Goal: Information Seeking & Learning: Learn about a topic

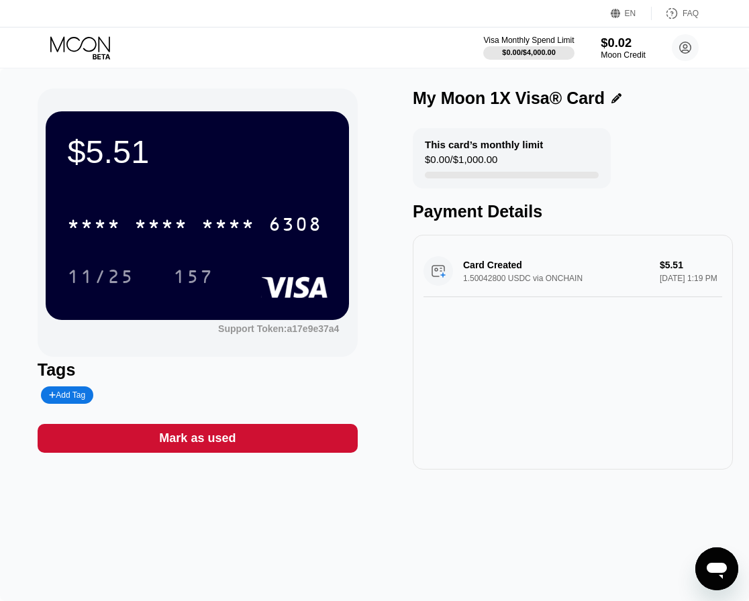
click at [629, 43] on div "$0.02" at bounding box center [623, 43] width 45 height 14
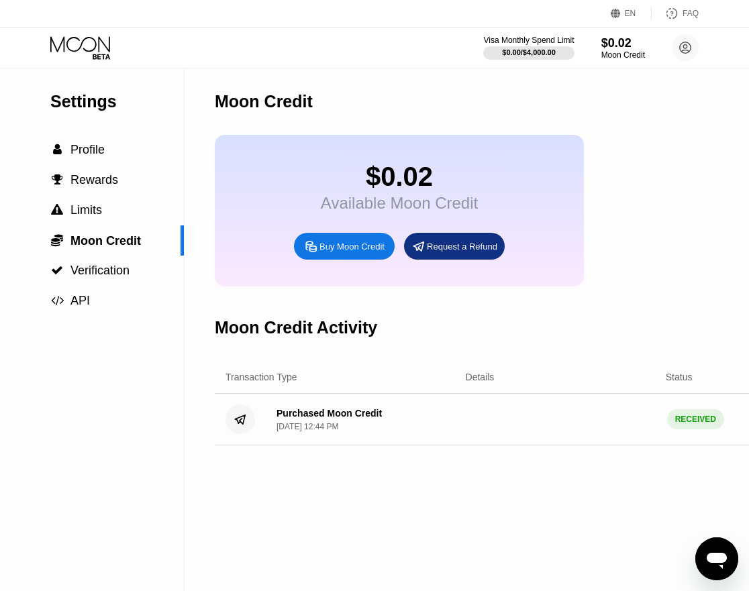
click at [91, 56] on icon at bounding box center [81, 47] width 62 height 23
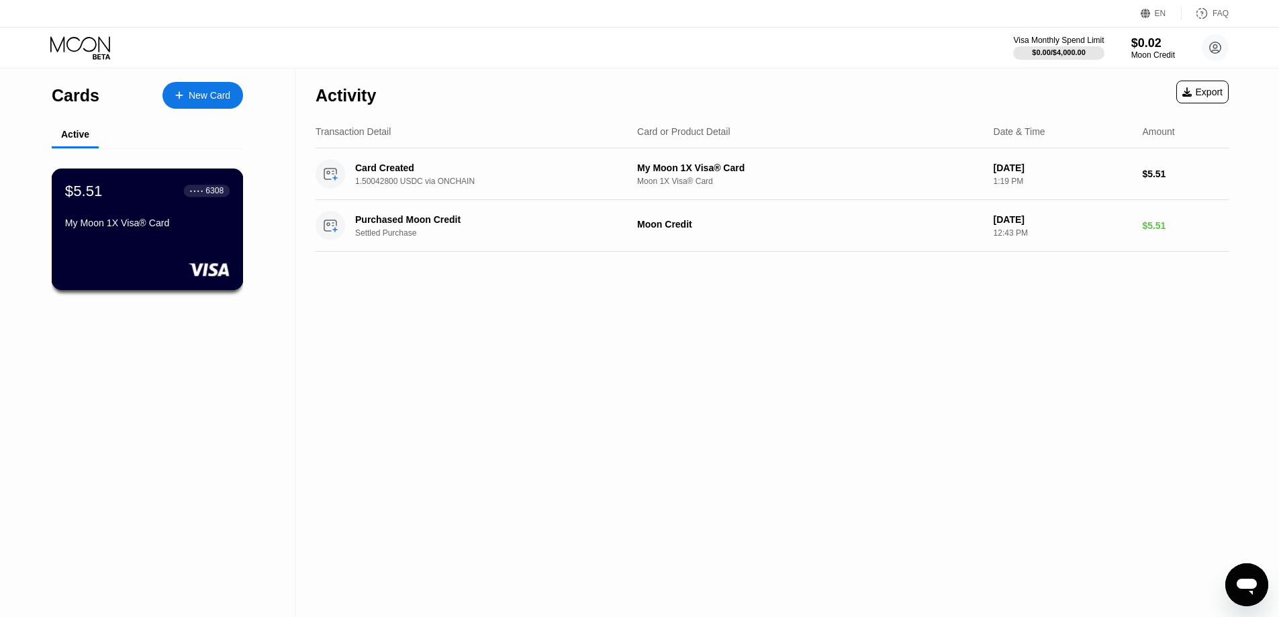
click at [206, 207] on div "$5.51 ● ● ● ● 6308 My Moon 1X Visa® Card" at bounding box center [147, 208] width 164 height 52
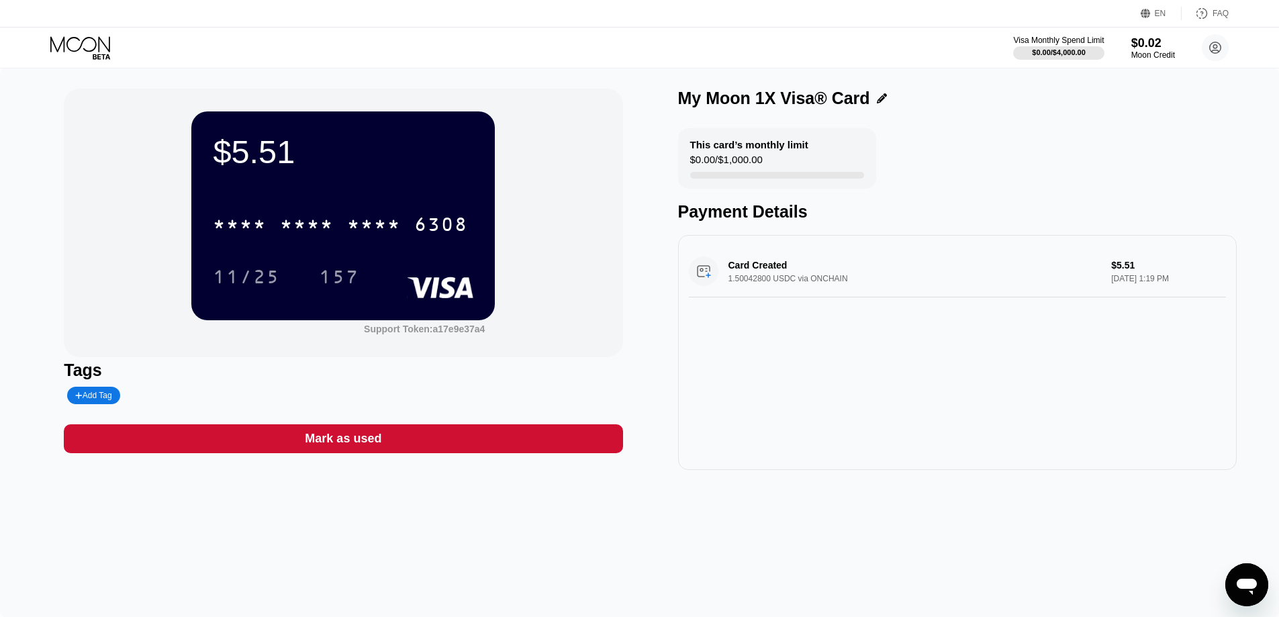
click at [759, 341] on div "Card Created 1.50042800 USDC via ONCHAIN $5.51 Sep 19, 2025 1:19 PM" at bounding box center [957, 352] width 558 height 235
click at [759, 280] on div "Card Created 1.50042800 USDC via ONCHAIN $5.51 Sep 19, 2025 1:19 PM" at bounding box center [957, 272] width 537 height 52
drag, startPoint x: 796, startPoint y: 281, endPoint x: 689, endPoint y: 332, distance: 118.0
click at [689, 332] on div "Card Created 1.50042800 USDC via ONCHAIN $5.51 Sep 19, 2025 1:19 PM" at bounding box center [957, 352] width 558 height 235
click at [759, 50] on circle at bounding box center [1215, 47] width 27 height 27
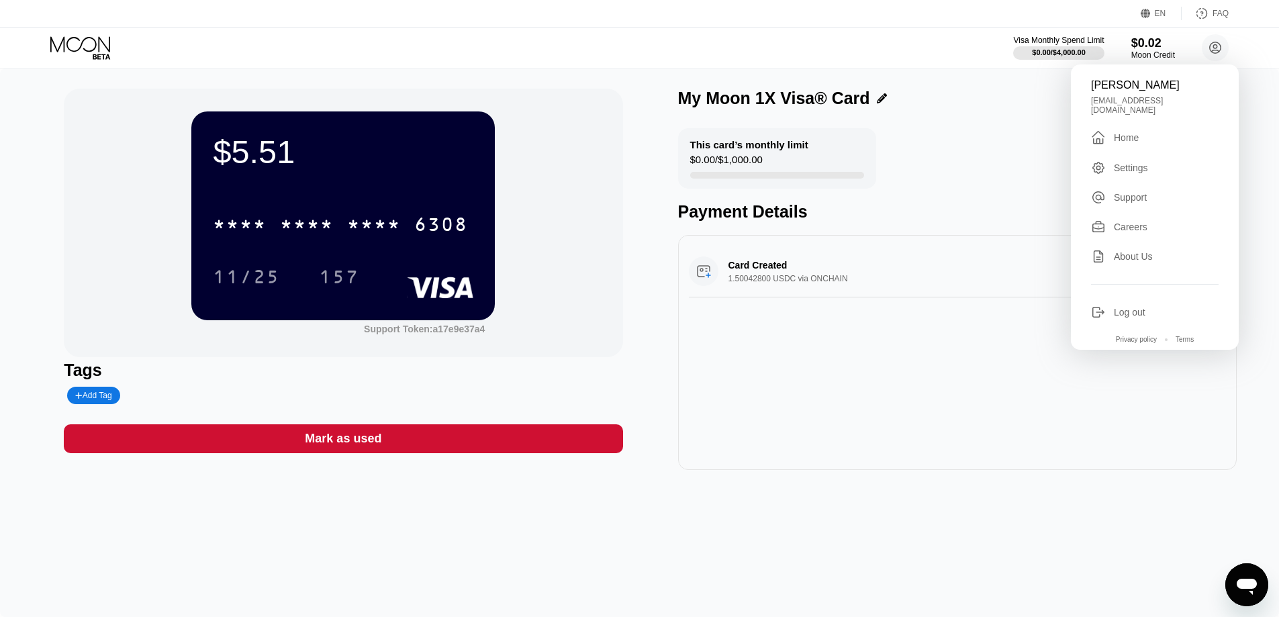
click at [759, 169] on div "Dylan Bland dylan4200@gmail.com  Home Settings Support Careers About Us Log ou…" at bounding box center [1155, 206] width 168 height 285
click at [759, 167] on div "Settings" at bounding box center [1131, 167] width 34 height 11
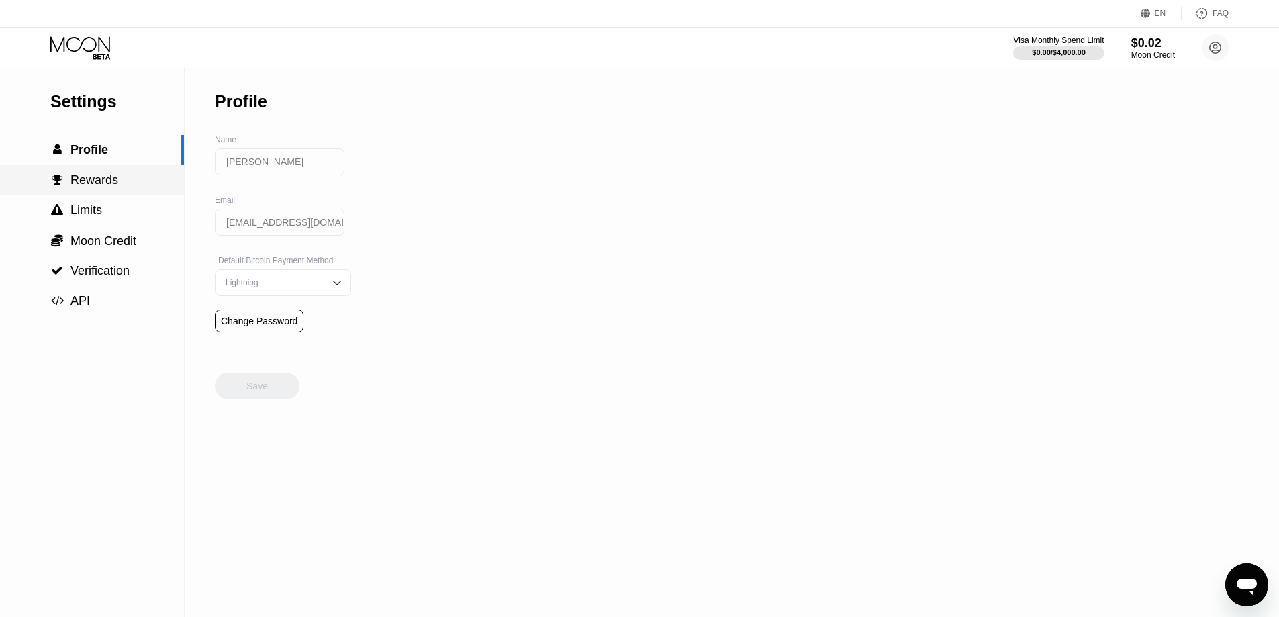
click at [75, 195] on div " Rewards" at bounding box center [92, 180] width 184 height 30
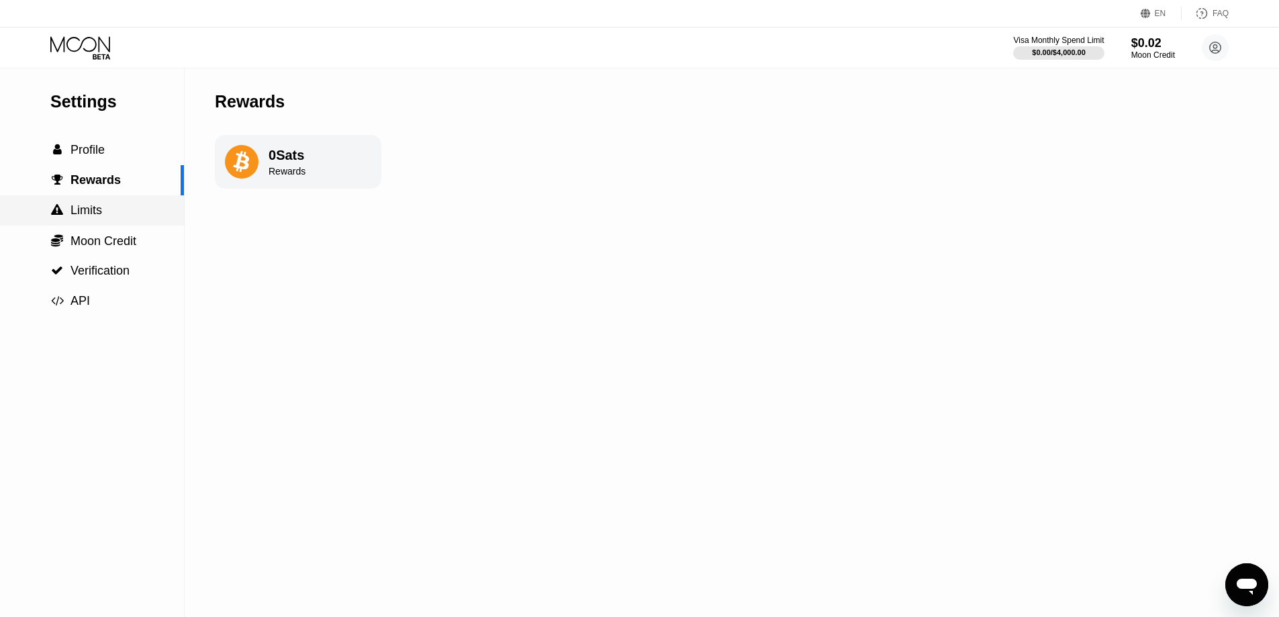
click at [77, 209] on span "Limits" at bounding box center [86, 209] width 32 height 13
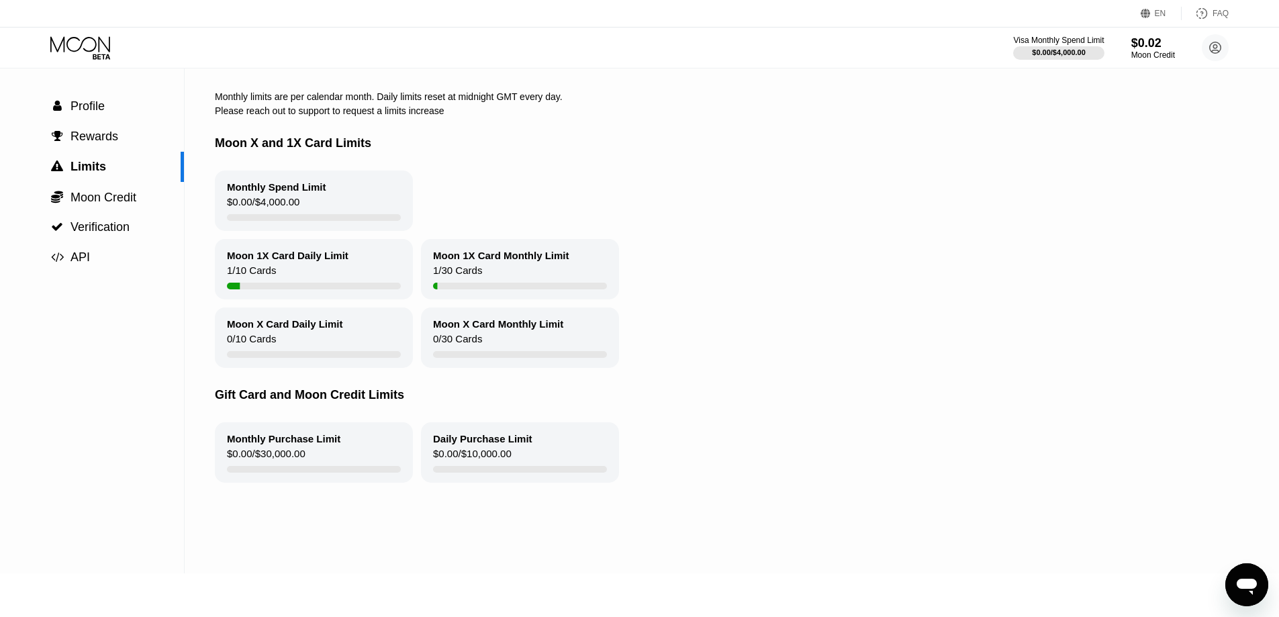
scroll to position [67, 0]
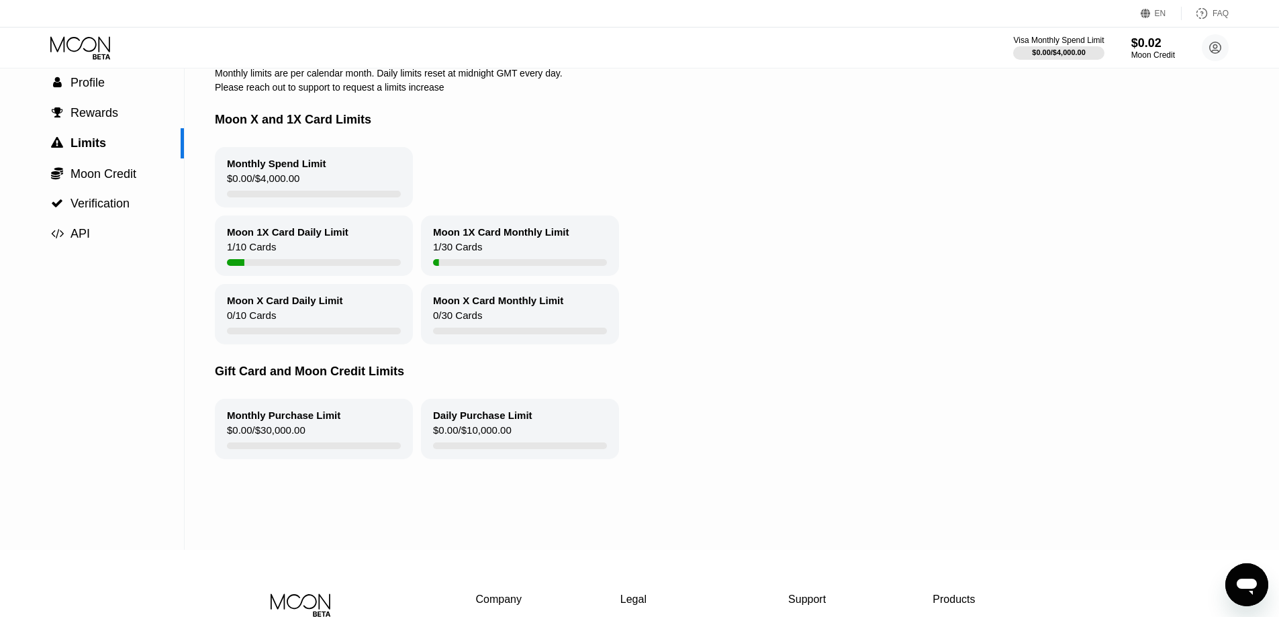
click at [293, 250] on div "Moon 1X Card Daily Limit 1 / 10 Cards" at bounding box center [314, 245] width 198 height 60
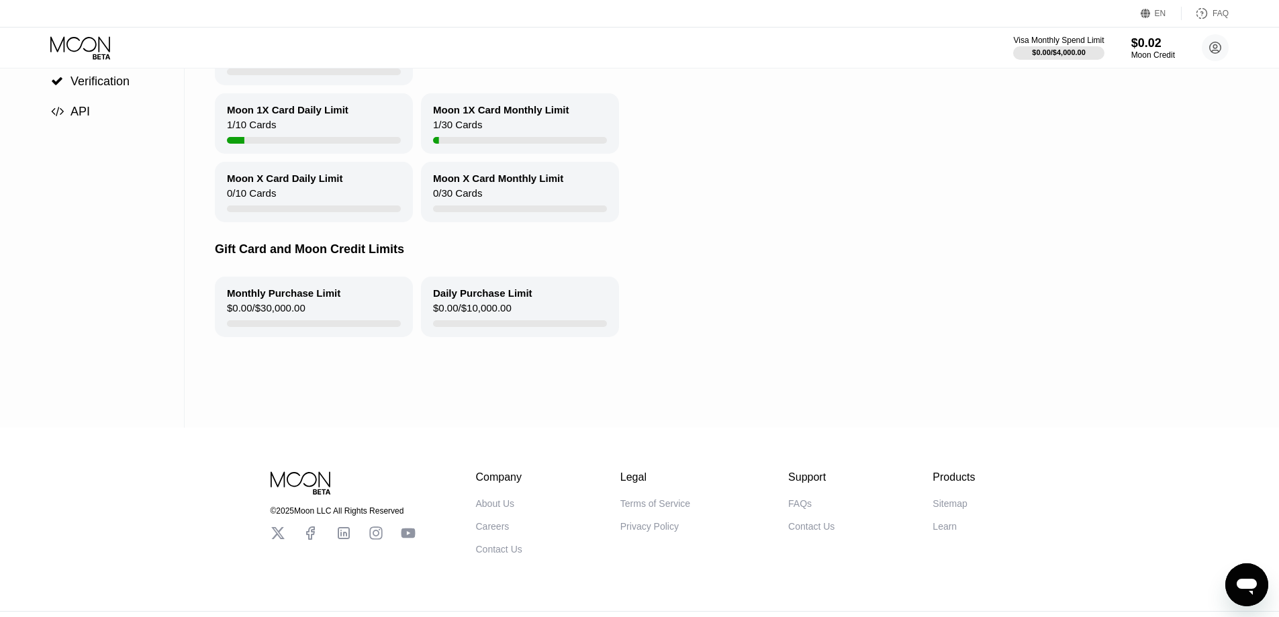
scroll to position [201, 0]
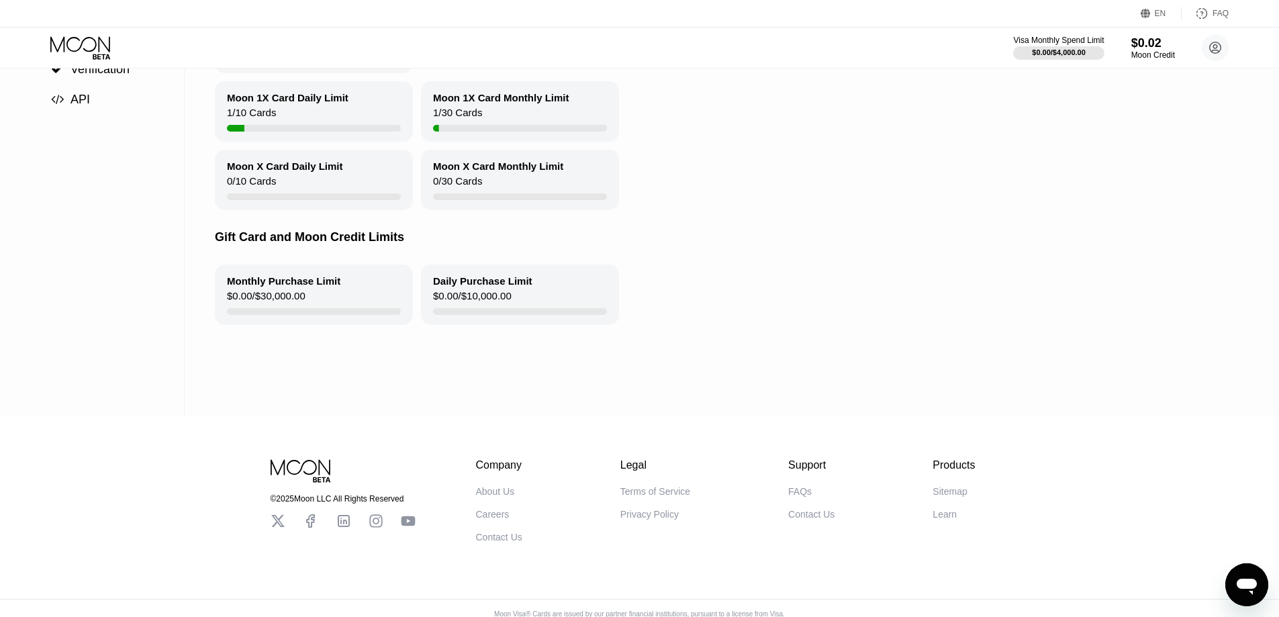
click at [309, 171] on div "Moon X Card Daily Limit" at bounding box center [285, 165] width 116 height 11
click at [356, 193] on div "Moon X Card Daily Limit 0 / 10 Cards" at bounding box center [314, 180] width 198 height 60
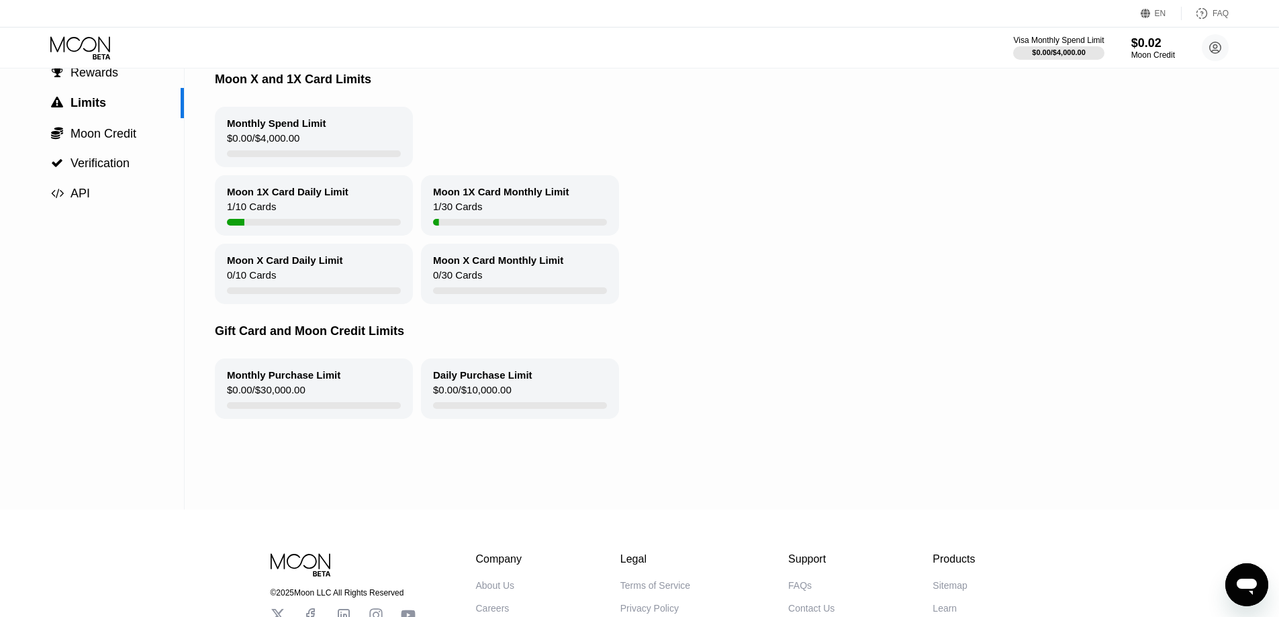
scroll to position [0, 0]
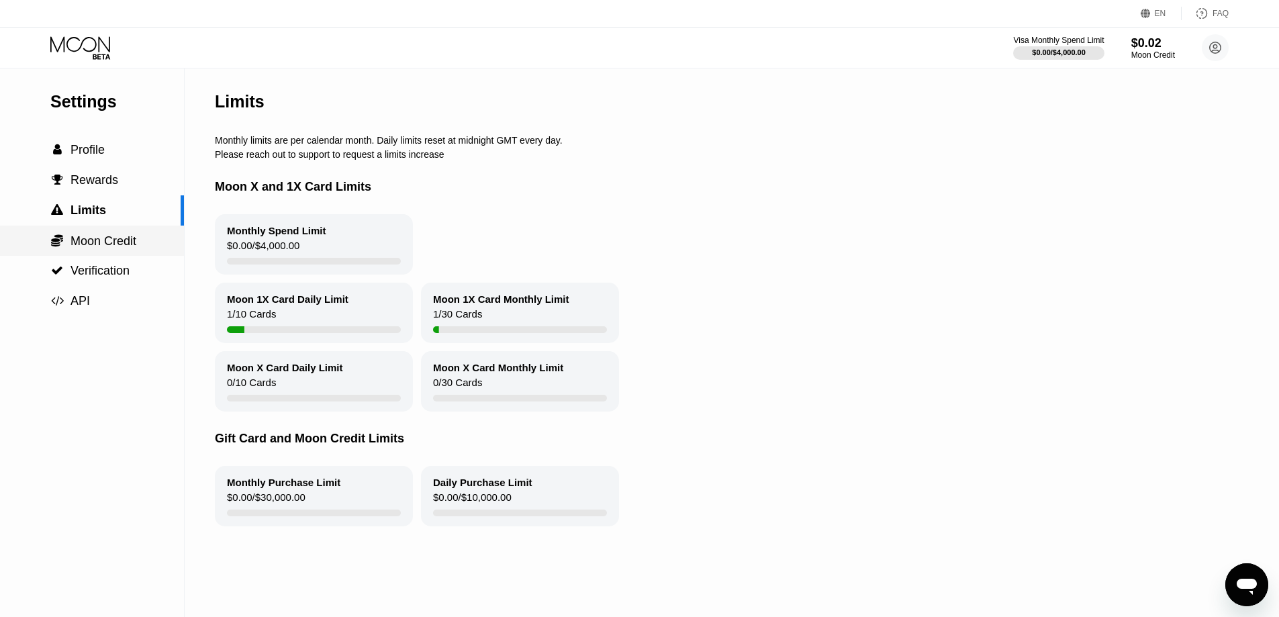
click at [106, 248] on span "Moon Credit" at bounding box center [103, 240] width 66 height 13
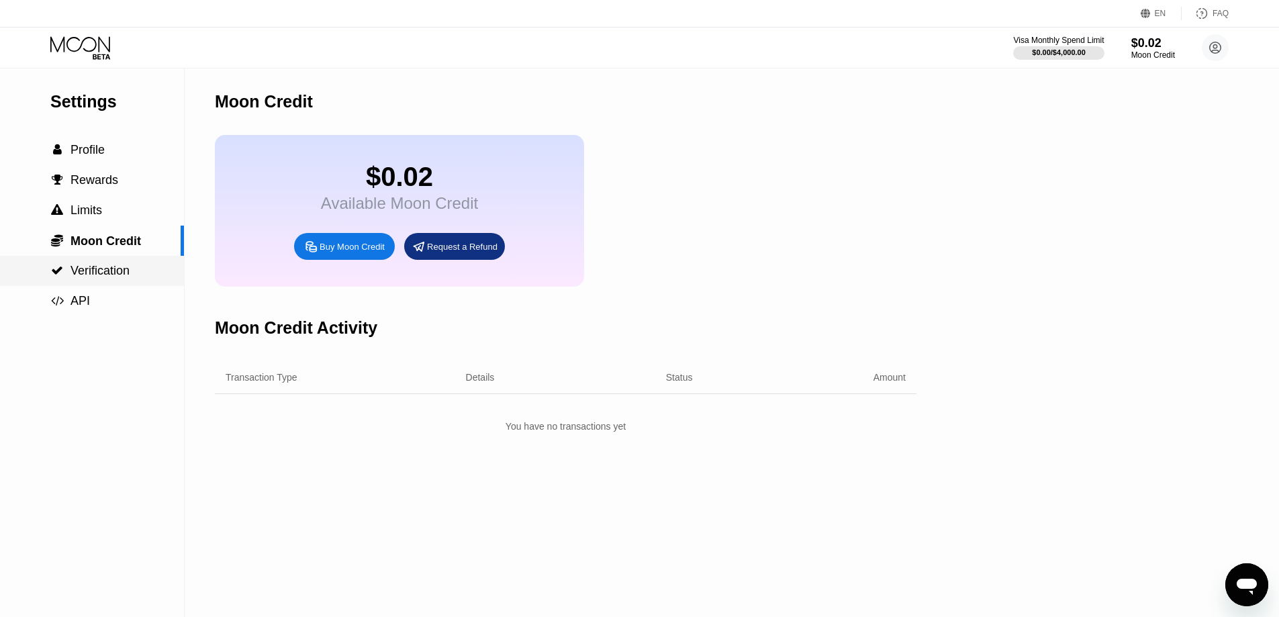
click at [113, 270] on span "Verification" at bounding box center [99, 270] width 59 height 13
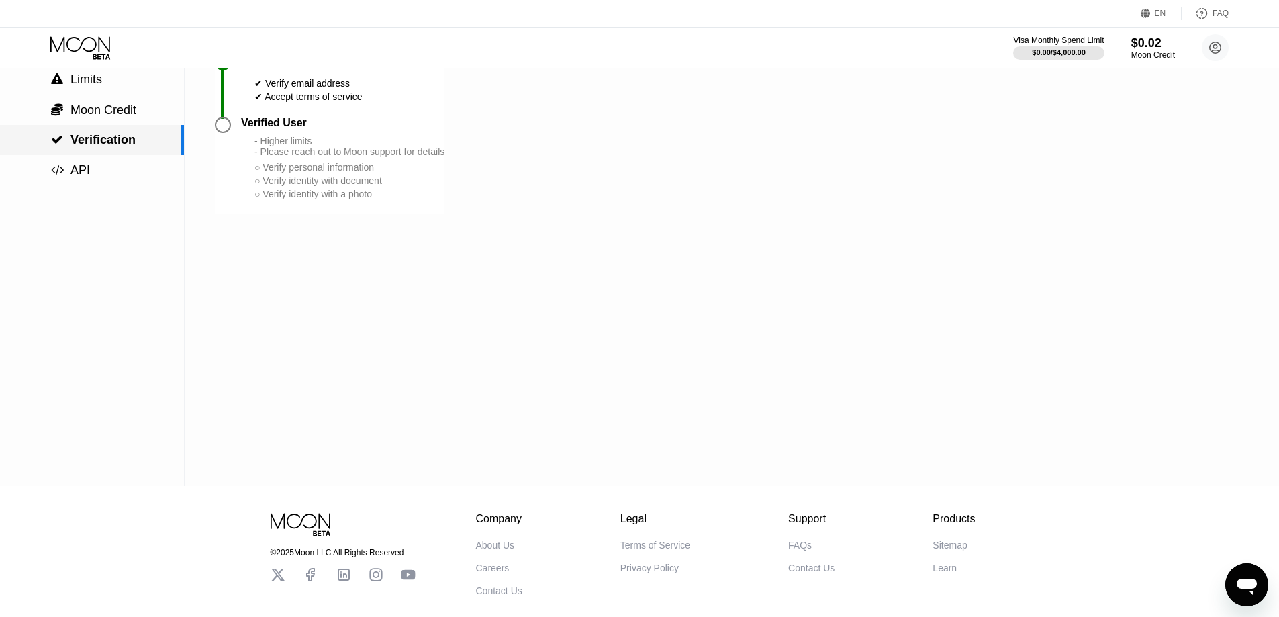
scroll to position [134, 0]
click at [84, 173] on span "API" at bounding box center [79, 166] width 19 height 13
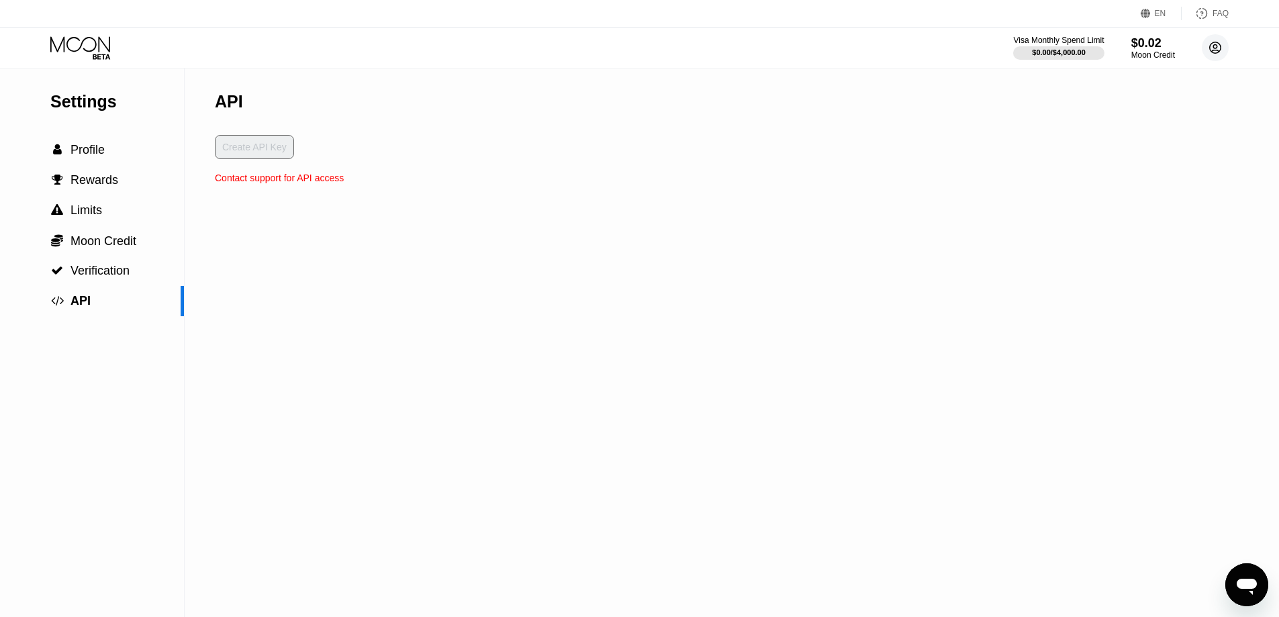
click at [759, 49] on circle at bounding box center [1215, 47] width 27 height 27
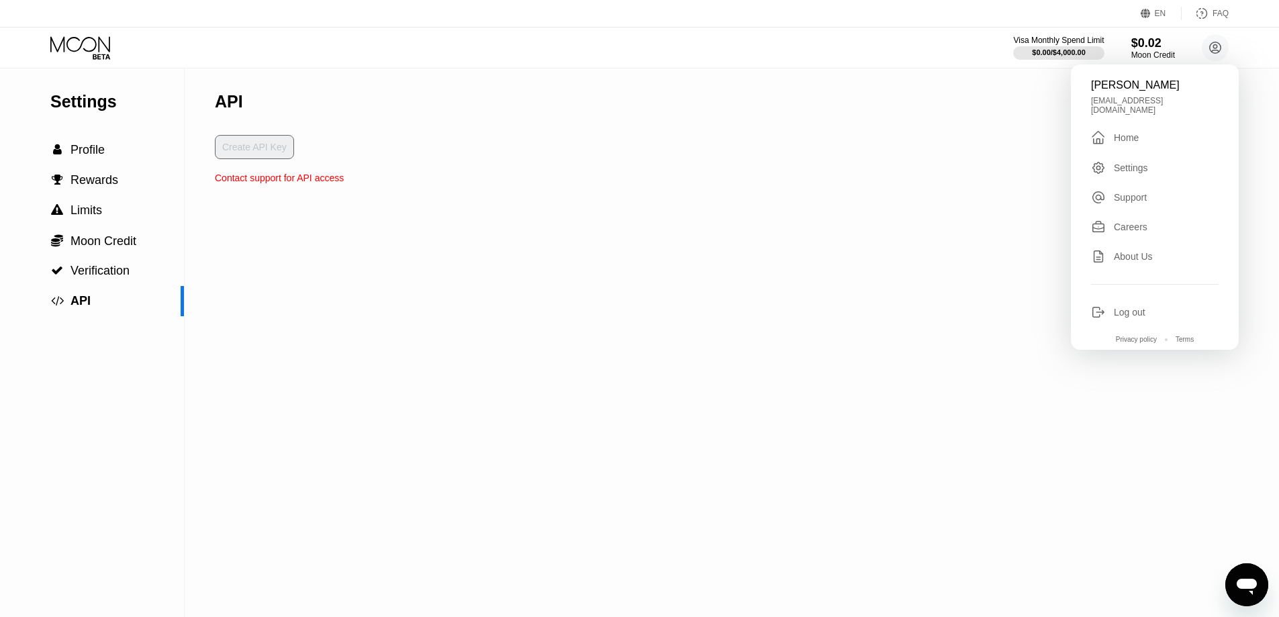
click at [759, 305] on div "Settings  Profile  Rewards  Limits  Moon Credit  Verification  API API Cr…" at bounding box center [639, 342] width 1279 height 548
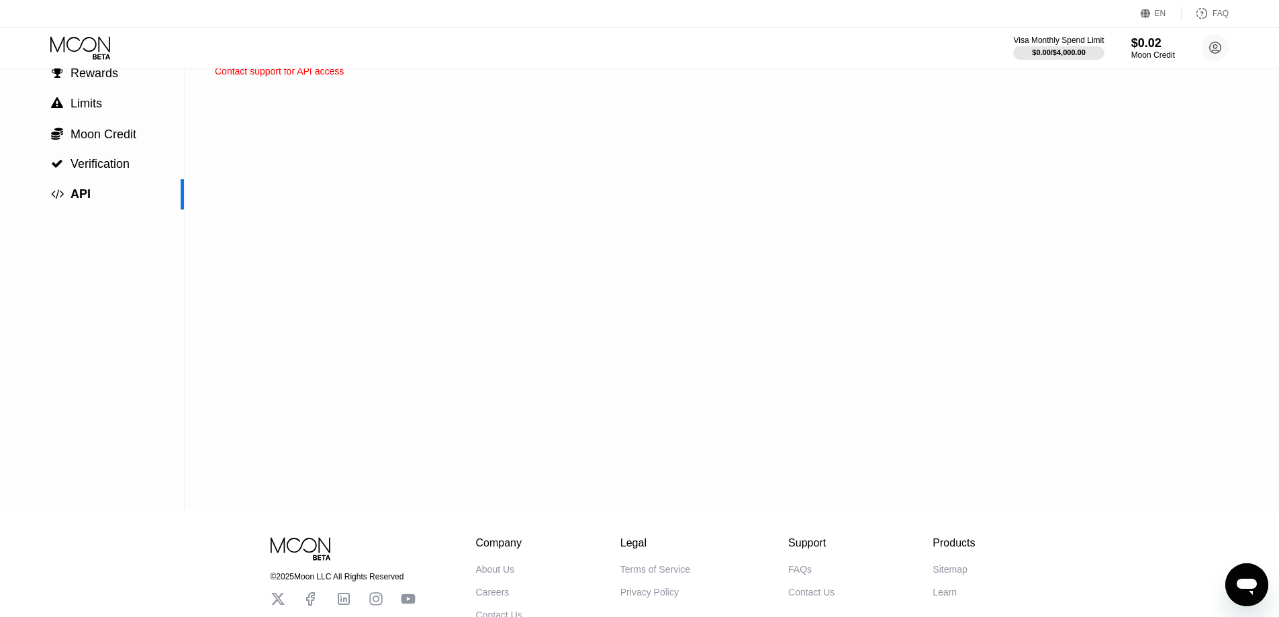
scroll to position [206, 0]
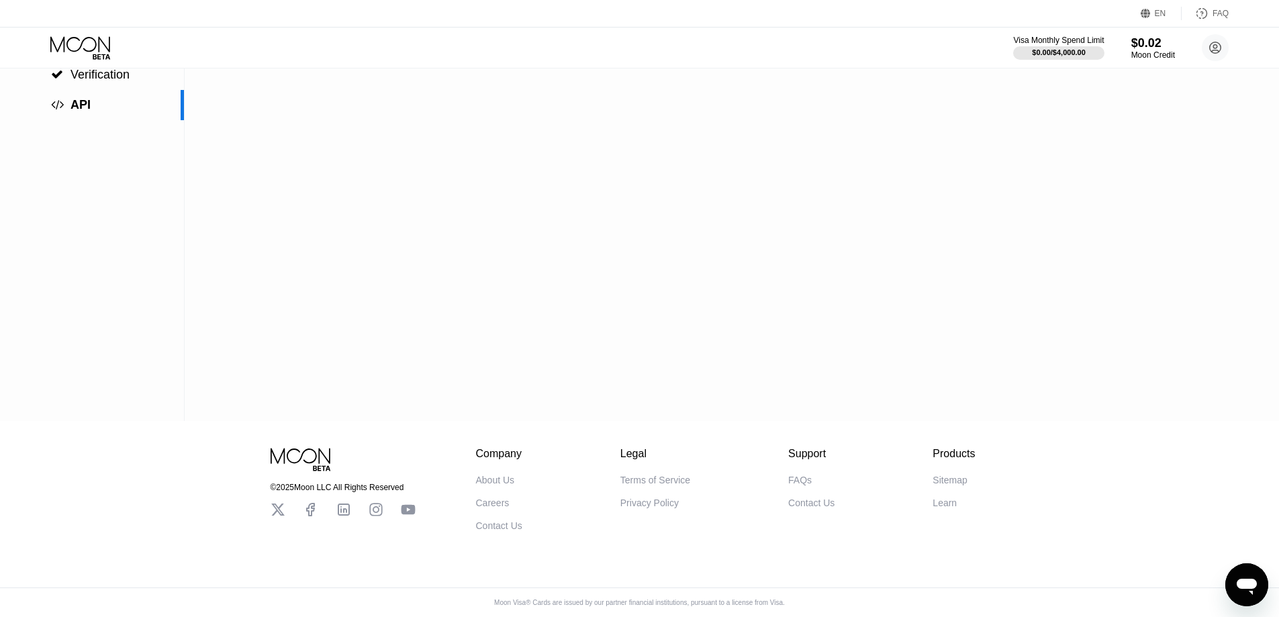
click at [759, 473] on div "Company About Us Careers Contact Us Legal Terms of Service Privacy Policy Suppo…" at bounding box center [725, 489] width 499 height 83
click at [759, 475] on div "FAQs" at bounding box center [799, 480] width 23 height 11
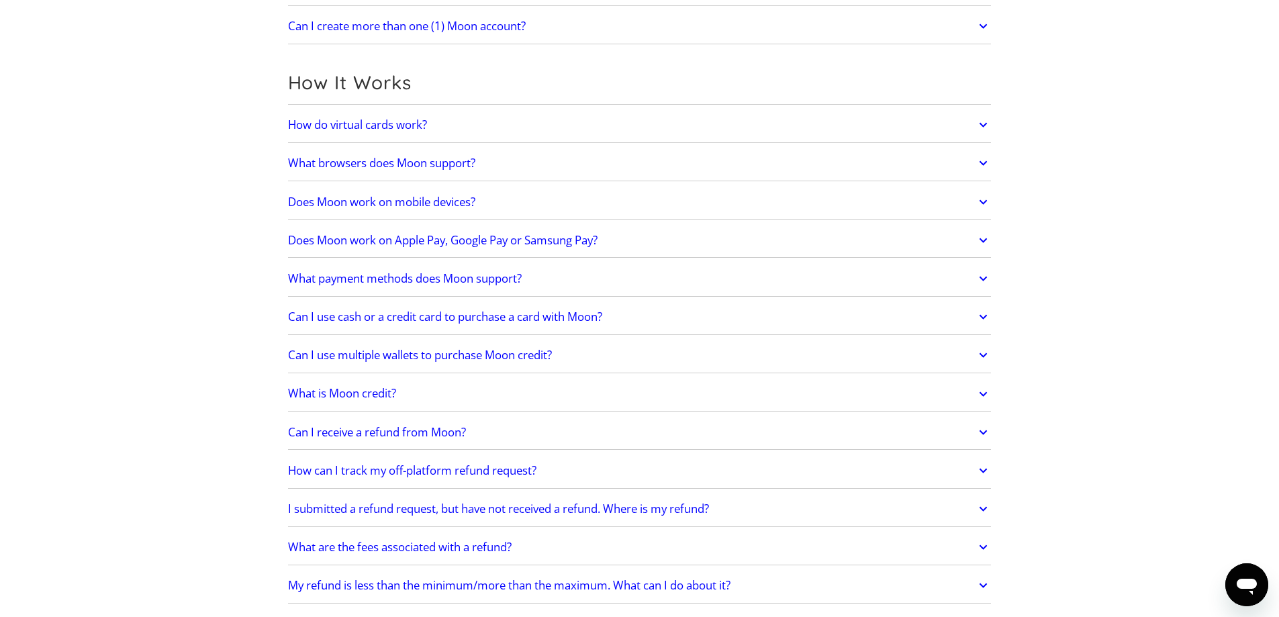
scroll to position [336, 0]
click at [401, 119] on h2 "How do virtual cards work?" at bounding box center [357, 125] width 139 height 13
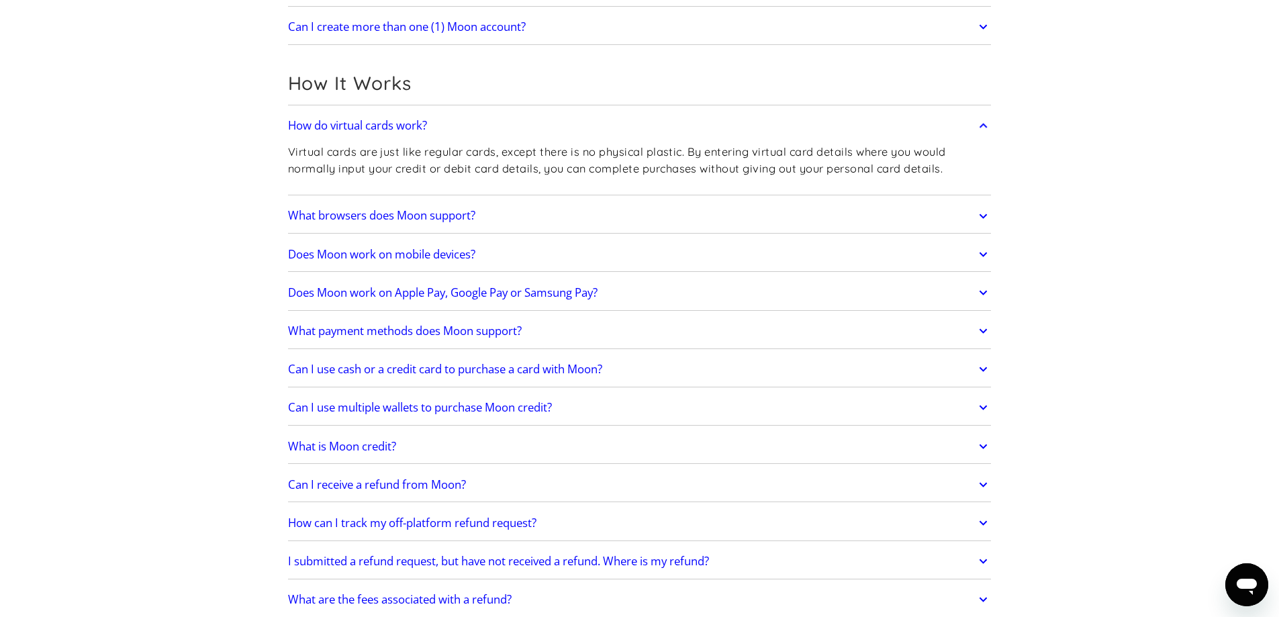
click at [437, 144] on p "Virtual cards are just like regular cards, except there is no physical plastic.…" at bounding box center [639, 160] width 703 height 33
click at [444, 164] on p "Virtual cards are just like regular cards, except there is no physical plastic.…" at bounding box center [639, 160] width 703 height 33
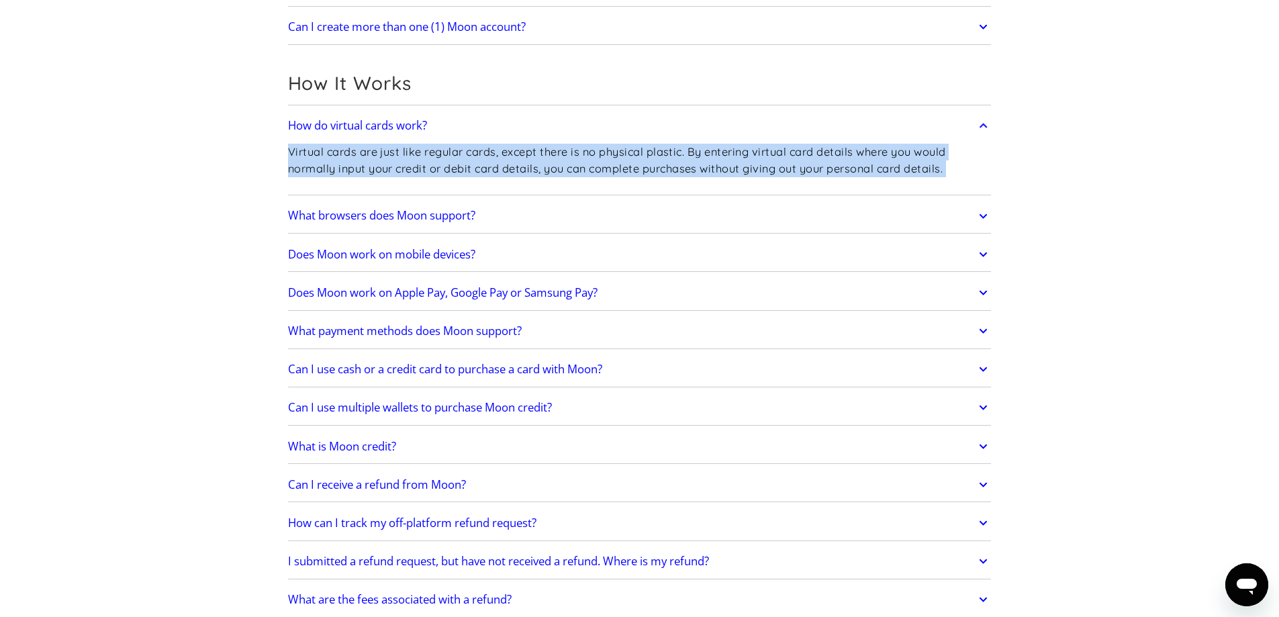
click at [444, 164] on p "Virtual cards are just like regular cards, except there is no physical plastic.…" at bounding box center [639, 160] width 703 height 33
click at [536, 152] on p "Virtual cards are just like regular cards, except there is no physical plastic.…" at bounding box center [639, 160] width 703 height 33
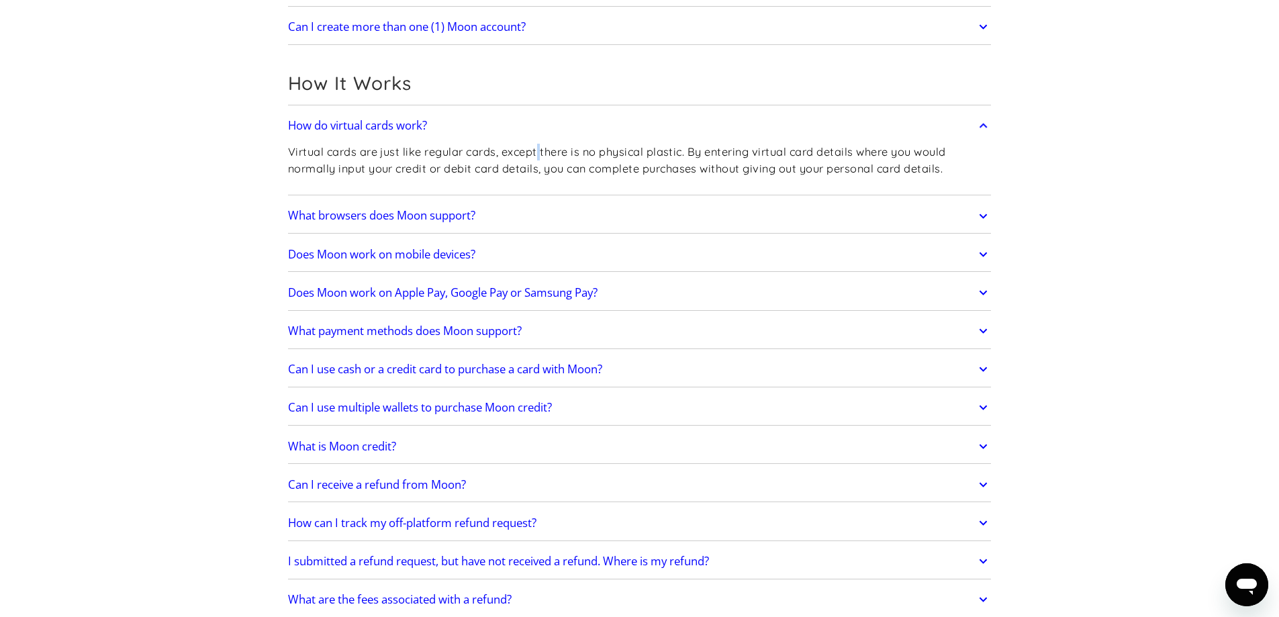
click at [536, 152] on p "Virtual cards are just like regular cards, except there is no physical plastic.…" at bounding box center [639, 160] width 703 height 33
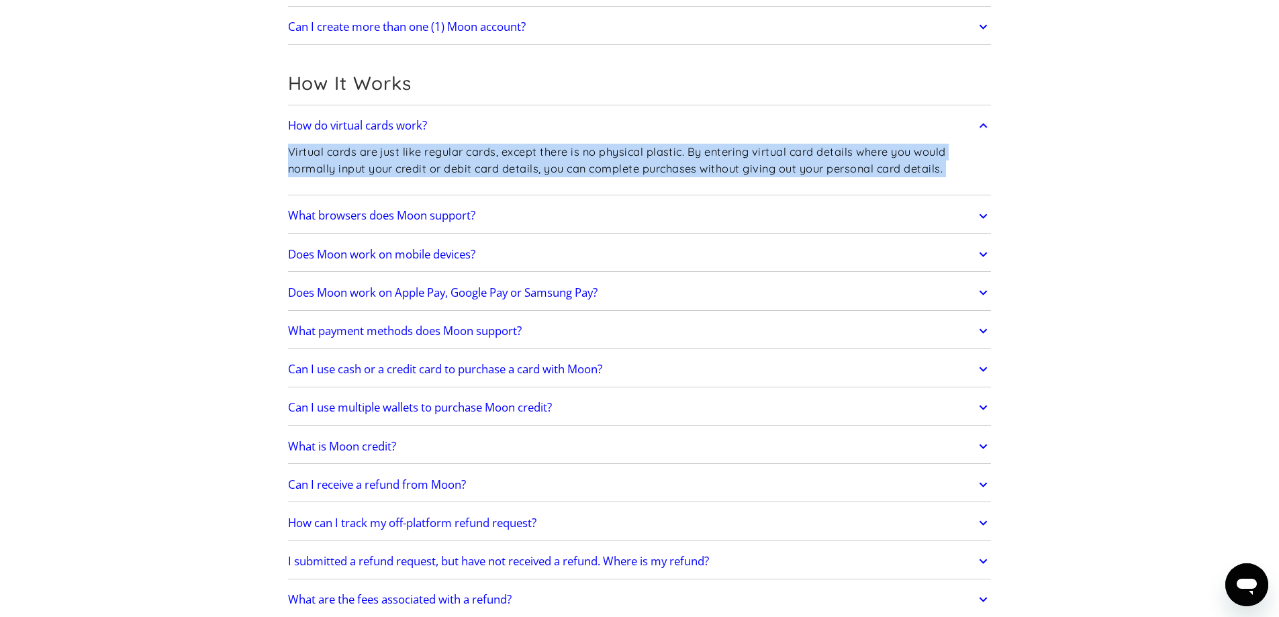
click at [536, 152] on p "Virtual cards are just like regular cards, except there is no physical plastic.…" at bounding box center [639, 160] width 703 height 33
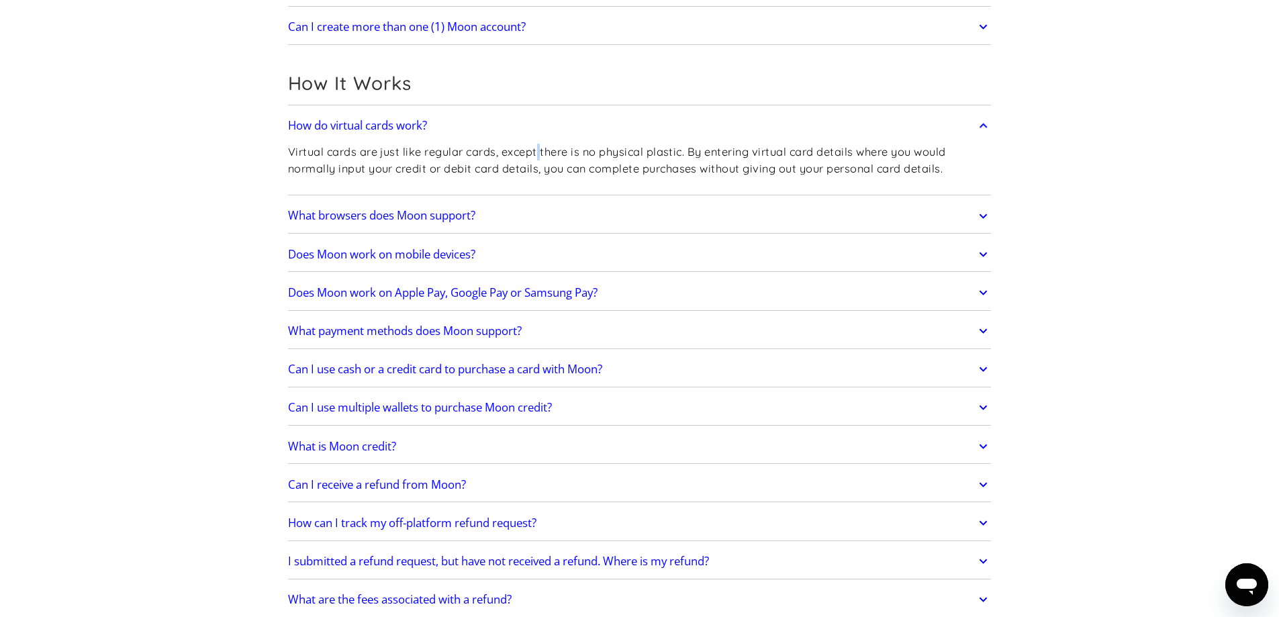
click at [536, 152] on p "Virtual cards are just like regular cards, except there is no physical plastic.…" at bounding box center [639, 160] width 703 height 33
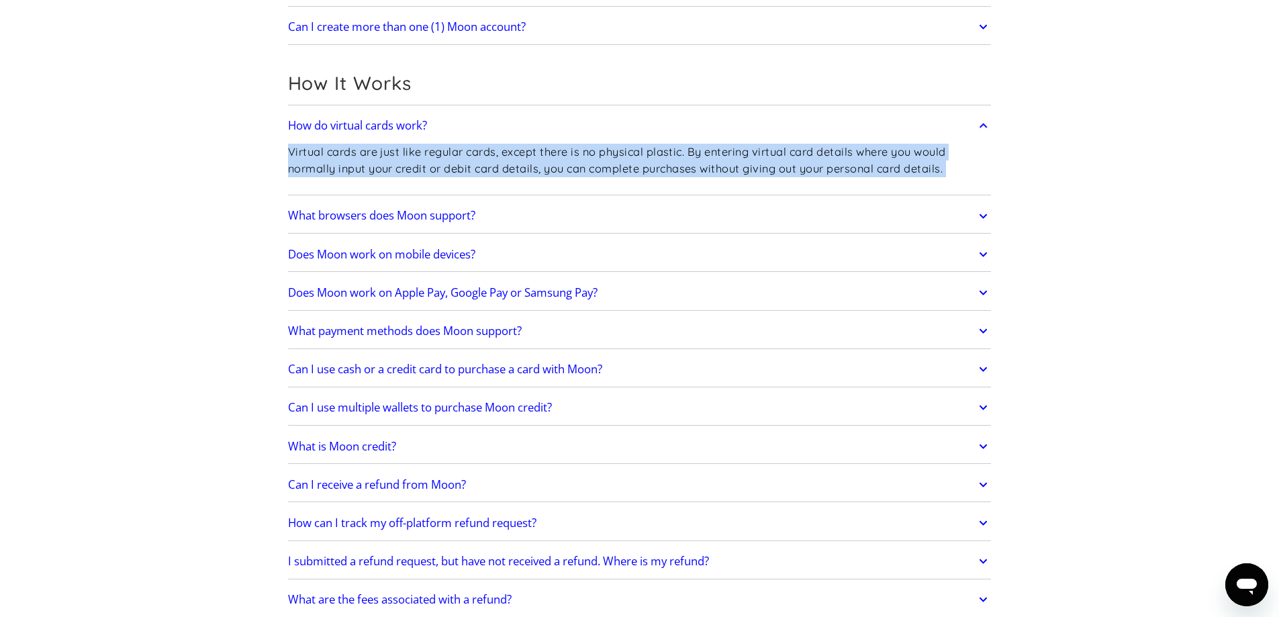
click at [536, 152] on p "Virtual cards are just like regular cards, except there is no physical plastic.…" at bounding box center [639, 160] width 703 height 33
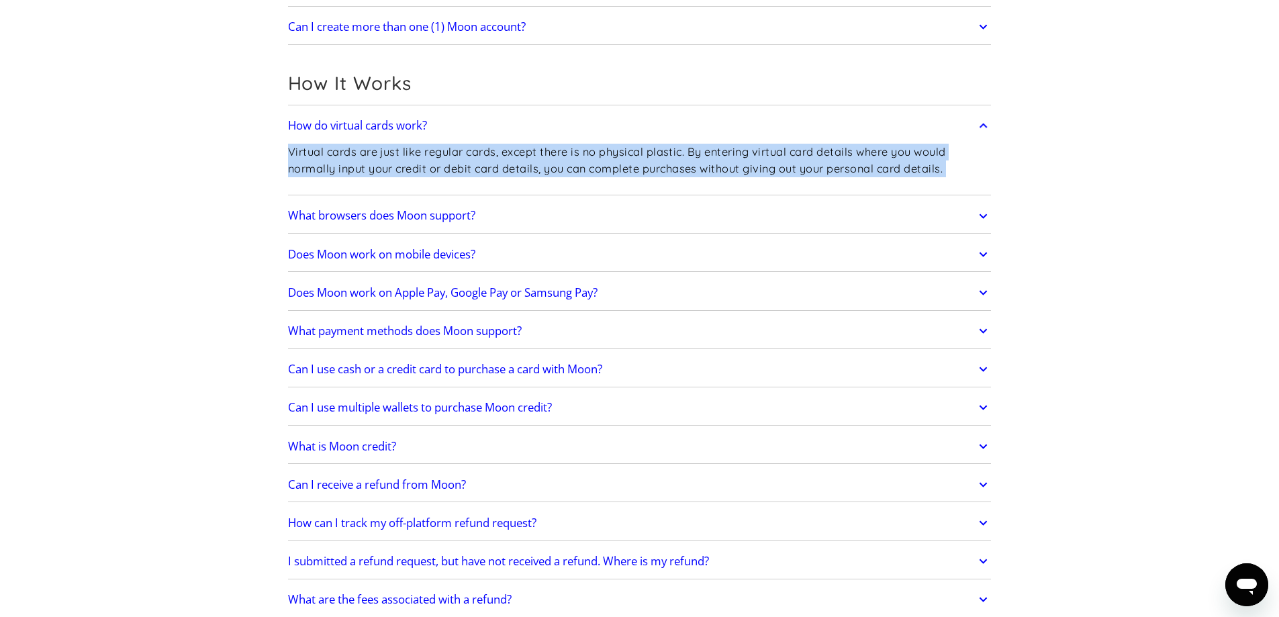
click at [536, 151] on p "Virtual cards are just like regular cards, except there is no physical plastic.…" at bounding box center [639, 160] width 703 height 33
click at [540, 132] on link "How do virtual cards work?" at bounding box center [639, 125] width 703 height 28
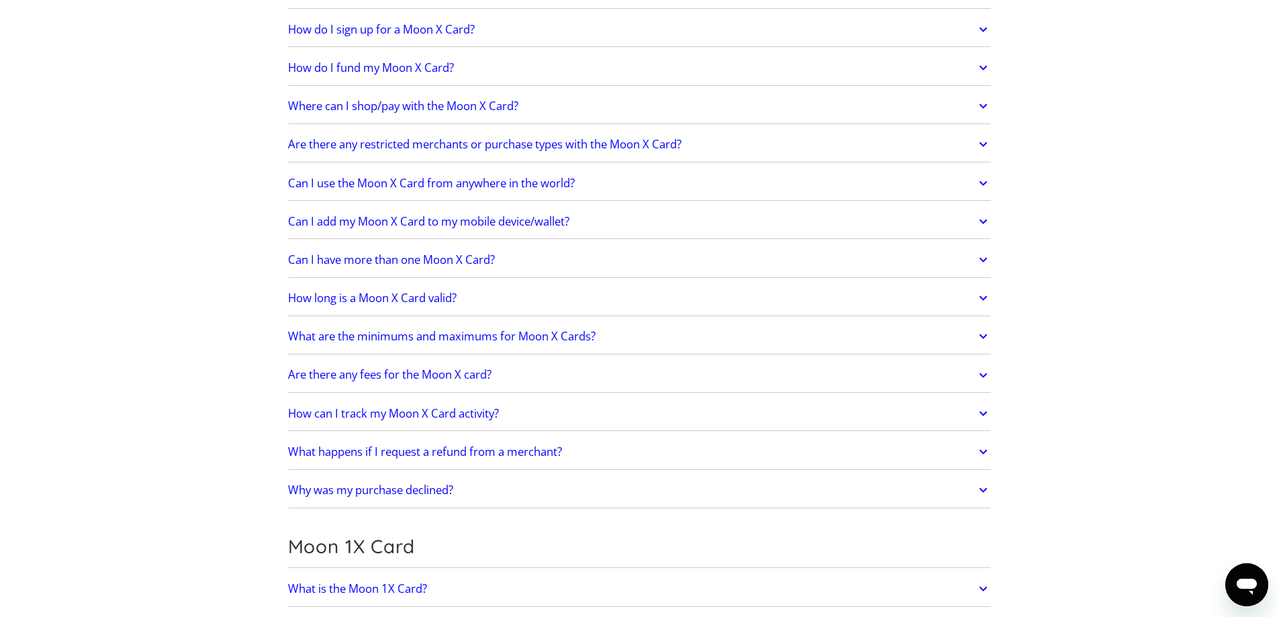
scroll to position [1074, 0]
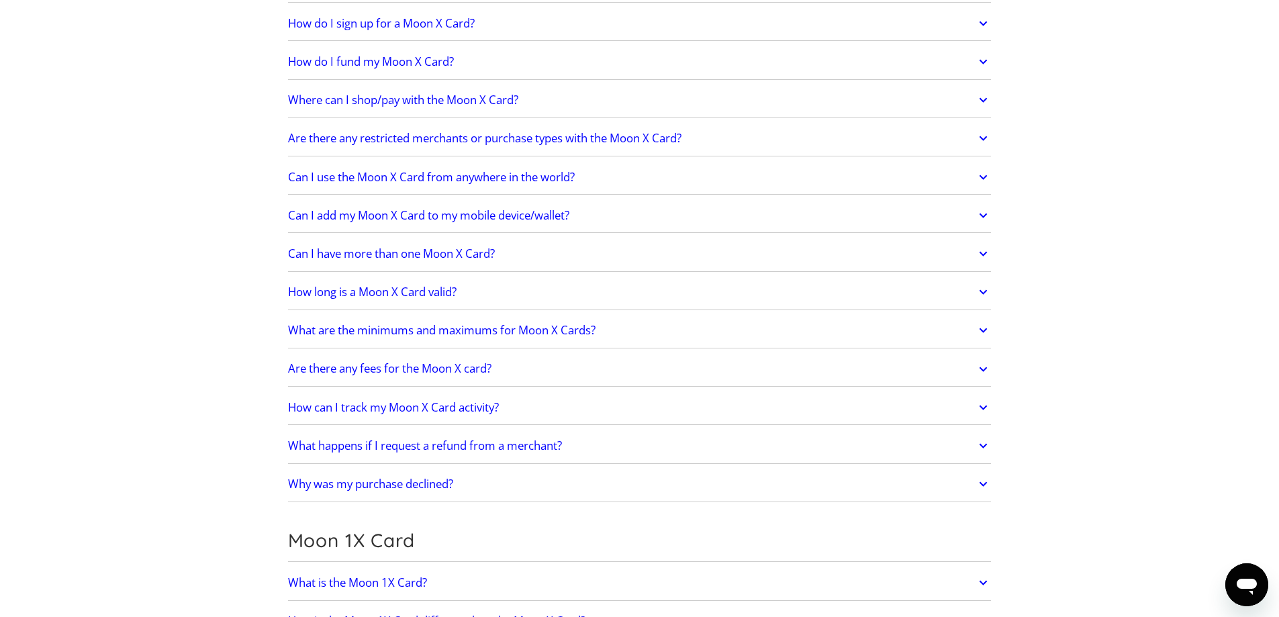
click at [413, 109] on link "Where can I shop/pay with the Moon X Card?" at bounding box center [639, 100] width 703 height 28
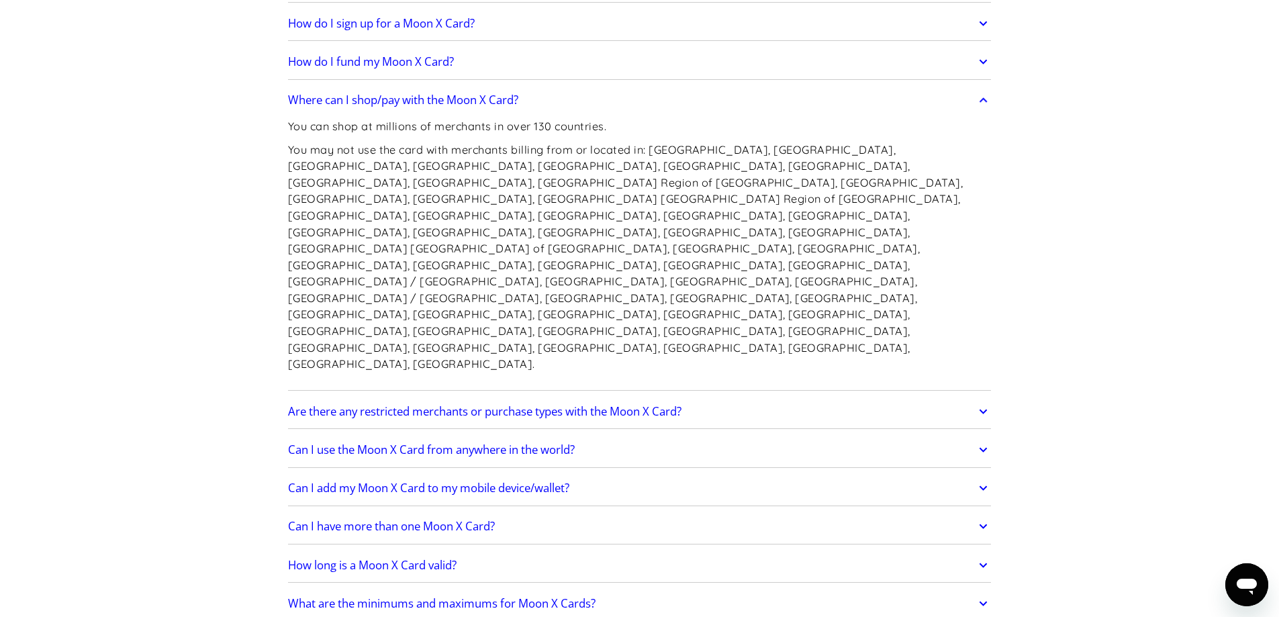
click at [428, 132] on p "You can shop at millions of merchants in over 130 countries." at bounding box center [639, 126] width 703 height 17
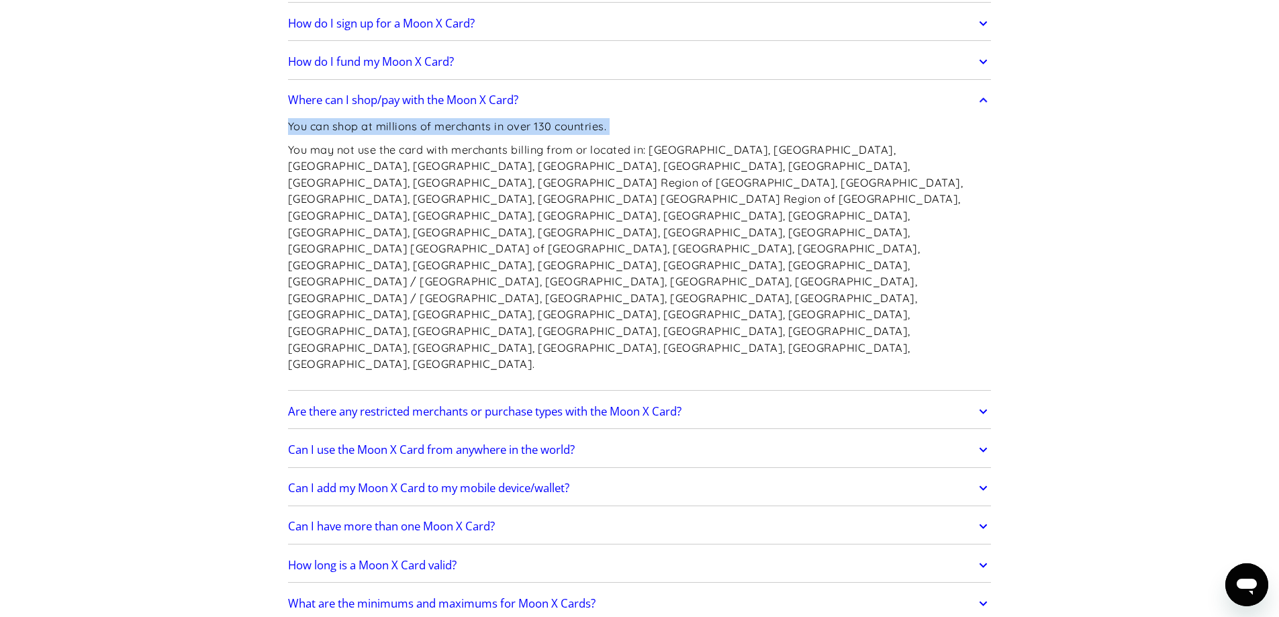
click at [428, 132] on p "You can shop at millions of merchants in over 130 countries." at bounding box center [639, 126] width 703 height 17
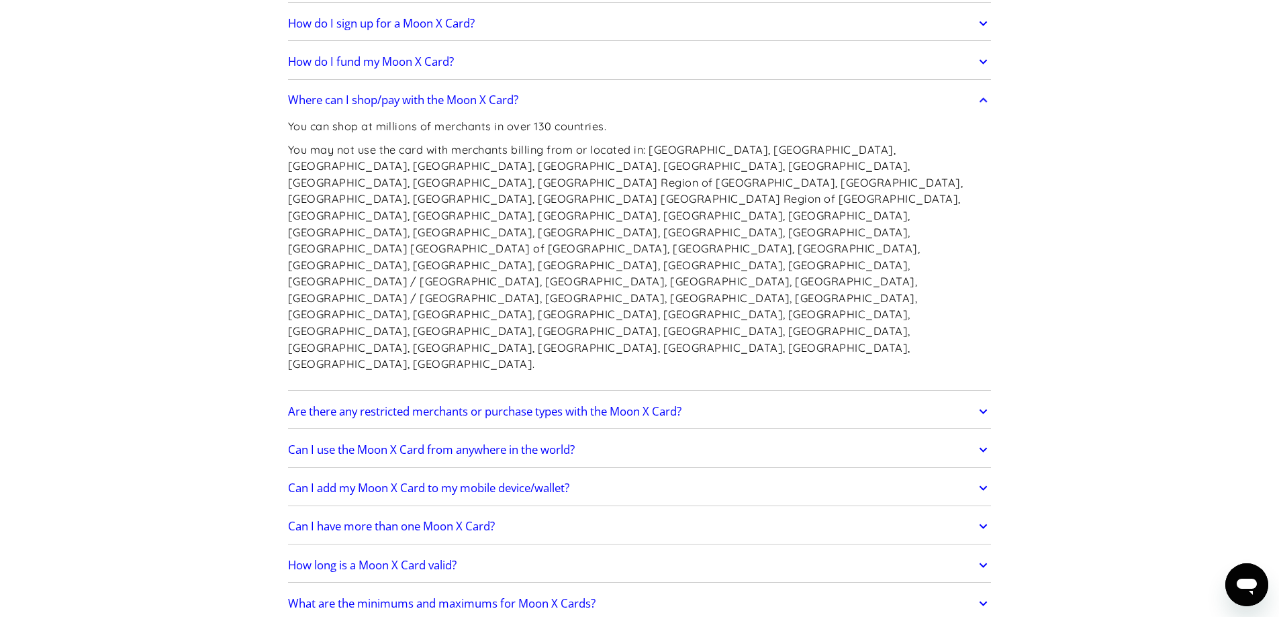
click at [430, 158] on p "You may not use the card with merchants billing from or located in: [GEOGRAPHIC…" at bounding box center [639, 257] width 703 height 231
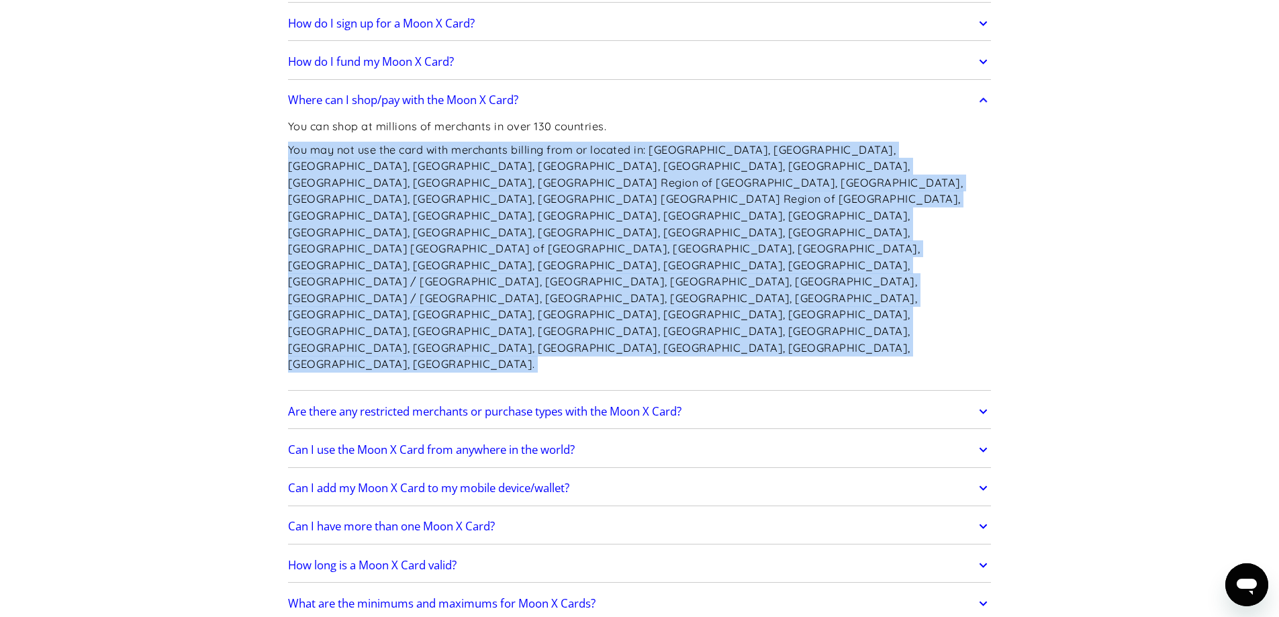
click at [430, 158] on p "You may not use the card with merchants billing from or located in: [GEOGRAPHIC…" at bounding box center [639, 257] width 703 height 231
click at [433, 166] on p "You may not use the card with merchants billing from or located in: [GEOGRAPHIC…" at bounding box center [639, 257] width 703 height 231
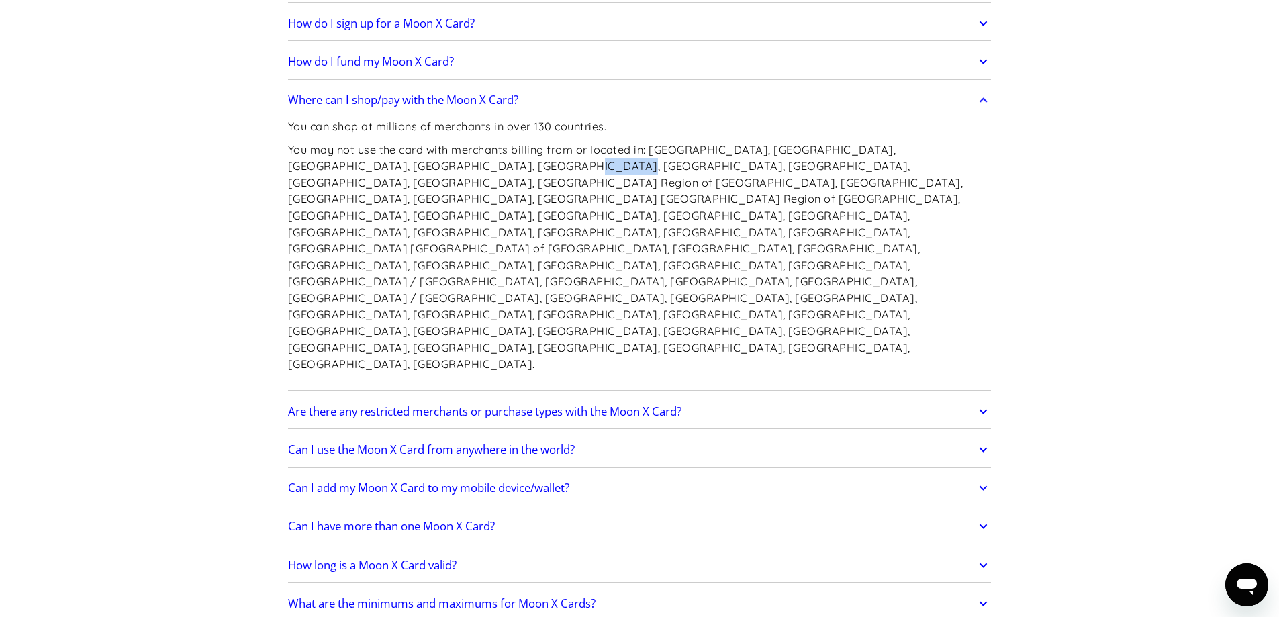
click at [433, 166] on p "You may not use the card with merchants billing from or located in: [GEOGRAPHIC…" at bounding box center [639, 257] width 703 height 231
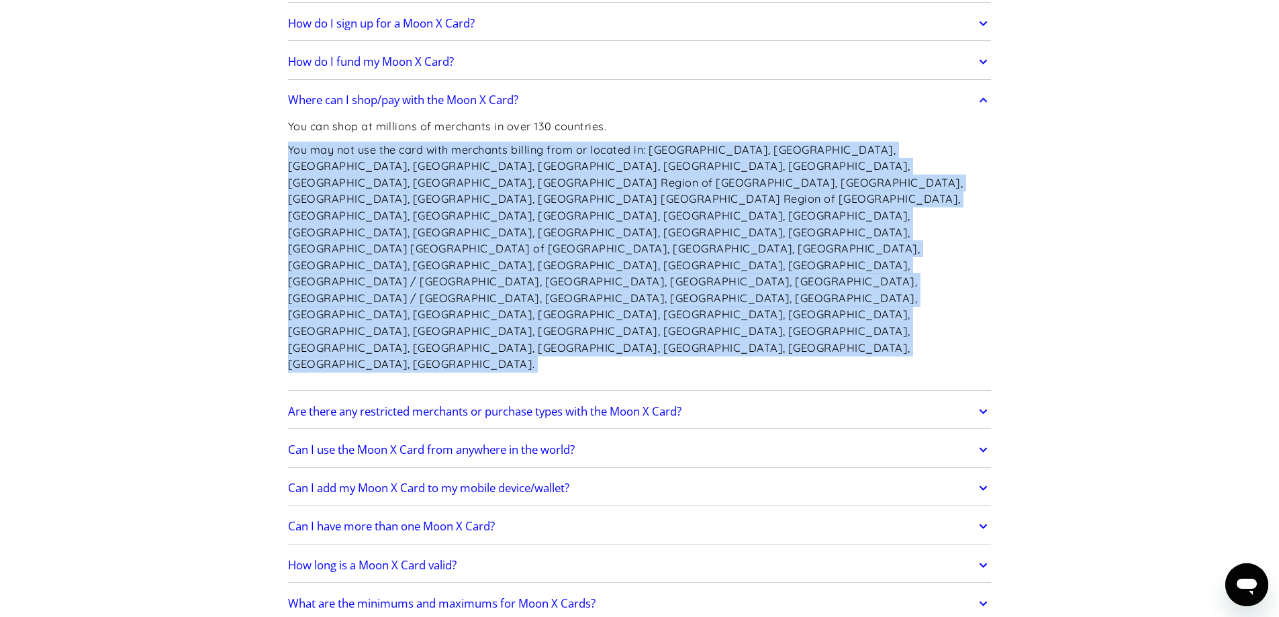
click at [433, 166] on p "You may not use the card with merchants billing from or located in: [GEOGRAPHIC…" at bounding box center [639, 257] width 703 height 231
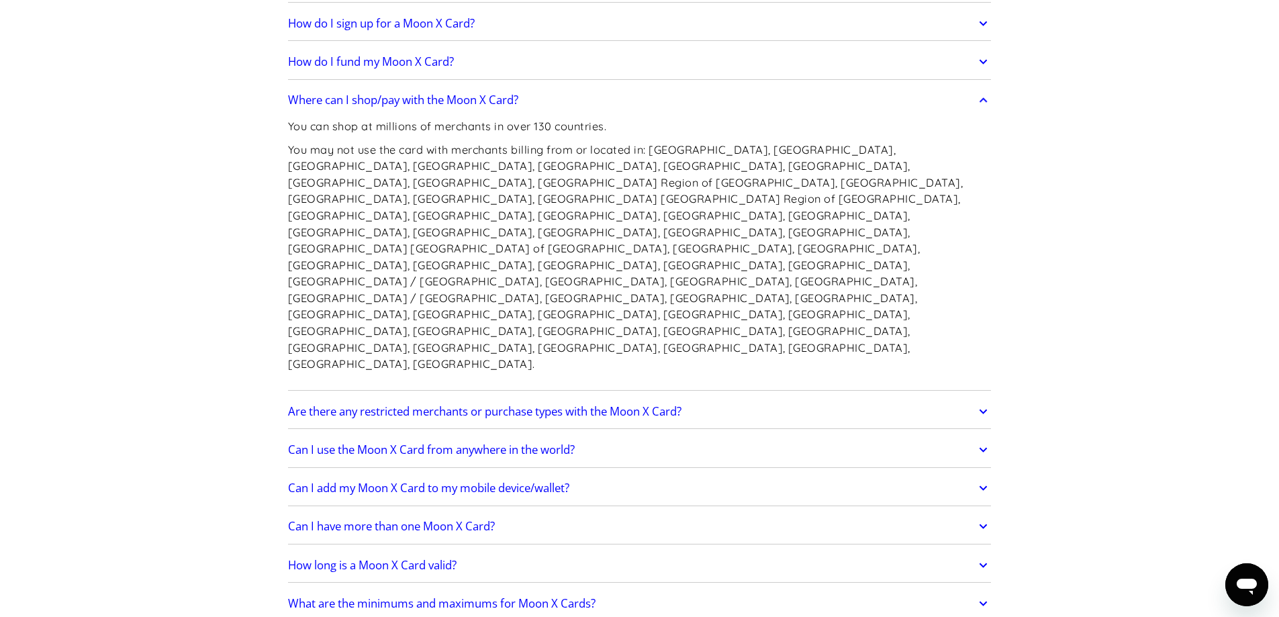
click at [433, 166] on p "You may not use the card with merchants billing from or located in: [GEOGRAPHIC…" at bounding box center [639, 257] width 703 height 231
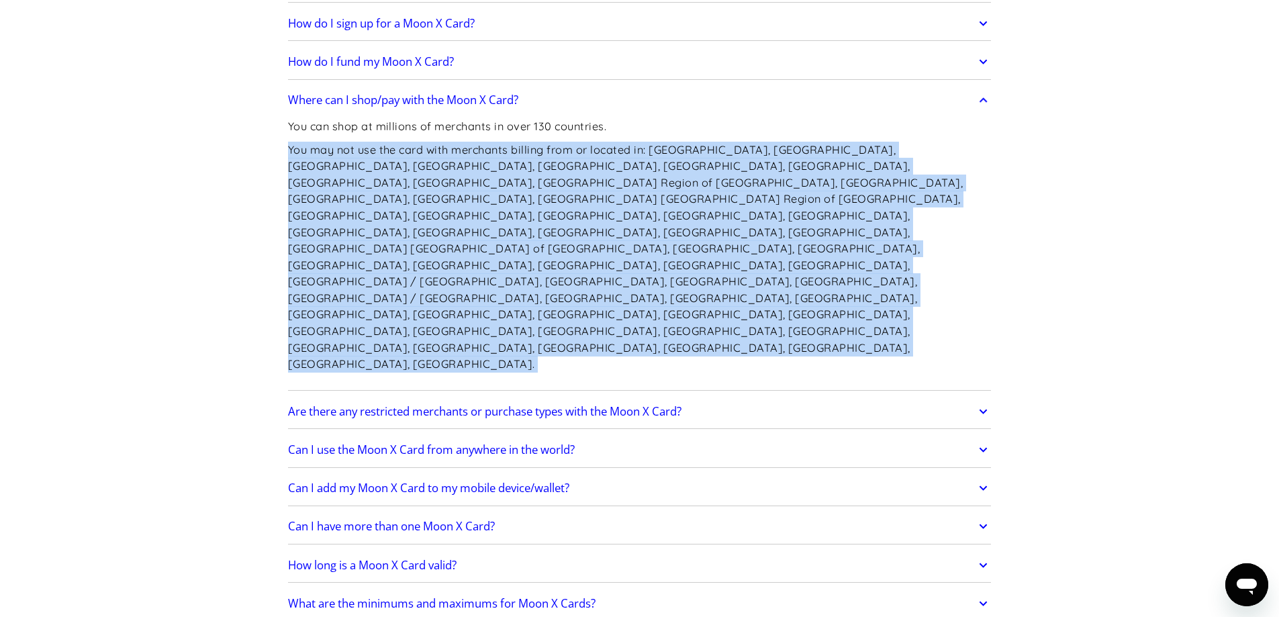
click at [433, 166] on p "You may not use the card with merchants billing from or located in: [GEOGRAPHIC…" at bounding box center [639, 257] width 703 height 231
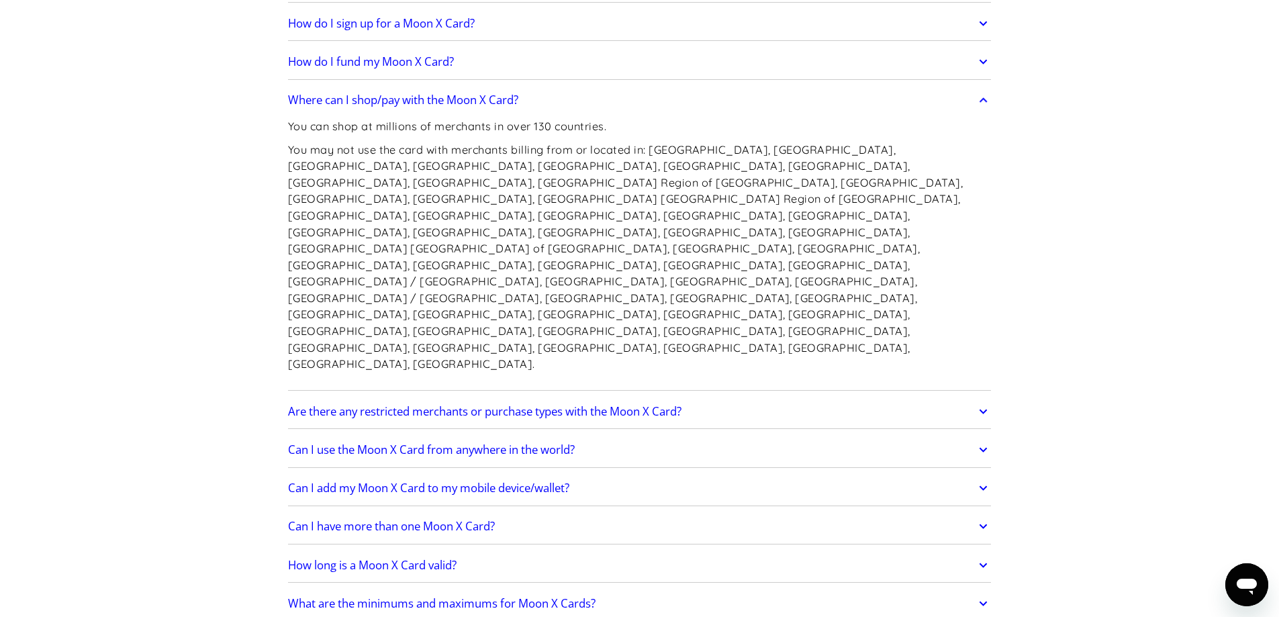
scroll to position [1141, 0]
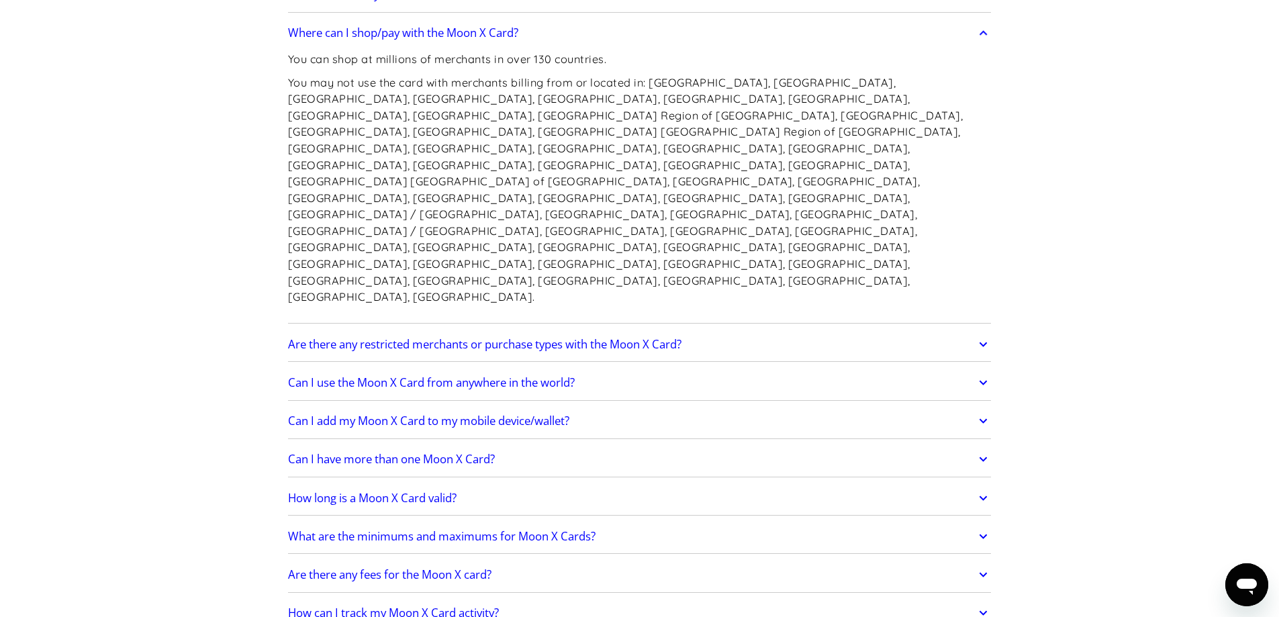
click at [658, 338] on h2 "Are there any restricted merchants or purchase types with the Moon X Card?" at bounding box center [484, 344] width 393 height 13
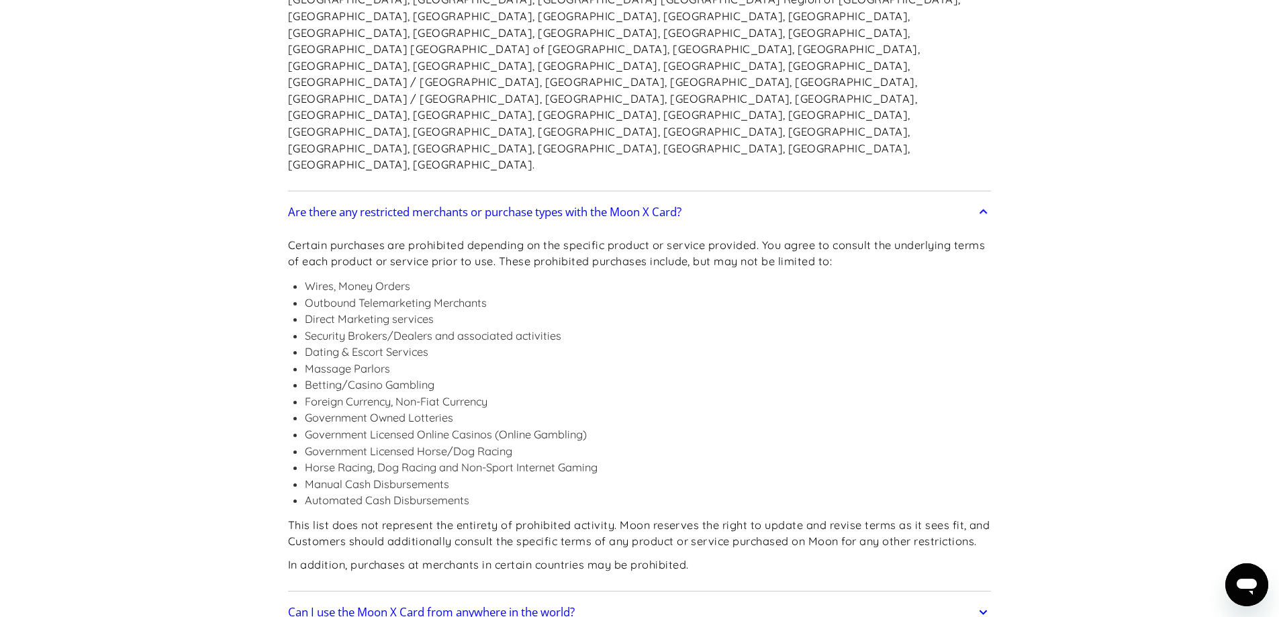
scroll to position [1275, 0]
click at [365, 235] on p "Certain purchases are prohibited depending on the specific product or service p…" at bounding box center [639, 251] width 703 height 33
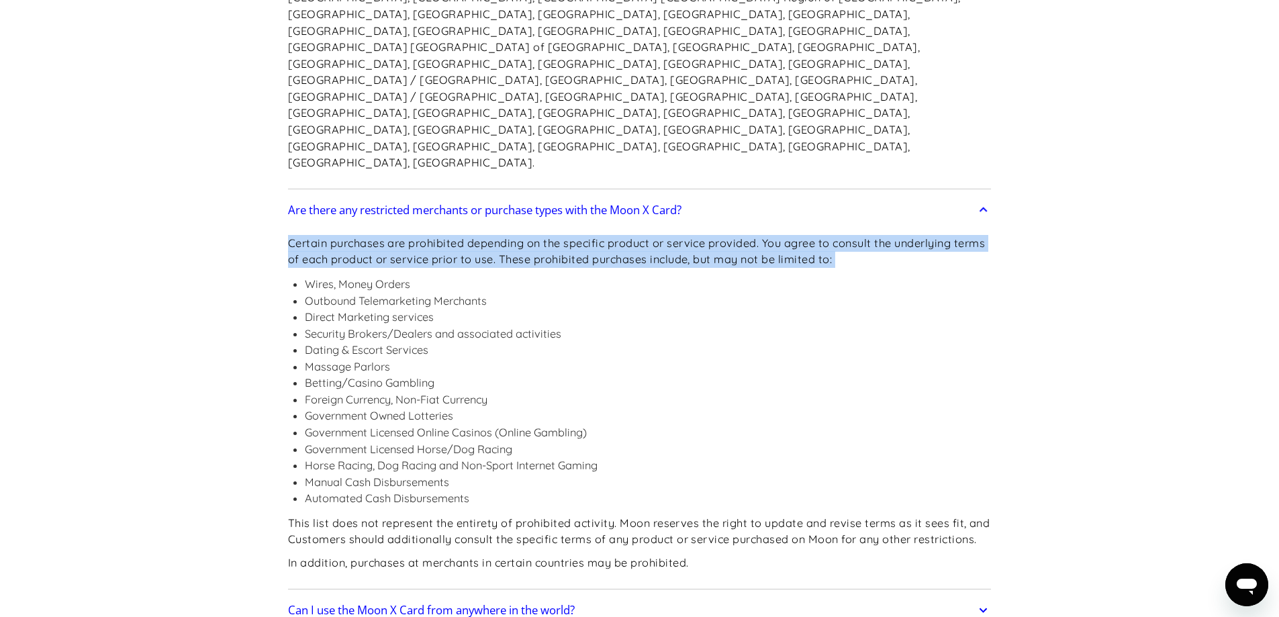
click at [365, 235] on p "Certain purchases are prohibited depending on the specific product or service p…" at bounding box center [639, 251] width 703 height 33
click at [469, 235] on p "Certain purchases are prohibited depending on the specific product or service p…" at bounding box center [639, 251] width 703 height 33
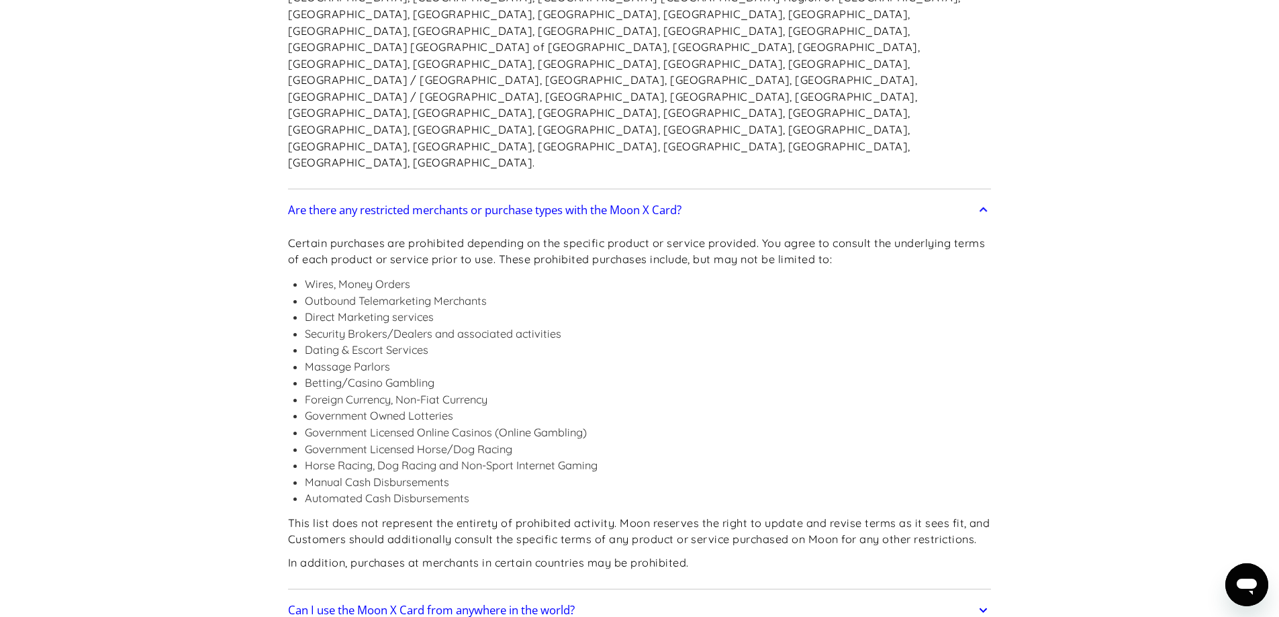
click at [551, 224] on div "Certain purchases are prohibited depending on the specific product or service p…" at bounding box center [639, 405] width 703 height 362
click at [548, 235] on p "Certain purchases are prohibited depending on the specific product or service p…" at bounding box center [639, 251] width 703 height 33
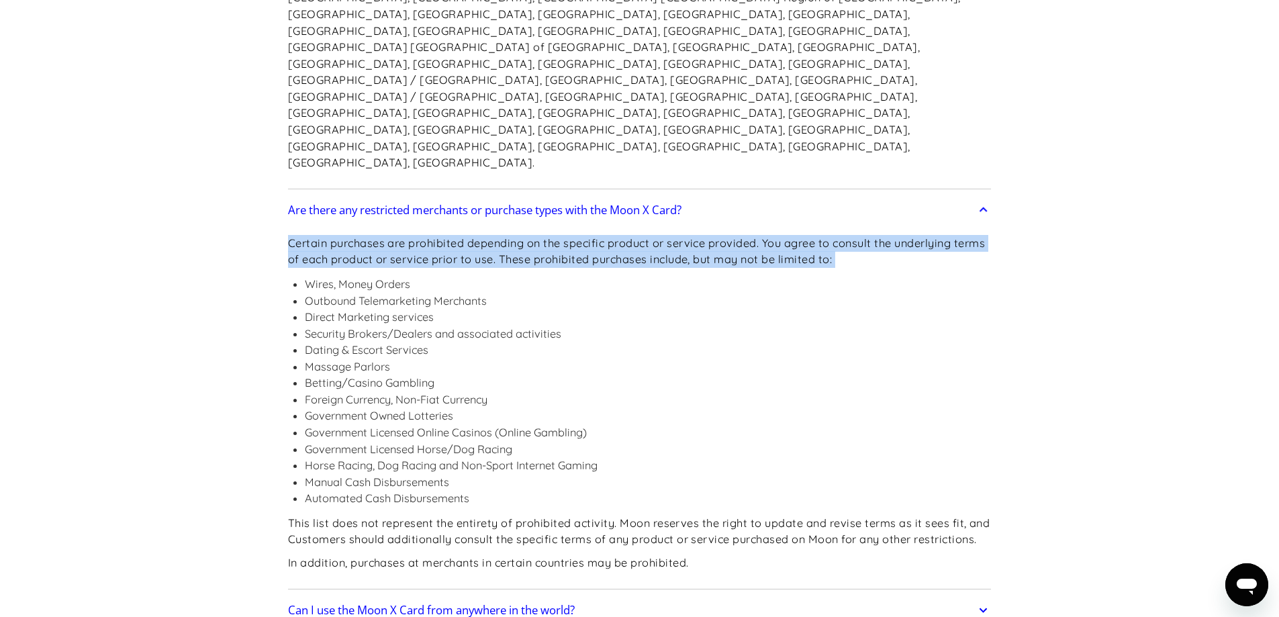
click at [548, 235] on p "Certain purchases are prohibited depending on the specific product or service p…" at bounding box center [639, 251] width 703 height 33
click at [646, 235] on p "Certain purchases are prohibited depending on the specific product or service p…" at bounding box center [639, 251] width 703 height 33
click at [645, 235] on p "Certain purchases are prohibited depending on the specific product or service p…" at bounding box center [639, 251] width 703 height 33
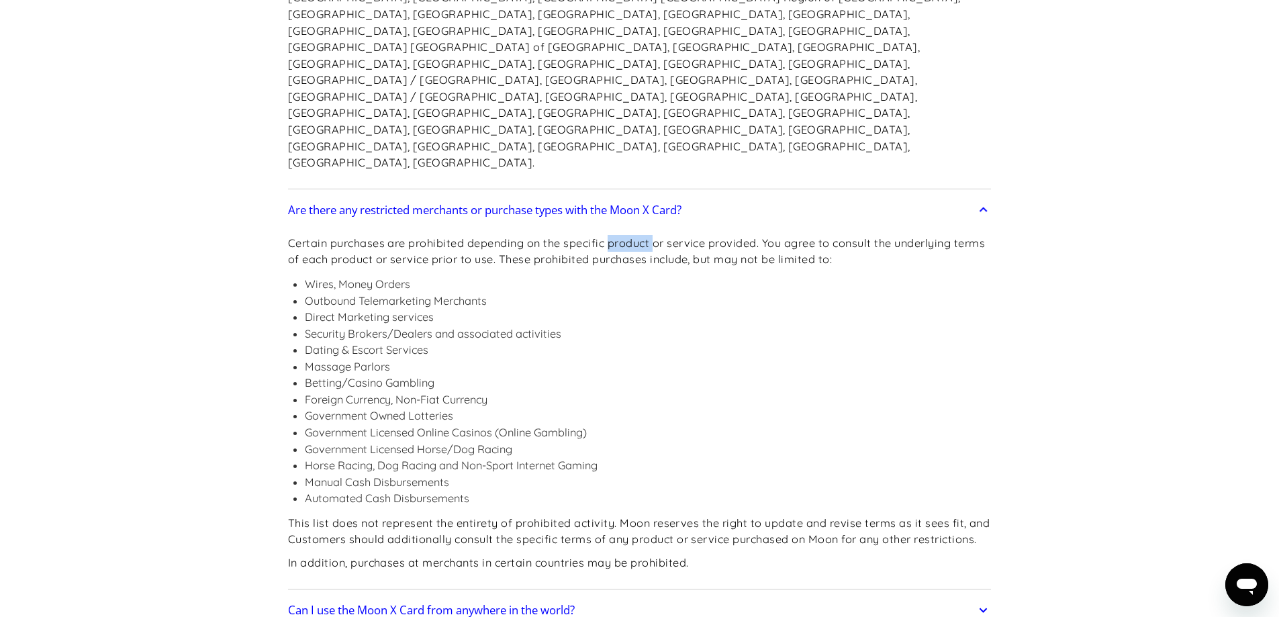
click at [645, 235] on p "Certain purchases are prohibited depending on the specific product or service p…" at bounding box center [639, 251] width 703 height 33
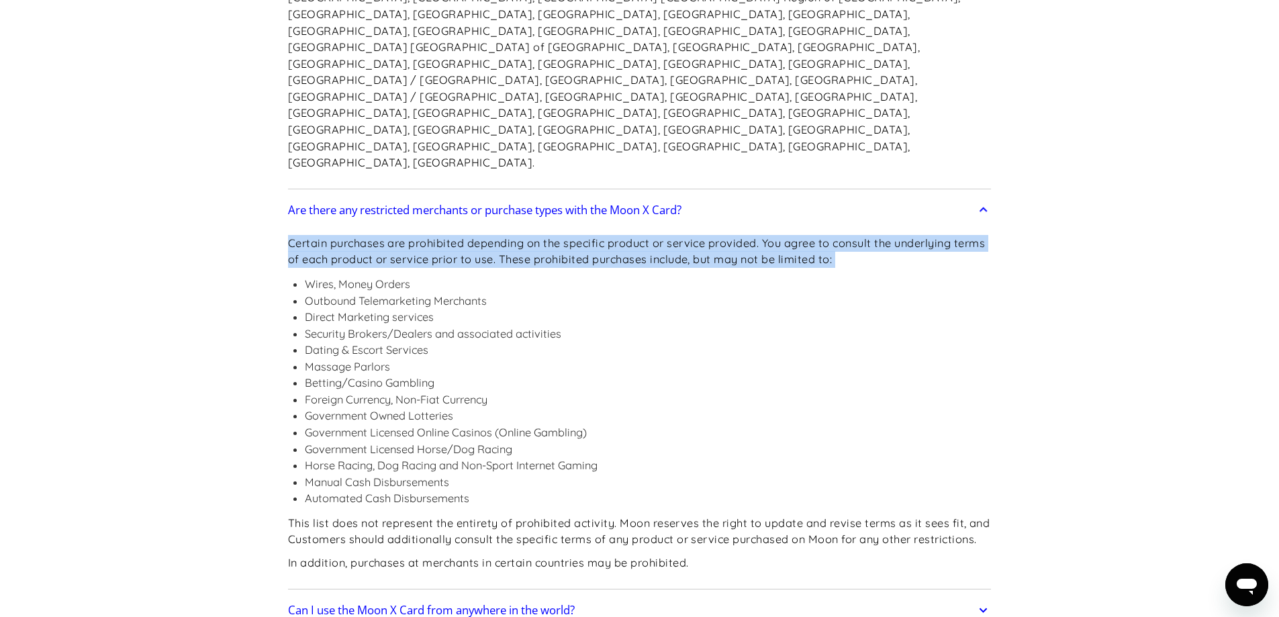
click at [645, 235] on p "Certain purchases are prohibited depending on the specific product or service p…" at bounding box center [639, 251] width 703 height 33
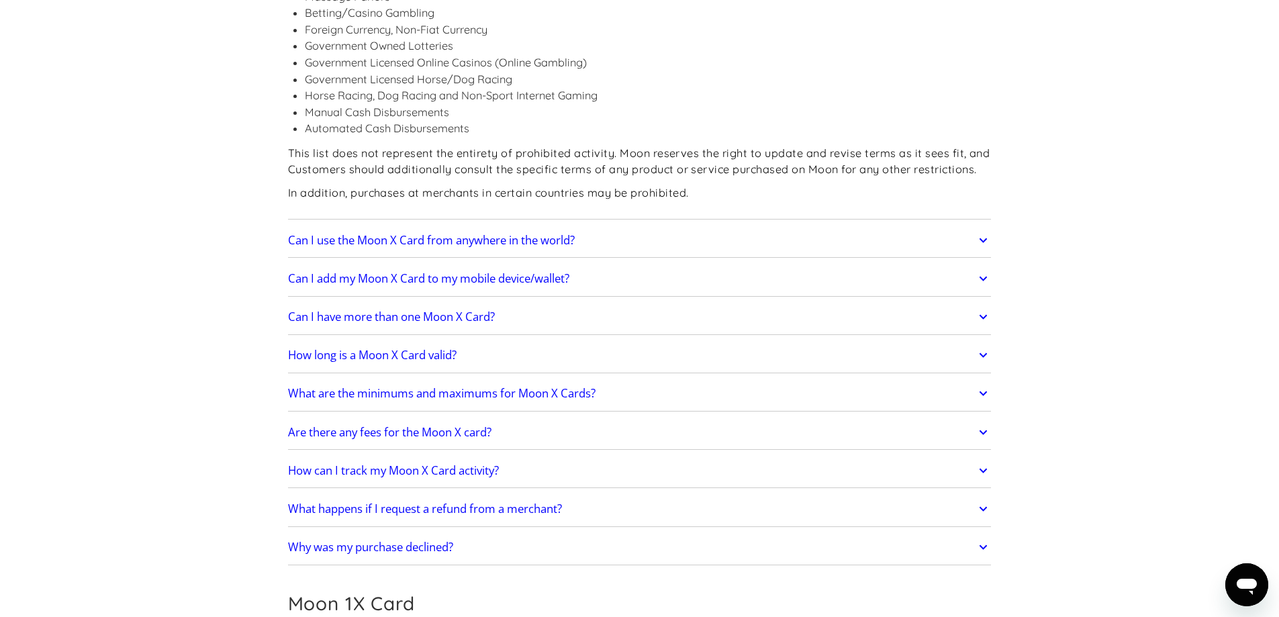
scroll to position [1678, 0]
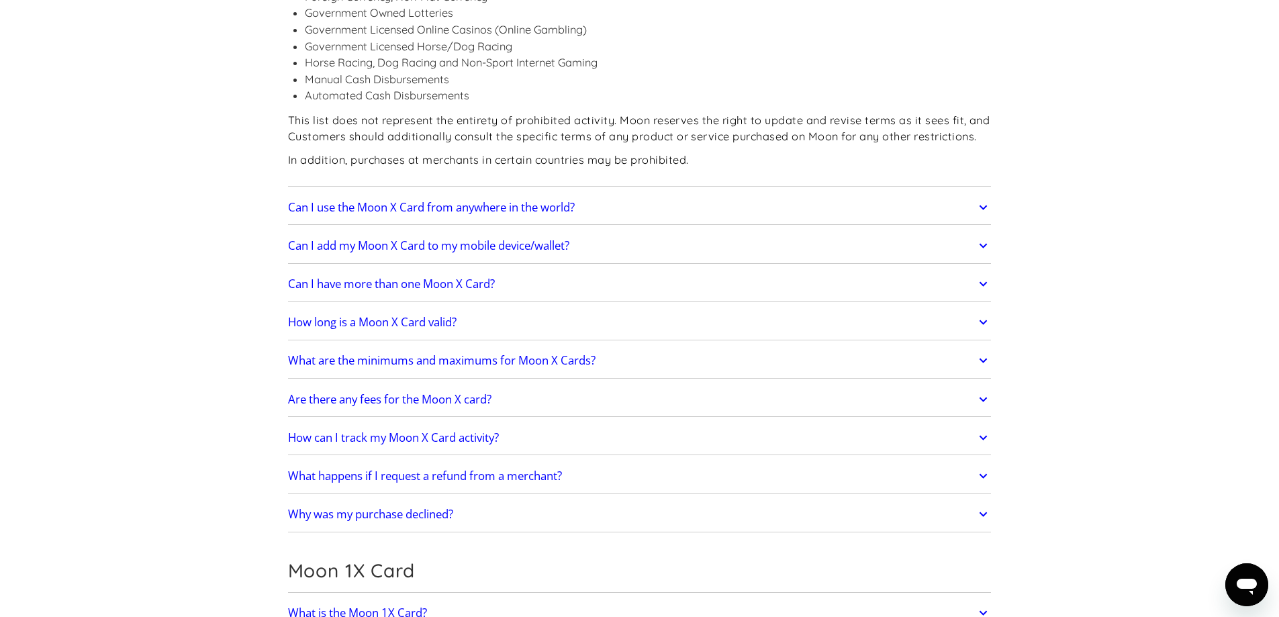
click at [542, 232] on link "Can I add my Moon X Card to my mobile device/wallet?" at bounding box center [639, 246] width 703 height 28
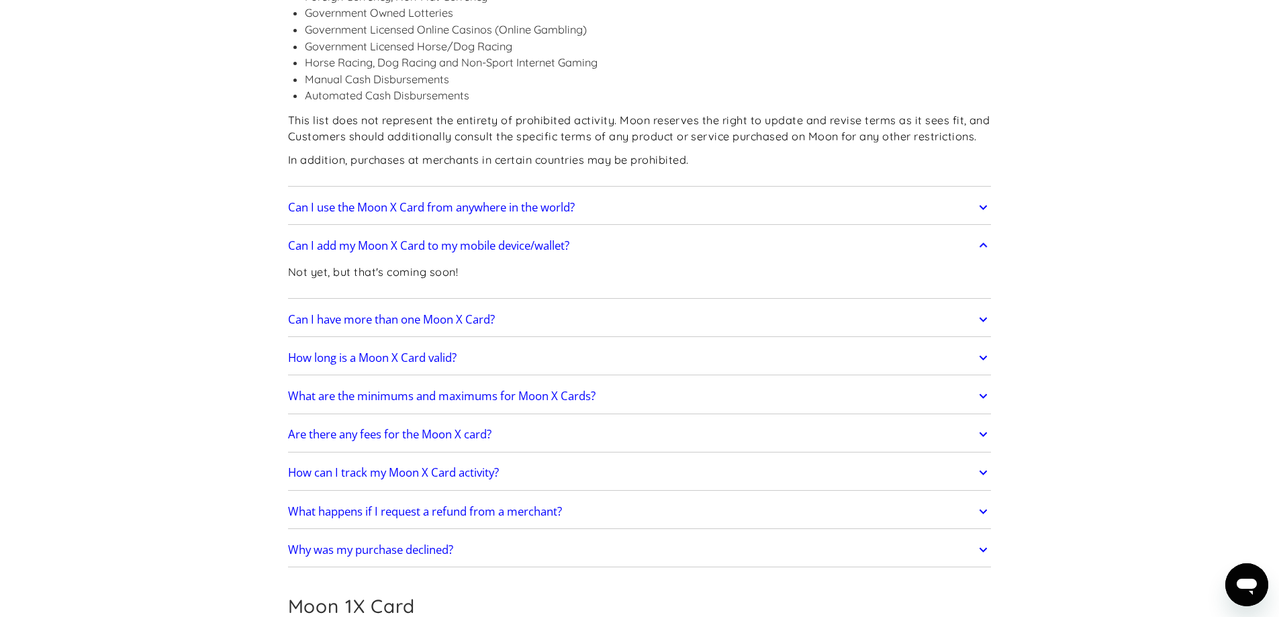
click at [542, 232] on link "Can I add my Moon X Card to my mobile device/wallet?" at bounding box center [639, 246] width 703 height 28
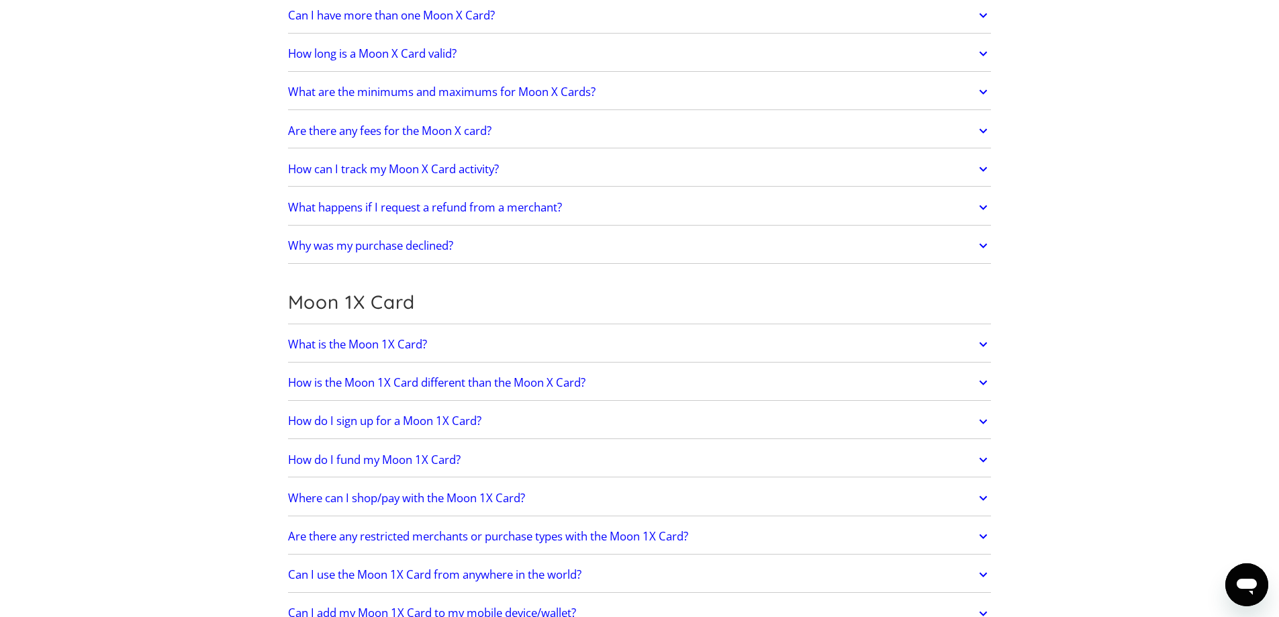
scroll to position [2014, 0]
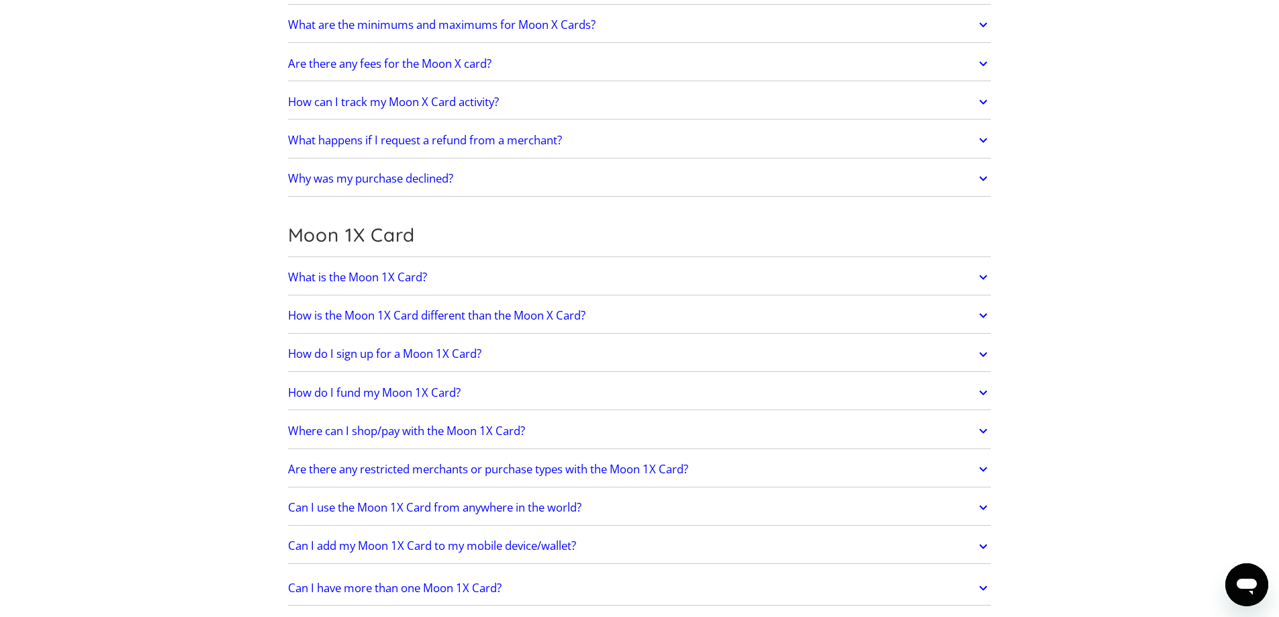
click at [439, 164] on link "Why was my purchase declined?" at bounding box center [639, 178] width 703 height 28
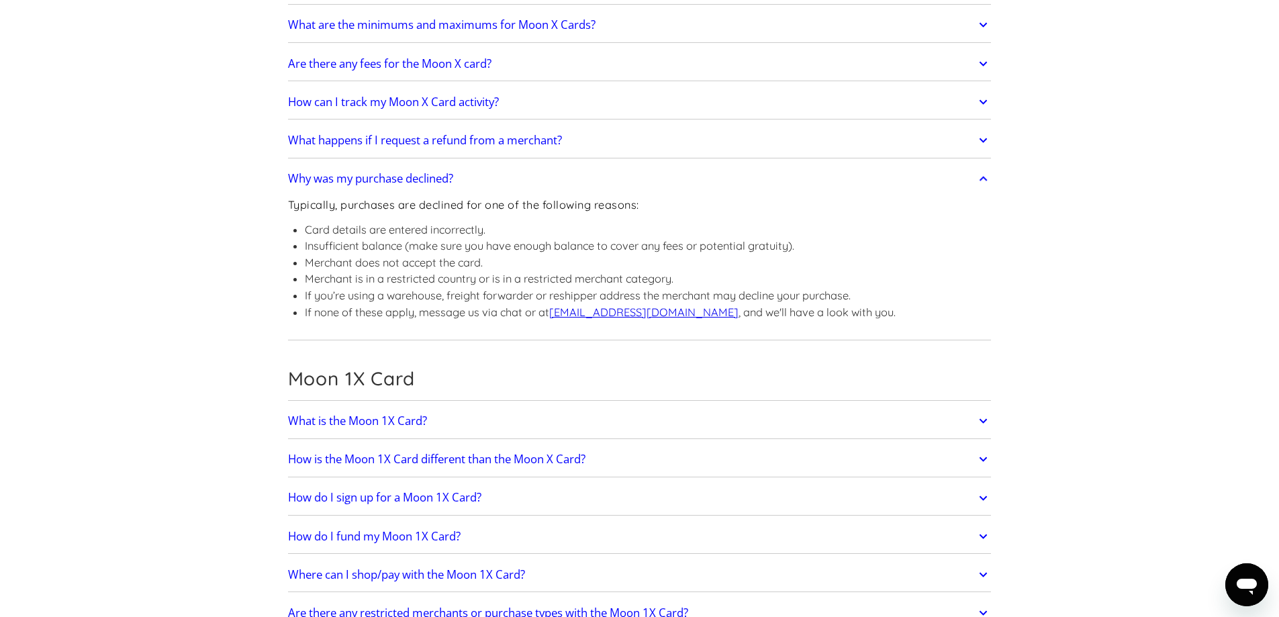
click at [462, 238] on li "Insufficient balance (make sure you have enough balance to cover any fees or po…" at bounding box center [600, 246] width 591 height 17
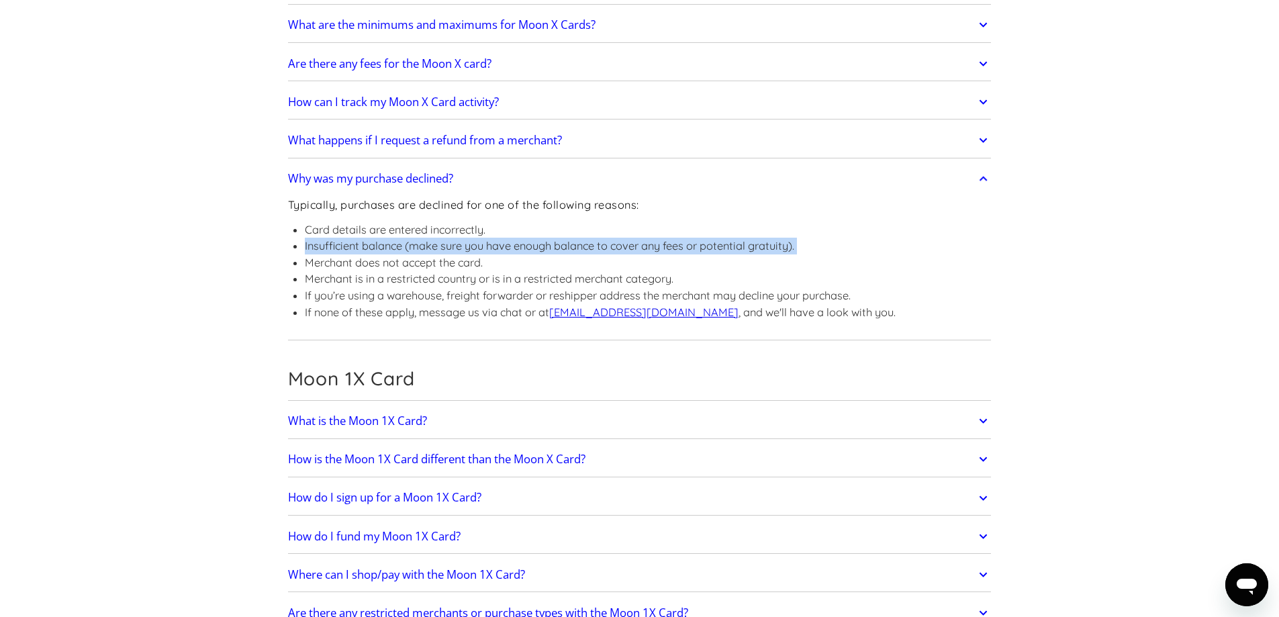
click at [462, 238] on li "Insufficient balance (make sure you have enough balance to cover any fees or po…" at bounding box center [600, 246] width 591 height 17
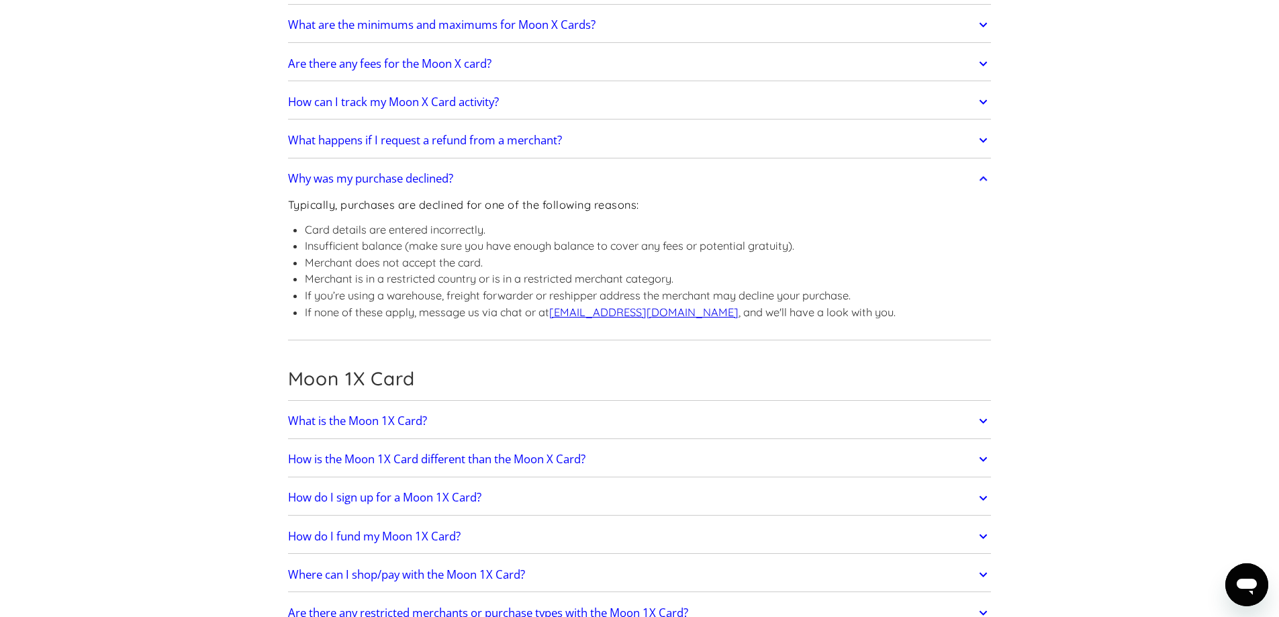
click at [464, 254] on li "Merchant does not accept the card." at bounding box center [600, 262] width 591 height 17
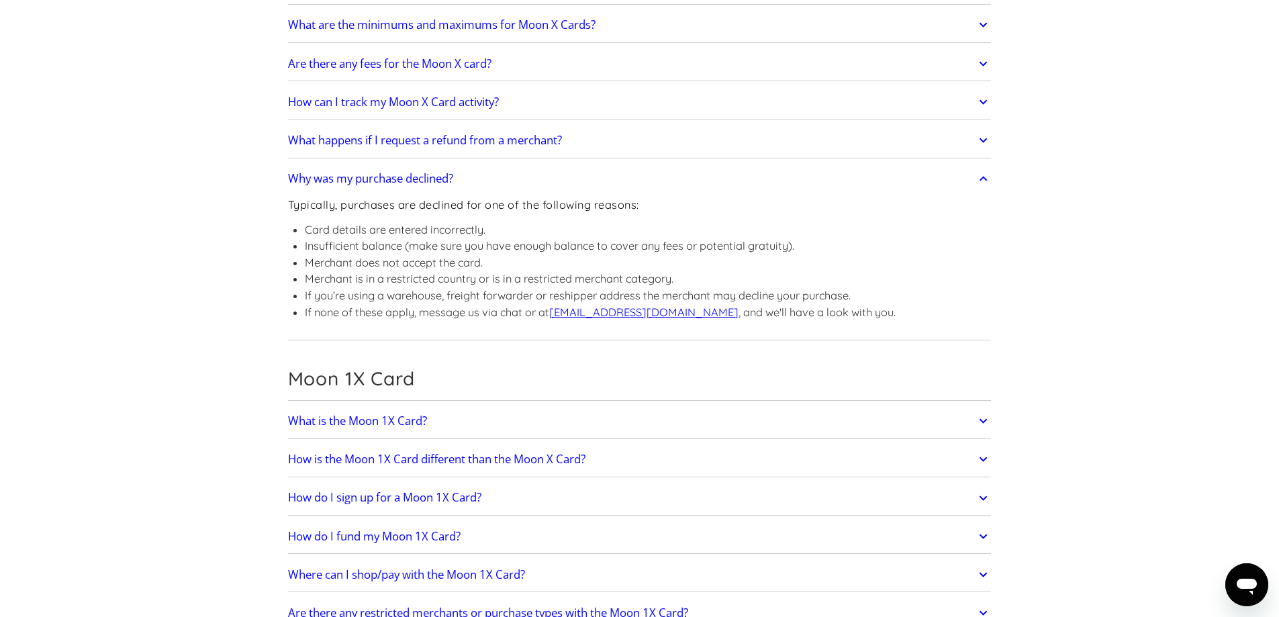
click at [462, 271] on li "Merchant is in a restricted country or is in a restricted merchant category." at bounding box center [600, 279] width 591 height 17
click at [505, 271] on li "Merchant is in a restricted country or is in a restricted merchant category." at bounding box center [600, 279] width 591 height 17
click at [503, 287] on li "If you’re using a warehouse, freight forwarder or reshipper address the merchan…" at bounding box center [600, 295] width 591 height 17
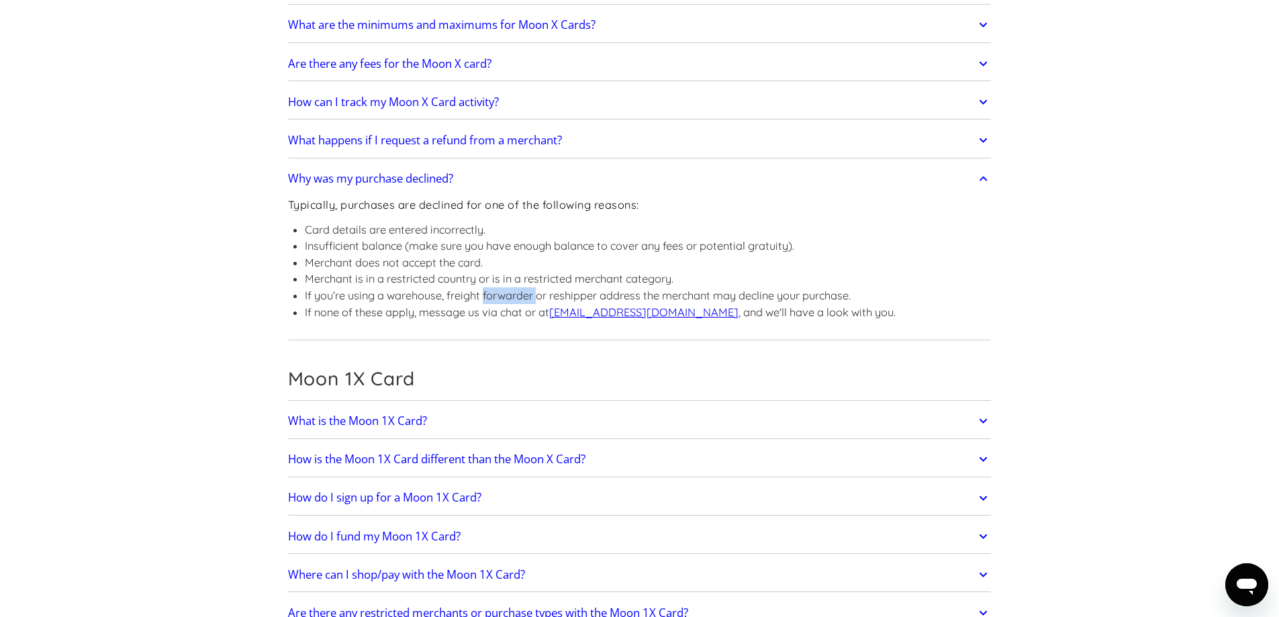
click at [503, 287] on li "If you’re using a warehouse, freight forwarder or reshipper address the merchan…" at bounding box center [600, 295] width 591 height 17
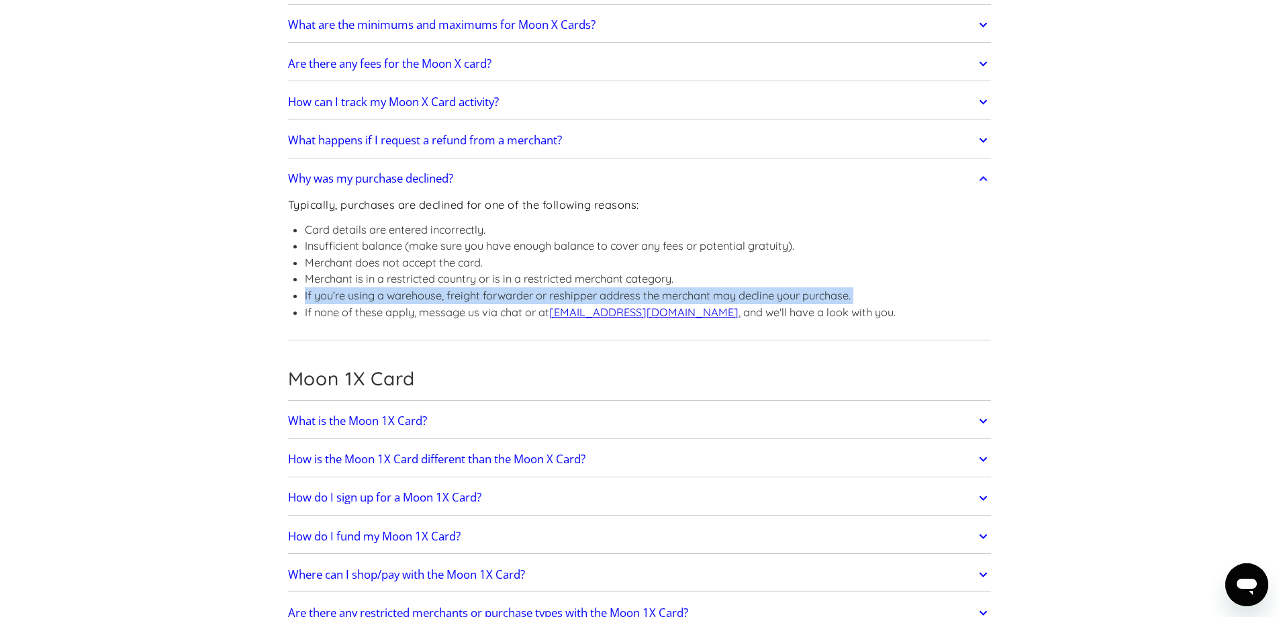
click at [503, 287] on li "If you’re using a warehouse, freight forwarder or reshipper address the merchan…" at bounding box center [600, 295] width 591 height 17
click at [499, 287] on li "If you’re using a warehouse, freight forwarder or reshipper address the merchan…" at bounding box center [600, 295] width 591 height 17
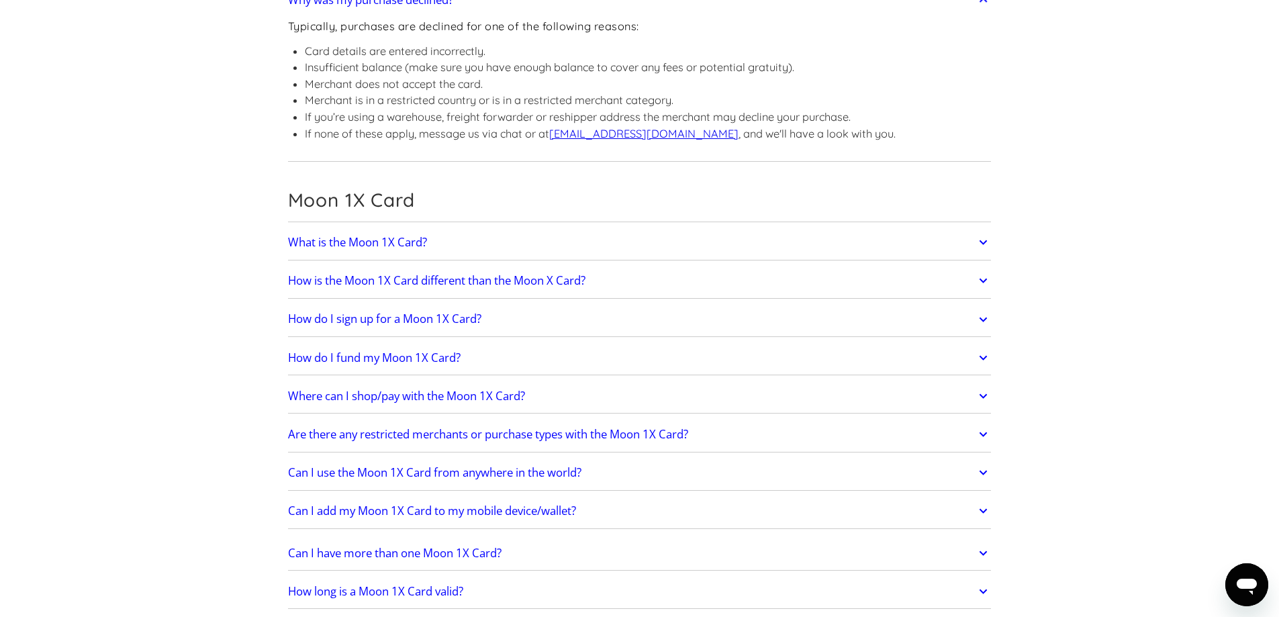
scroll to position [2215, 0]
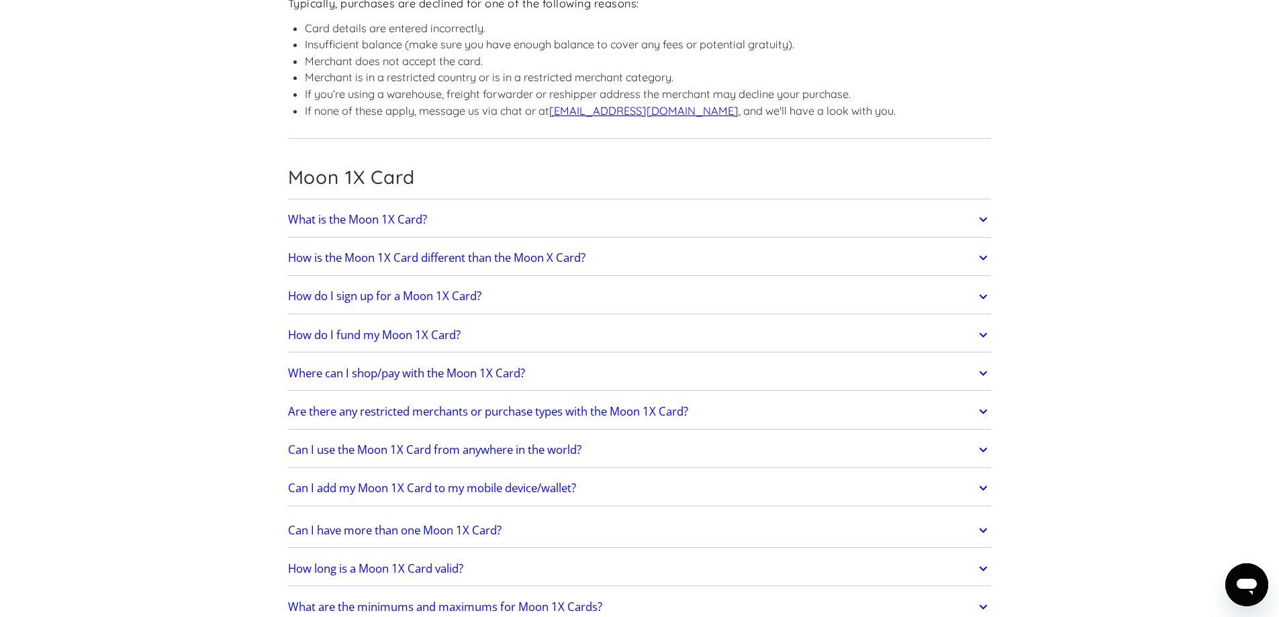
click at [387, 203] on div "What is the Moon 1X Card? The Moon 1X Card is a single-load card that enables y…" at bounding box center [639, 220] width 703 height 35
click at [387, 205] on link "What is the Moon 1X Card?" at bounding box center [639, 219] width 703 height 28
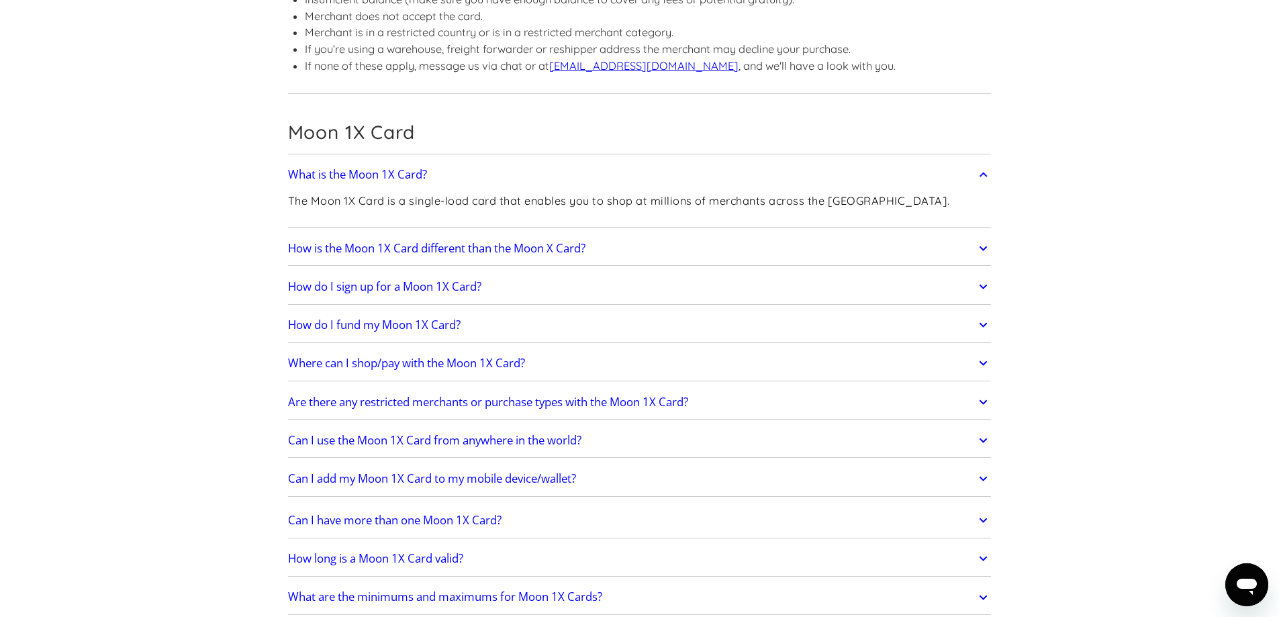
scroll to position [2282, 0]
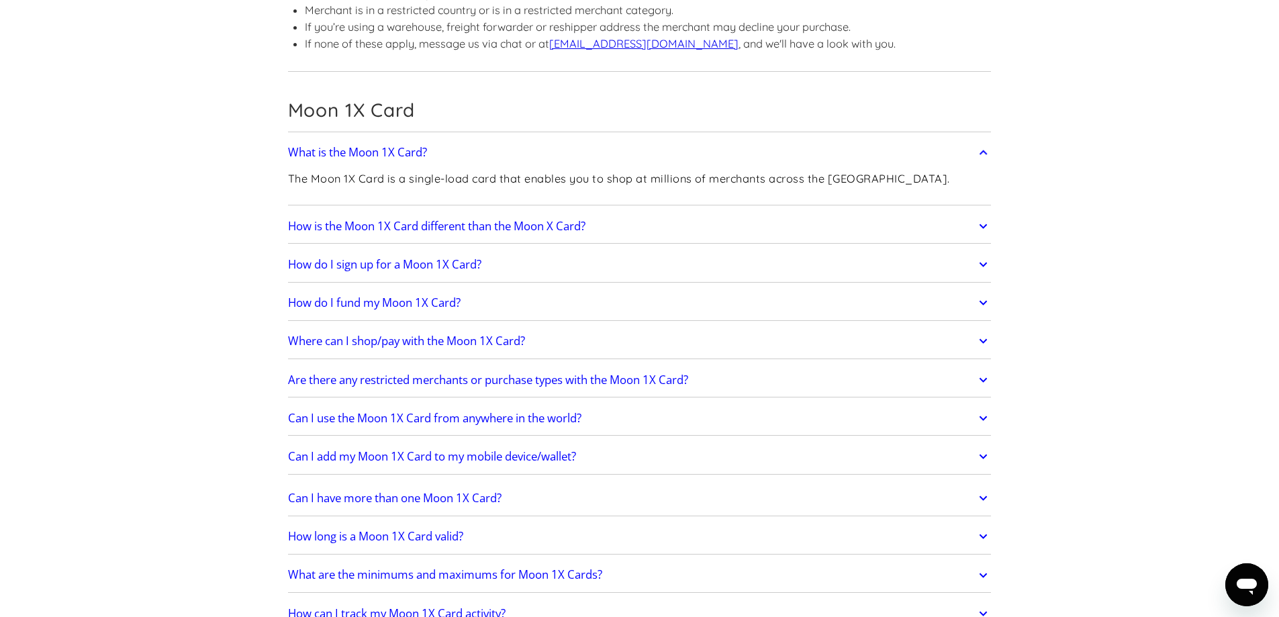
click at [409, 212] on link "How is the Moon 1X Card different than the Moon X Card?" at bounding box center [639, 226] width 703 height 28
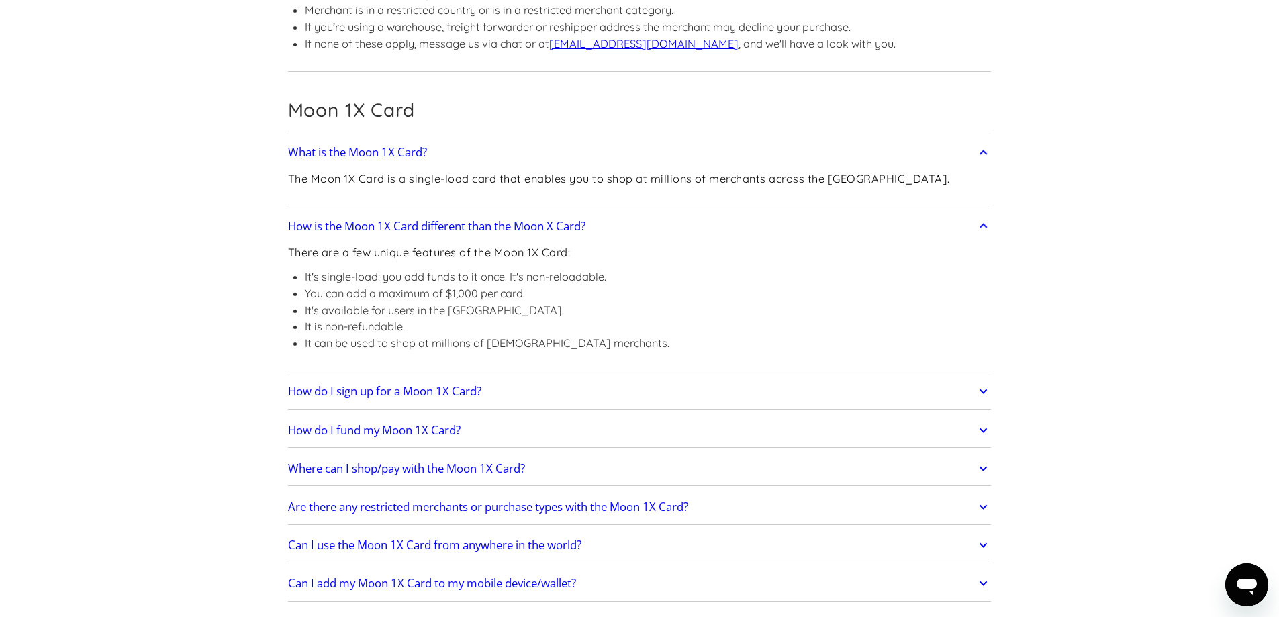
click at [428, 244] on p "There are a few unique features of the Moon 1X Card:" at bounding box center [478, 252] width 381 height 17
click at [497, 220] on h2 "How is the Moon 1X Card different than the Moon X Card?" at bounding box center [436, 226] width 297 height 13
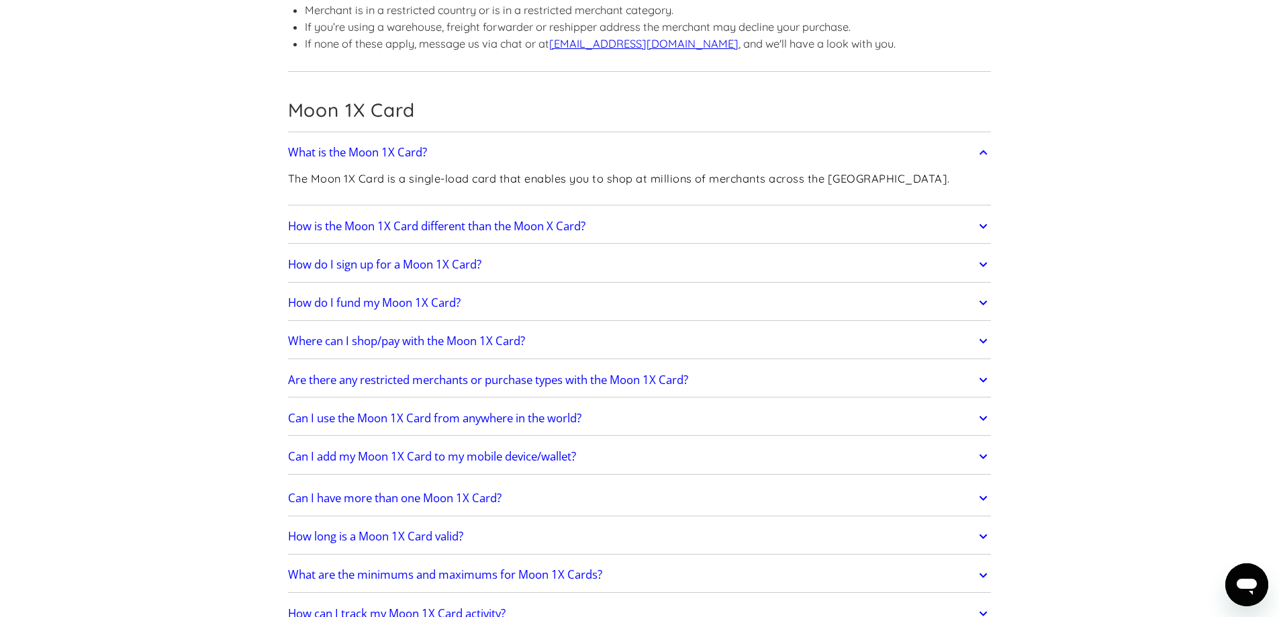
click at [477, 212] on link "How is the Moon 1X Card different than the Moon X Card?" at bounding box center [639, 226] width 703 height 28
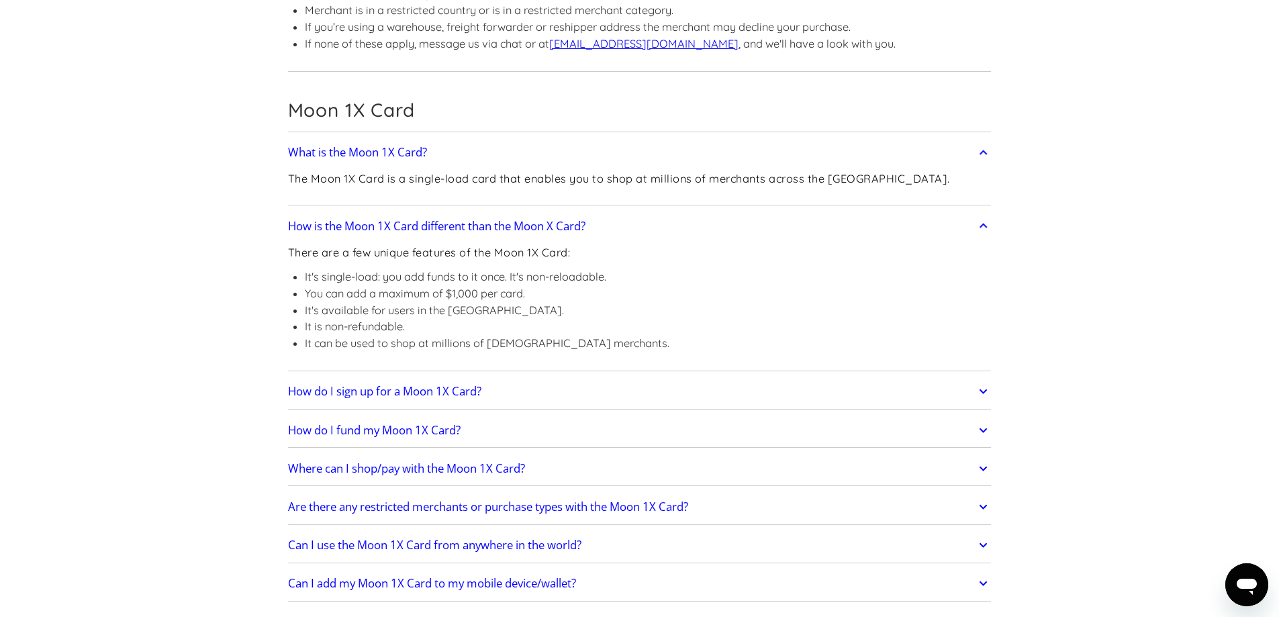
click at [445, 269] on li "It's single-load: you add funds to it once. It's non-reloadable." at bounding box center [487, 277] width 364 height 17
click at [494, 269] on li "It's single-load: you add funds to it once. It's non-reloadable." at bounding box center [487, 277] width 364 height 17
click at [513, 285] on li "You can add a maximum of $1,000 per card." at bounding box center [487, 293] width 364 height 17
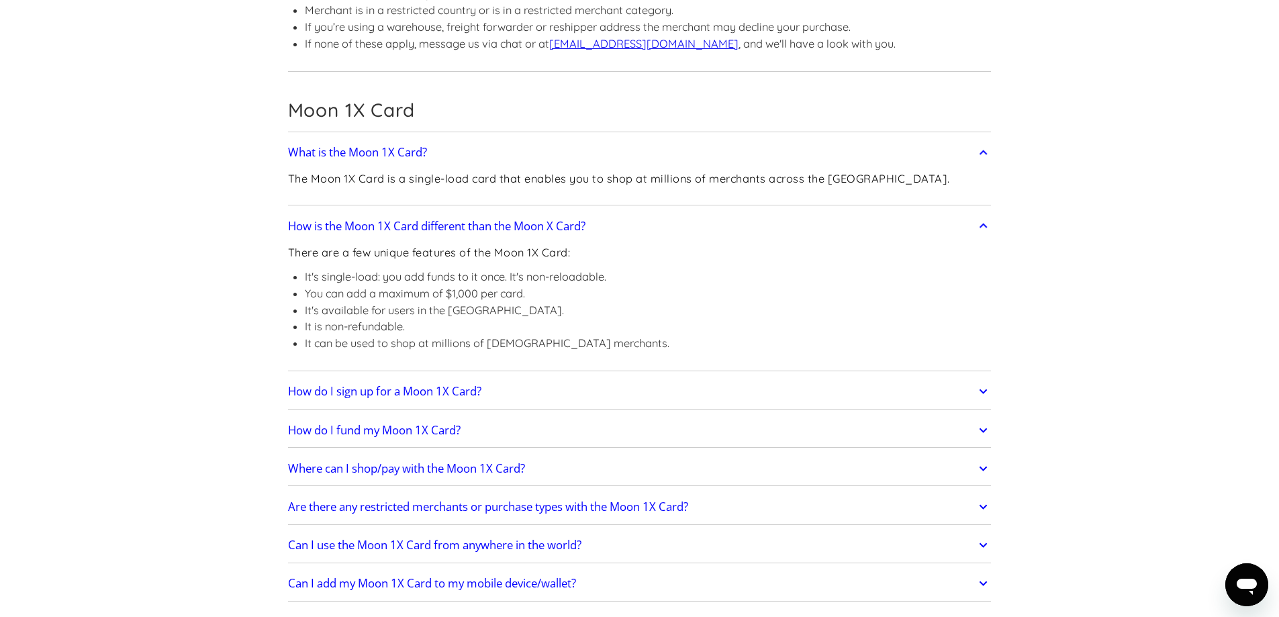
click at [527, 269] on li "It's single-load: you add funds to it once. It's non-reloadable." at bounding box center [487, 277] width 364 height 17
click at [573, 269] on li "It's single-load: you add funds to it once. It's non-reloadable." at bounding box center [487, 277] width 364 height 17
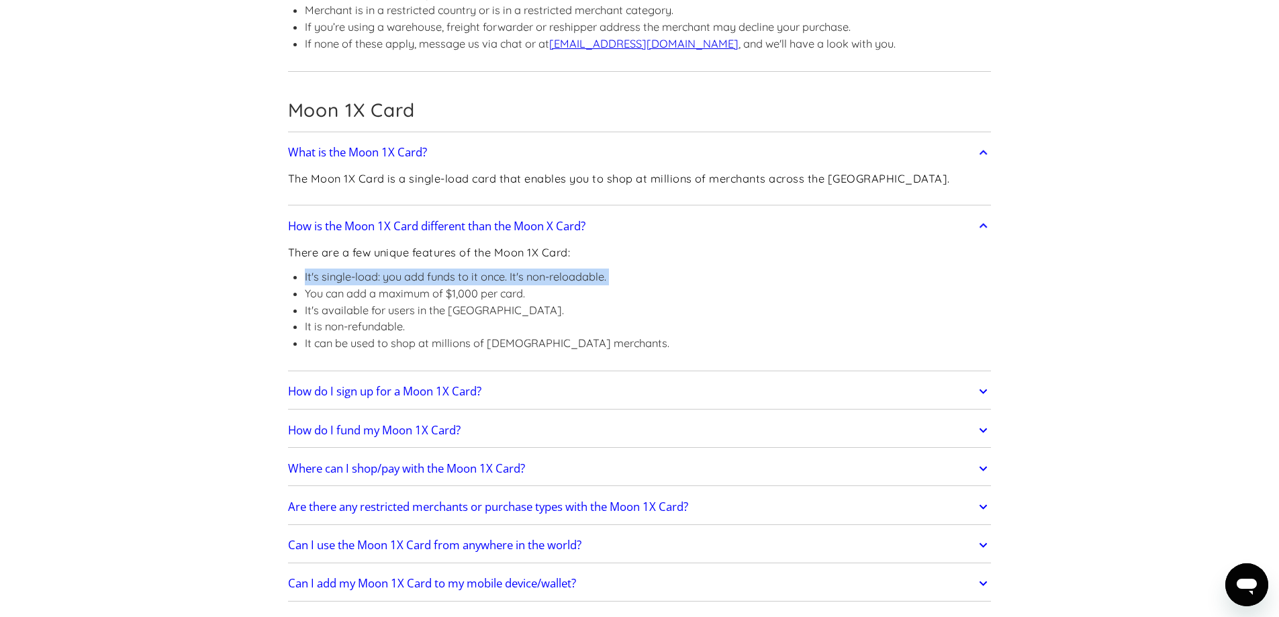
click at [573, 269] on li "It's single-load: you add funds to it once. It's non-reloadable." at bounding box center [487, 277] width 364 height 17
click at [425, 285] on li "You can add a maximum of $1,000 per card." at bounding box center [487, 293] width 364 height 17
click at [457, 285] on li "You can add a maximum of $1,000 per card." at bounding box center [487, 293] width 364 height 17
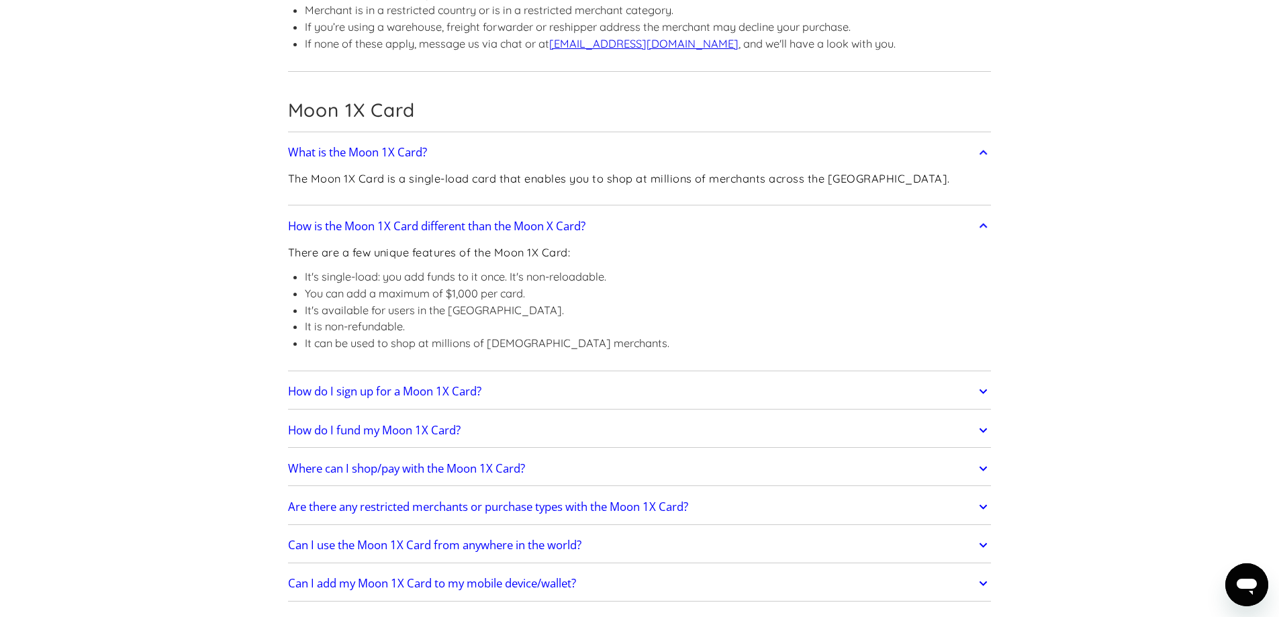
click at [376, 302] on li "It's available for users in the [GEOGRAPHIC_DATA]." at bounding box center [487, 310] width 364 height 17
click at [467, 302] on li "It's available for users in the [GEOGRAPHIC_DATA]." at bounding box center [487, 310] width 364 height 17
click at [373, 318] on li "It is non-refundable." at bounding box center [487, 326] width 364 height 17
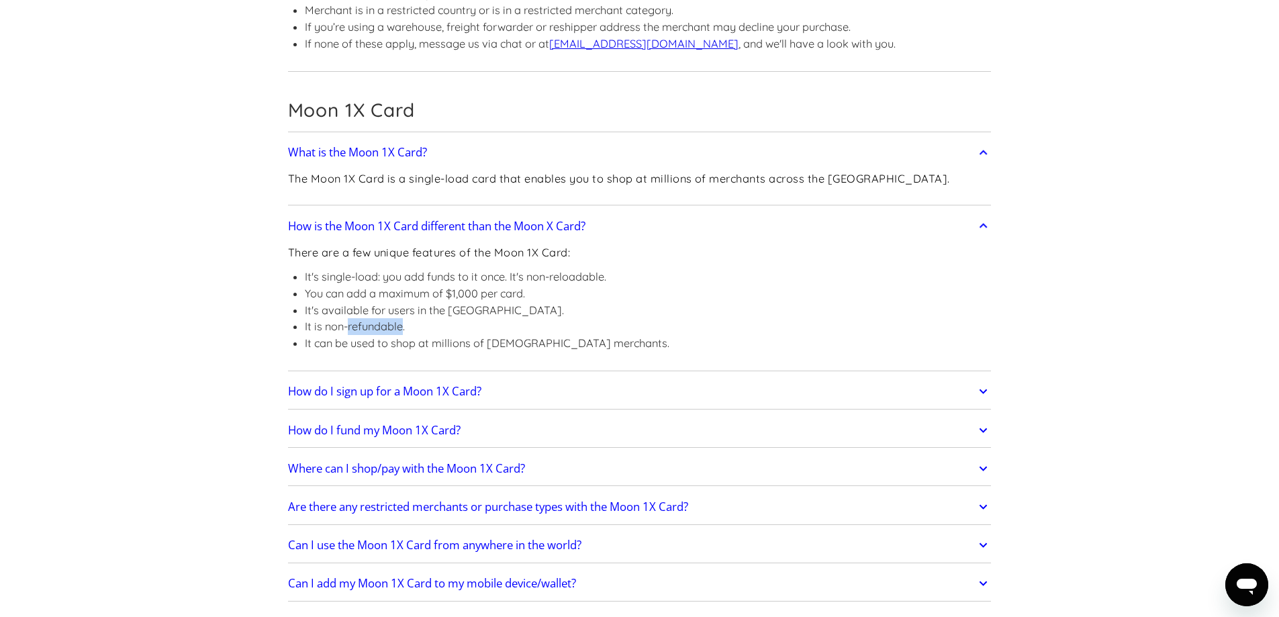
click at [373, 318] on li "It is non-refundable." at bounding box center [487, 326] width 364 height 17
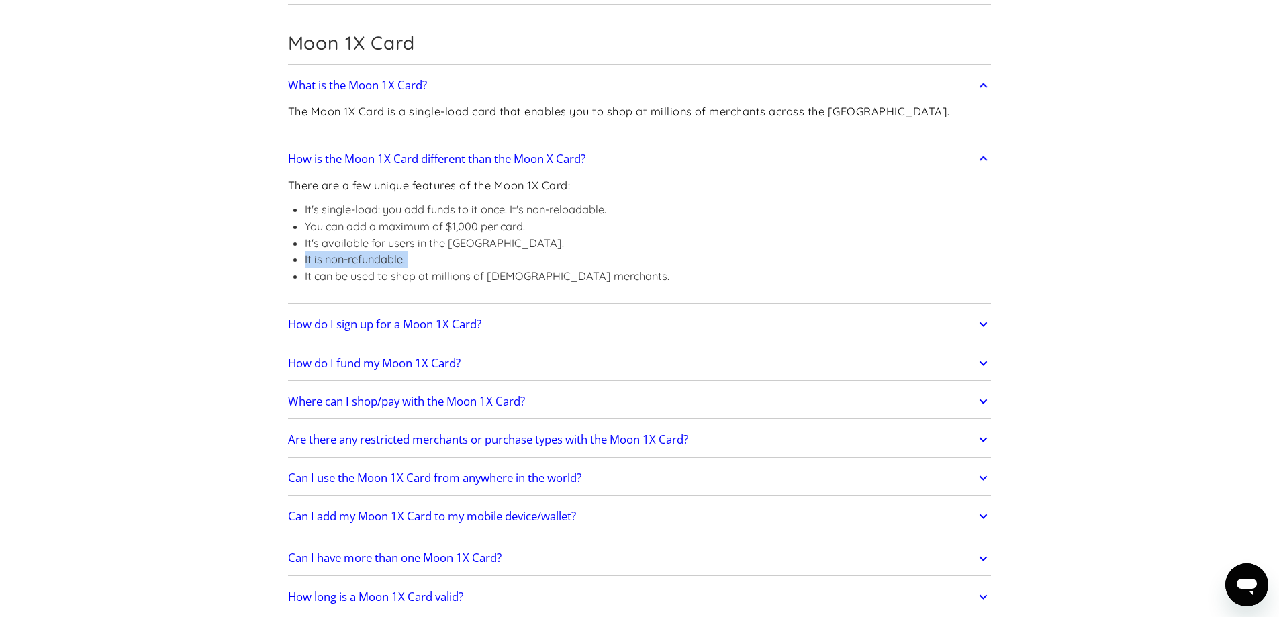
click at [374, 268] on li "It can be used to shop at millions of [DEMOGRAPHIC_DATA] merchants." at bounding box center [487, 276] width 364 height 17
click at [375, 268] on li "It can be used to shop at millions of [DEMOGRAPHIC_DATA] merchants." at bounding box center [487, 276] width 364 height 17
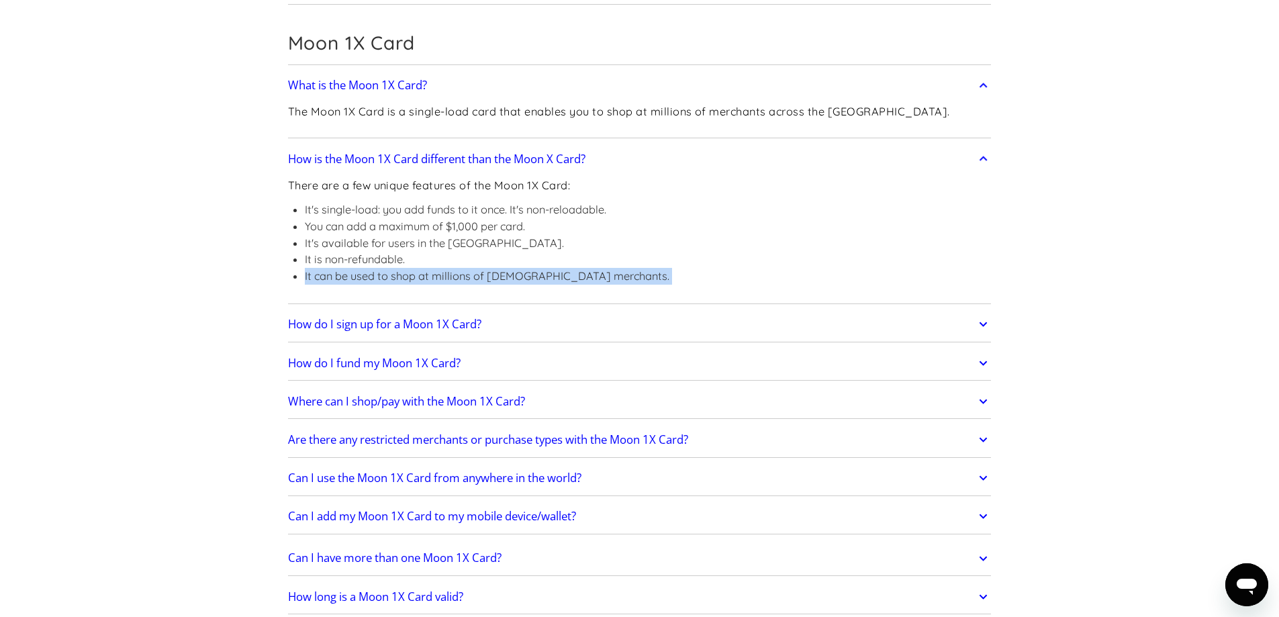
click at [375, 268] on li "It can be used to shop at millions of [DEMOGRAPHIC_DATA] merchants." at bounding box center [487, 276] width 364 height 17
click at [463, 268] on li "It can be used to shop at millions of [DEMOGRAPHIC_DATA] merchants." at bounding box center [487, 276] width 364 height 17
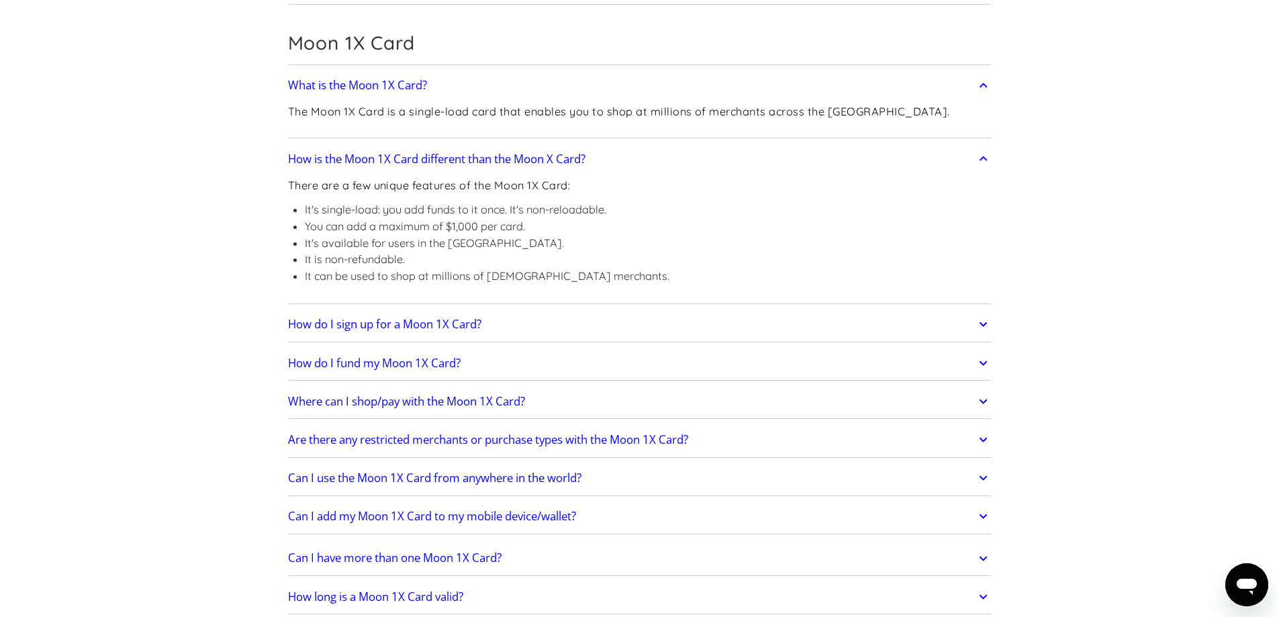
click at [413, 318] on h2 "How do I sign up for a Moon 1X Card?" at bounding box center [384, 324] width 193 height 13
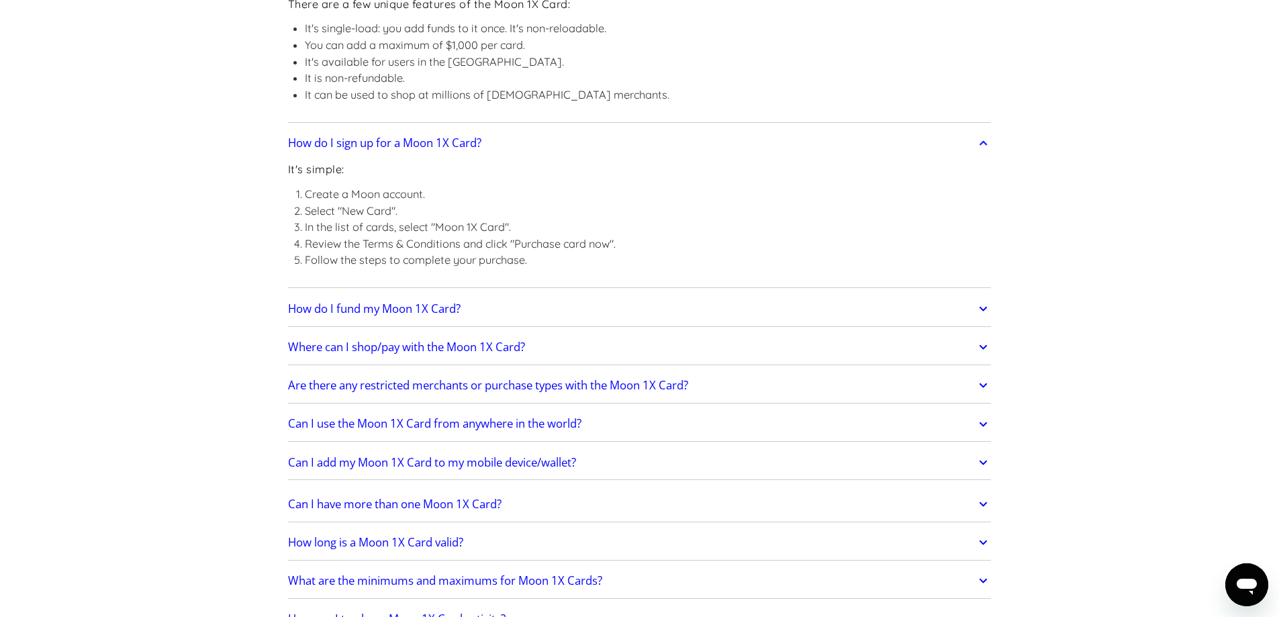
scroll to position [2551, 0]
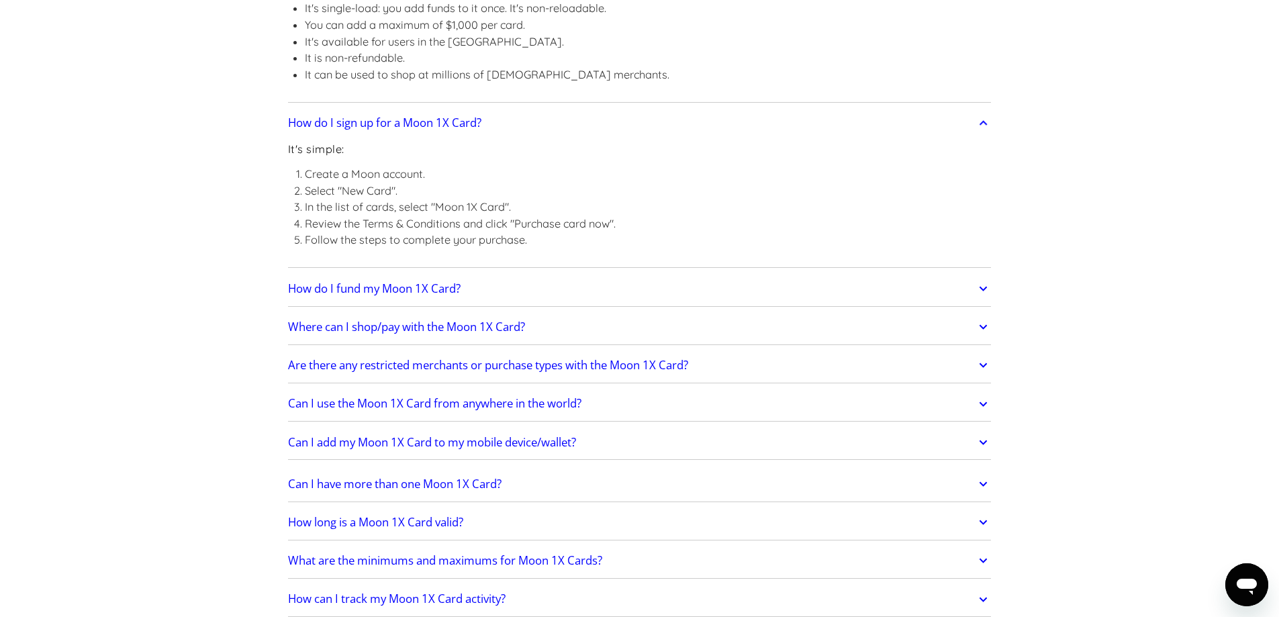
click at [398, 282] on h2 "How do I fund my Moon 1X Card?" at bounding box center [374, 288] width 173 height 13
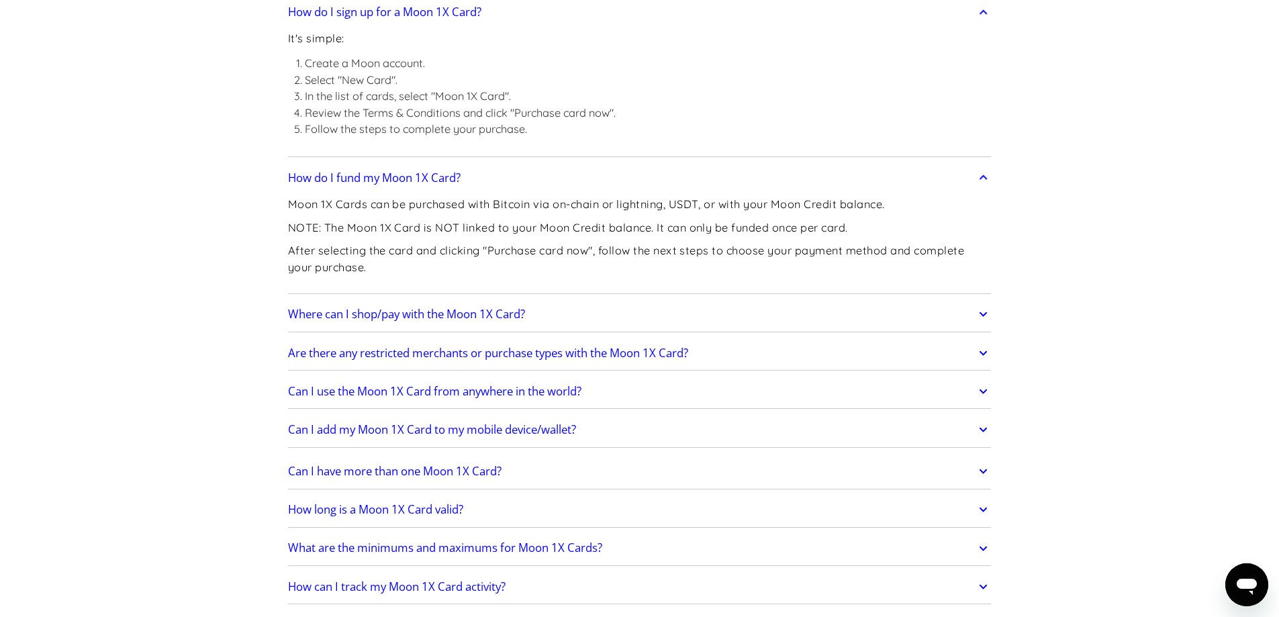
scroll to position [2685, 0]
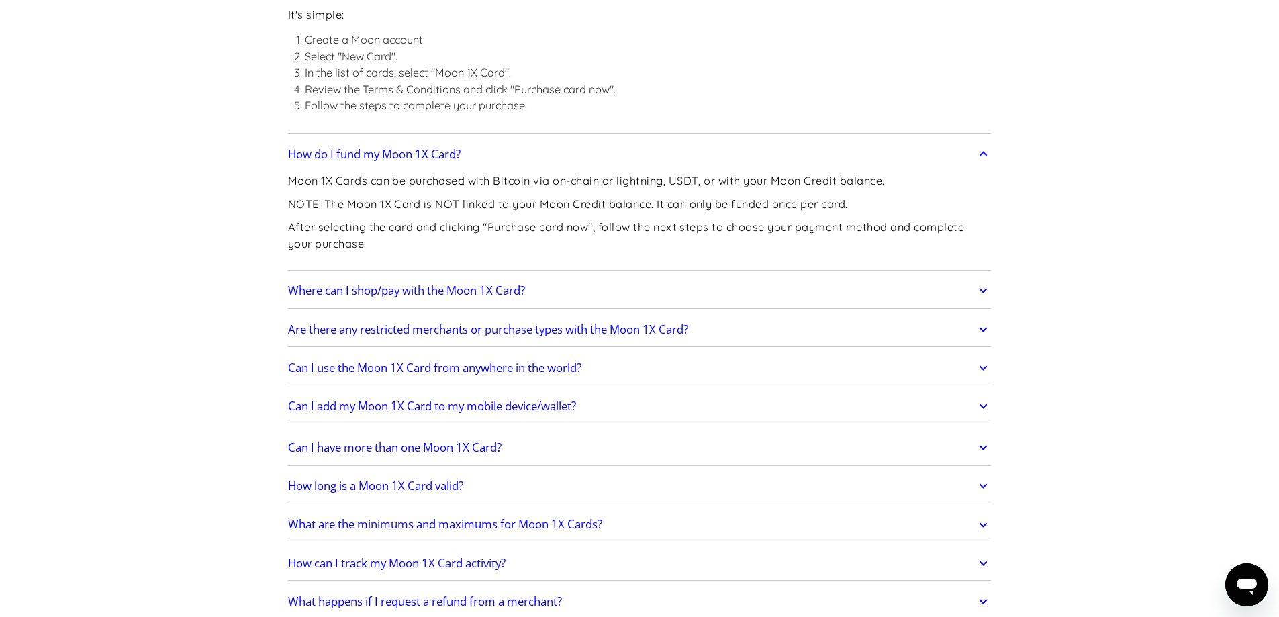
click at [399, 284] on h2 "Where can I shop/pay with the Moon 1X Card?" at bounding box center [406, 290] width 237 height 13
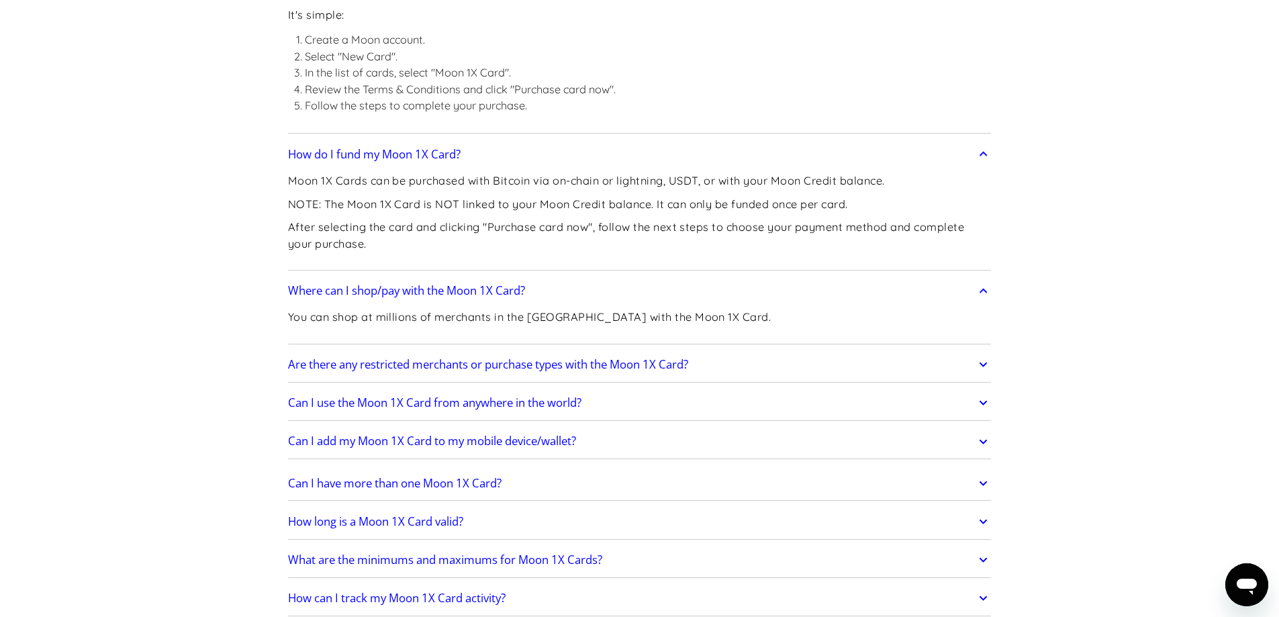
scroll to position [2752, 0]
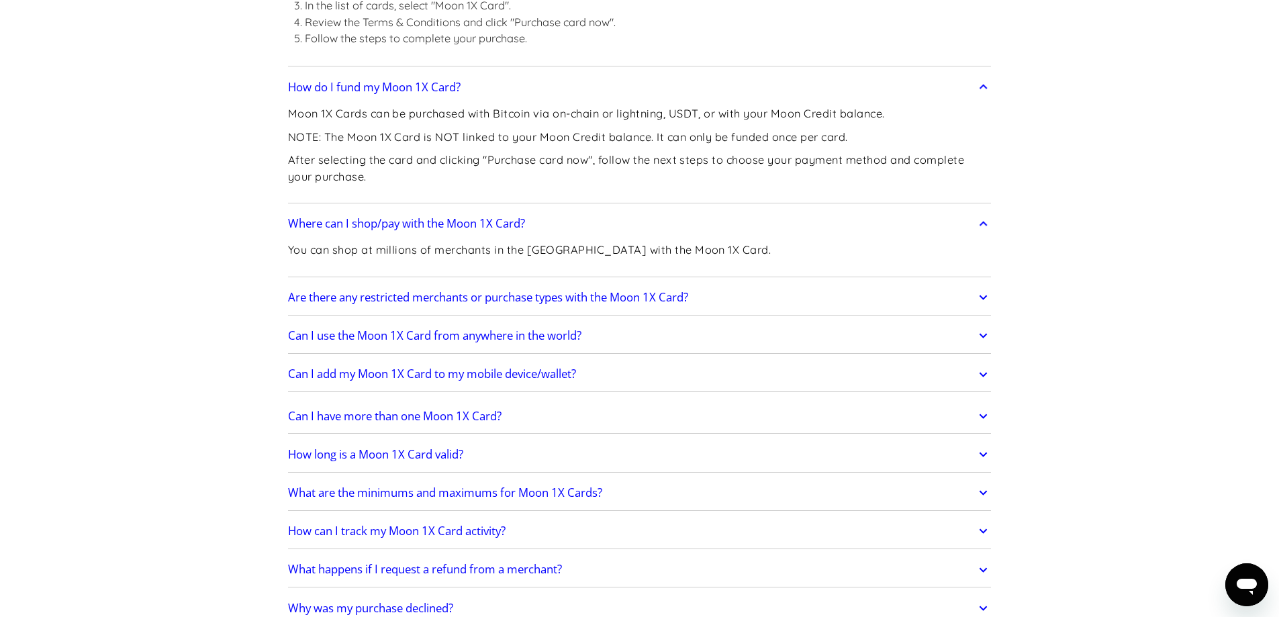
click at [396, 283] on link "Are there any restricted merchants or purchase types with the Moon 1X Card?" at bounding box center [639, 297] width 703 height 28
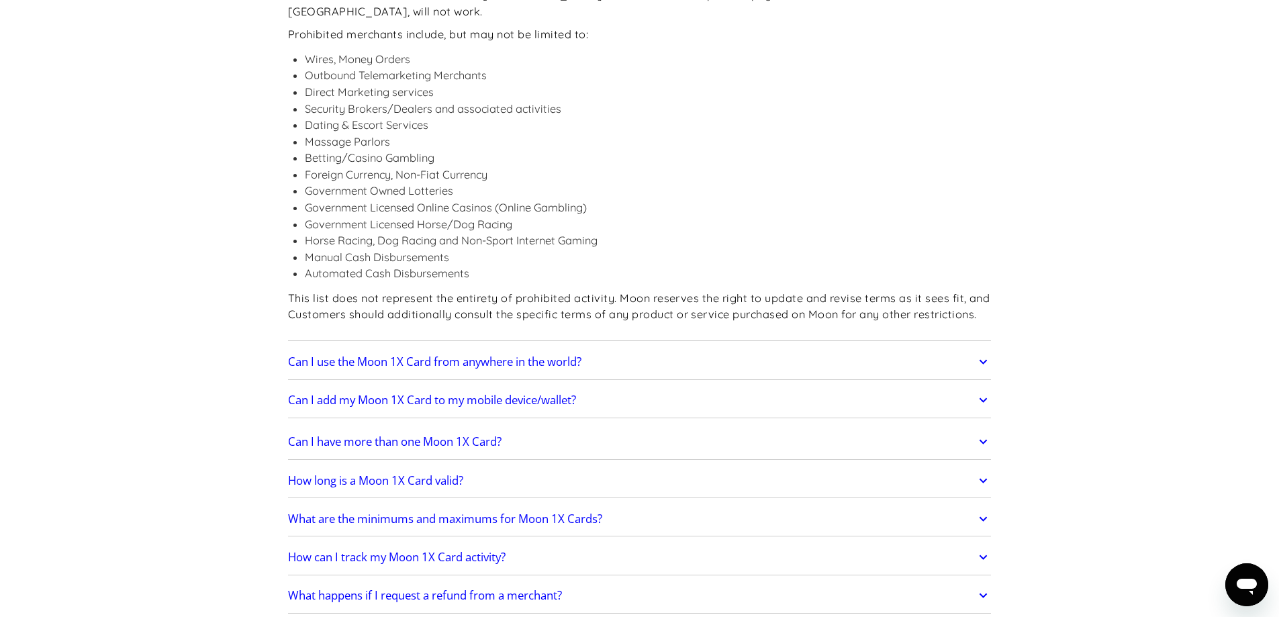
scroll to position [3155, 0]
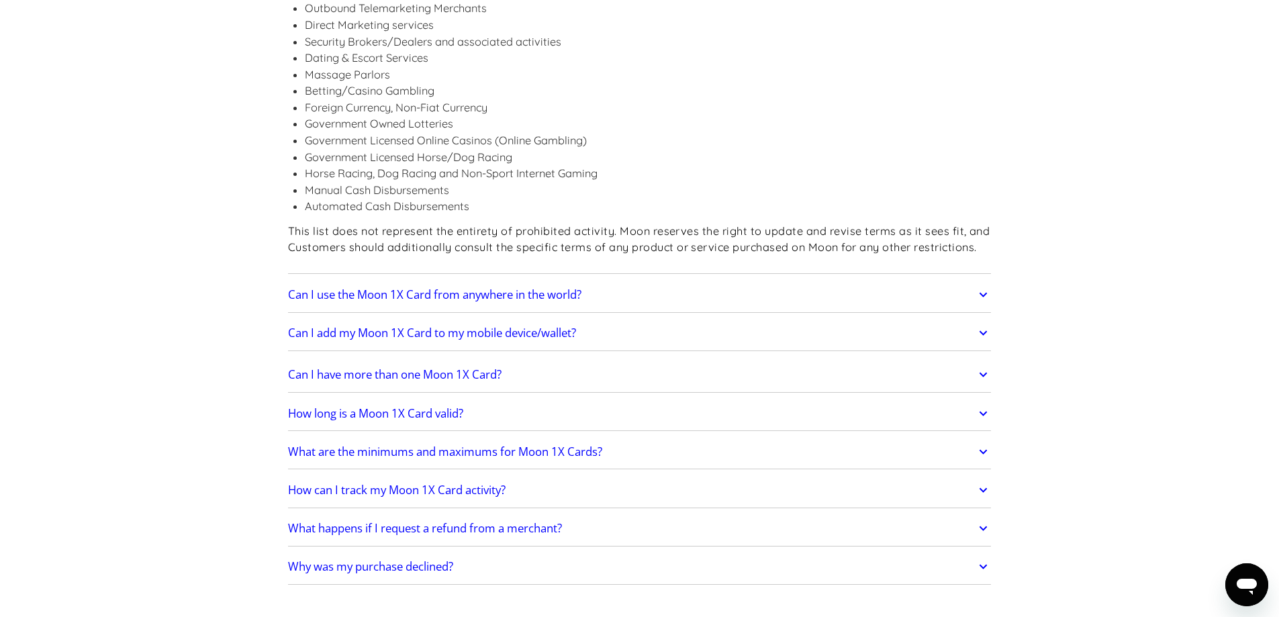
click at [396, 288] on h2 "Can I use the Moon 1X Card from anywhere in the world?" at bounding box center [434, 294] width 293 height 13
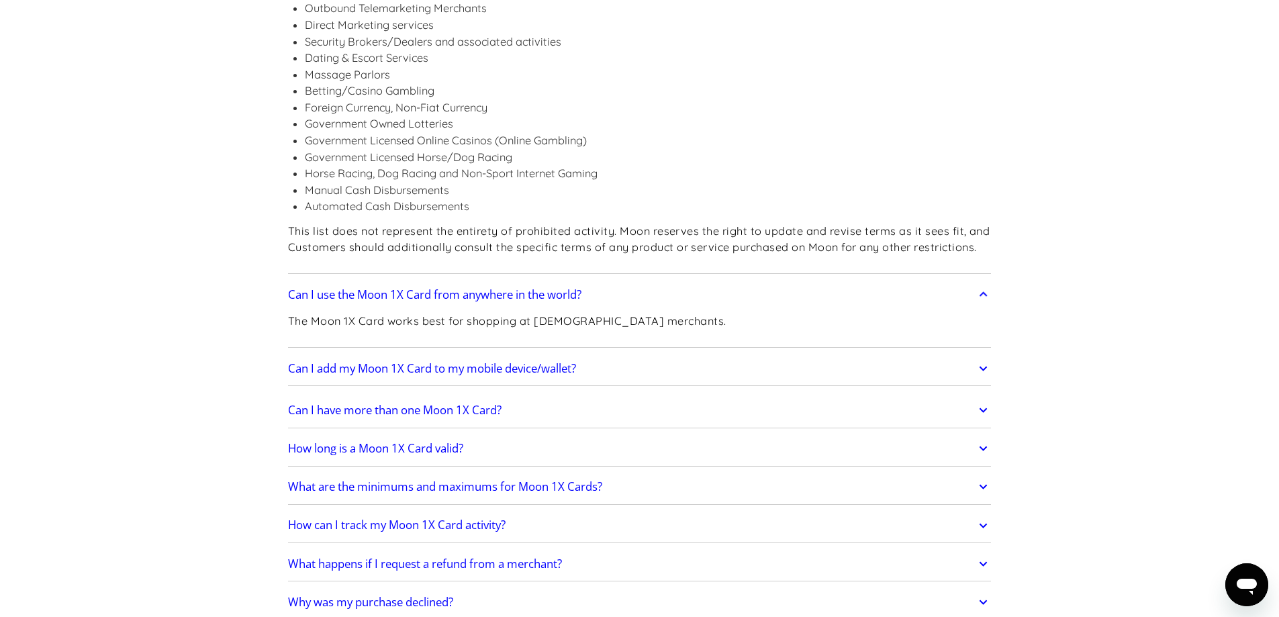
click at [396, 288] on h2 "Can I use the Moon 1X Card from anywhere in the world?" at bounding box center [434, 294] width 293 height 13
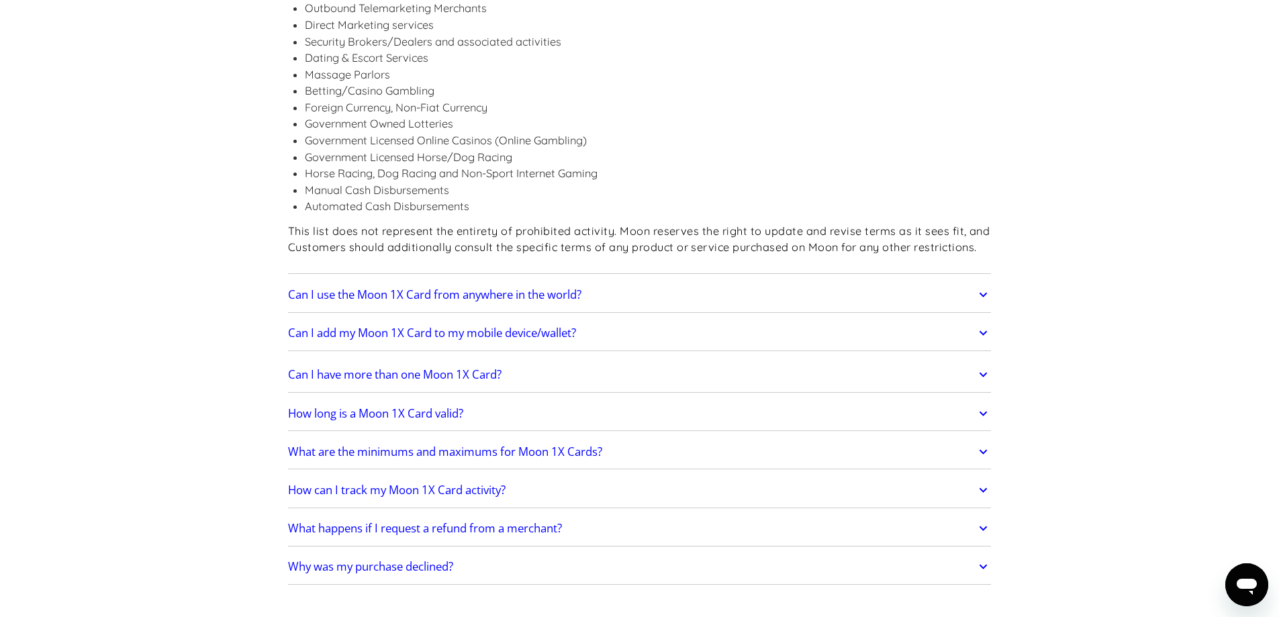
click at [388, 326] on h2 "Can I add my Moon 1X Card to my mobile device/wallet?" at bounding box center [432, 332] width 288 height 13
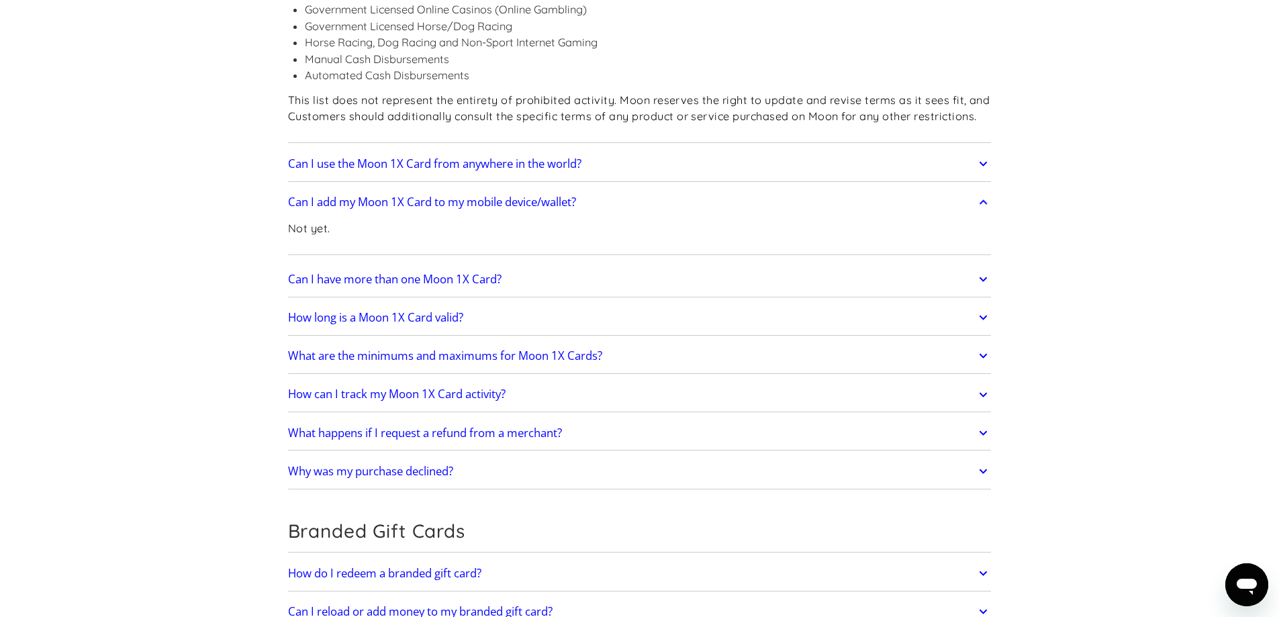
scroll to position [3289, 0]
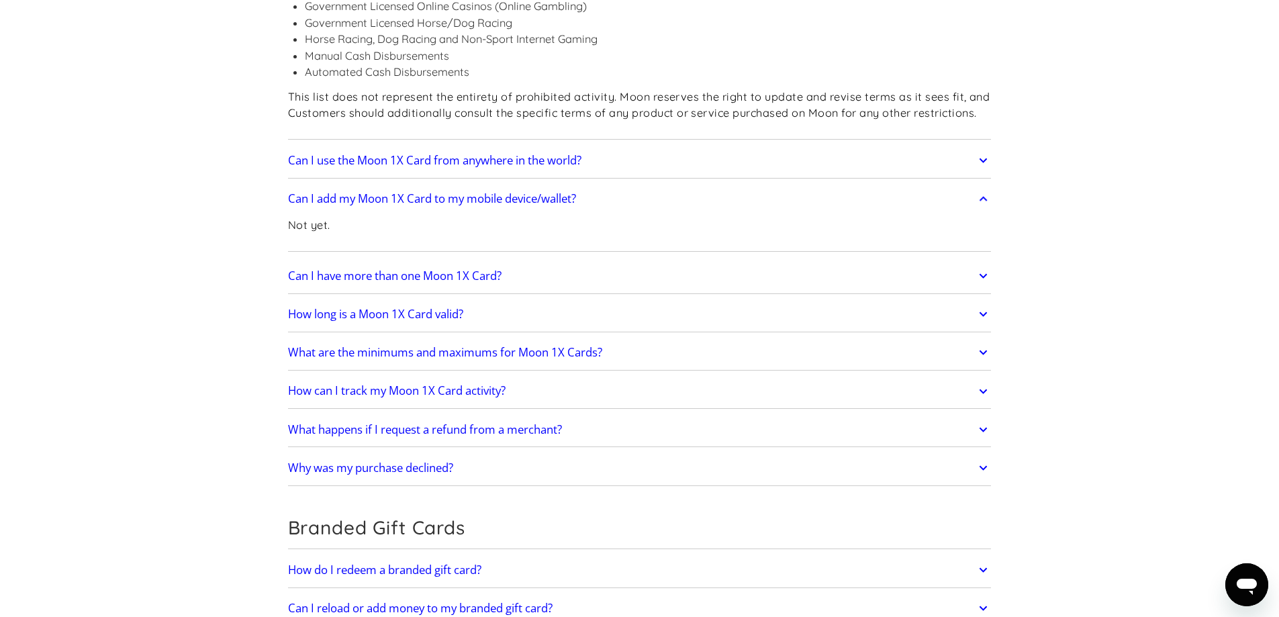
click at [405, 307] on h2 "How long is a Moon 1X Card valid?" at bounding box center [375, 313] width 175 height 13
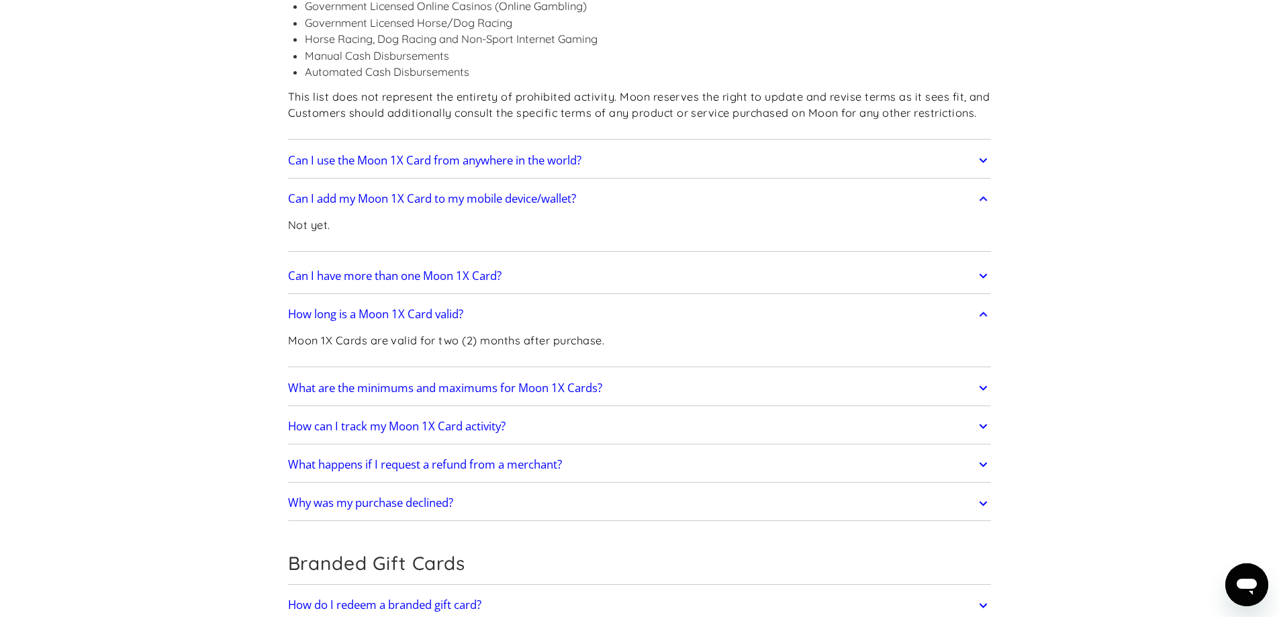
click at [405, 307] on h2 "How long is a Moon 1X Card valid?" at bounding box center [375, 313] width 175 height 13
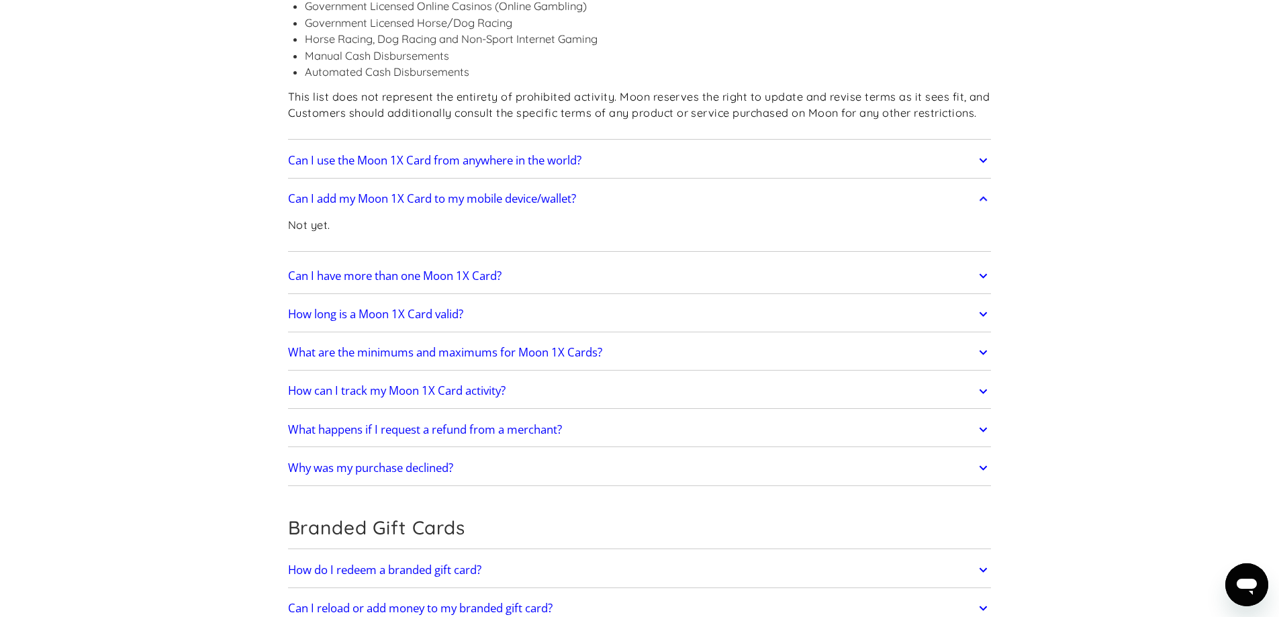
scroll to position [3356, 0]
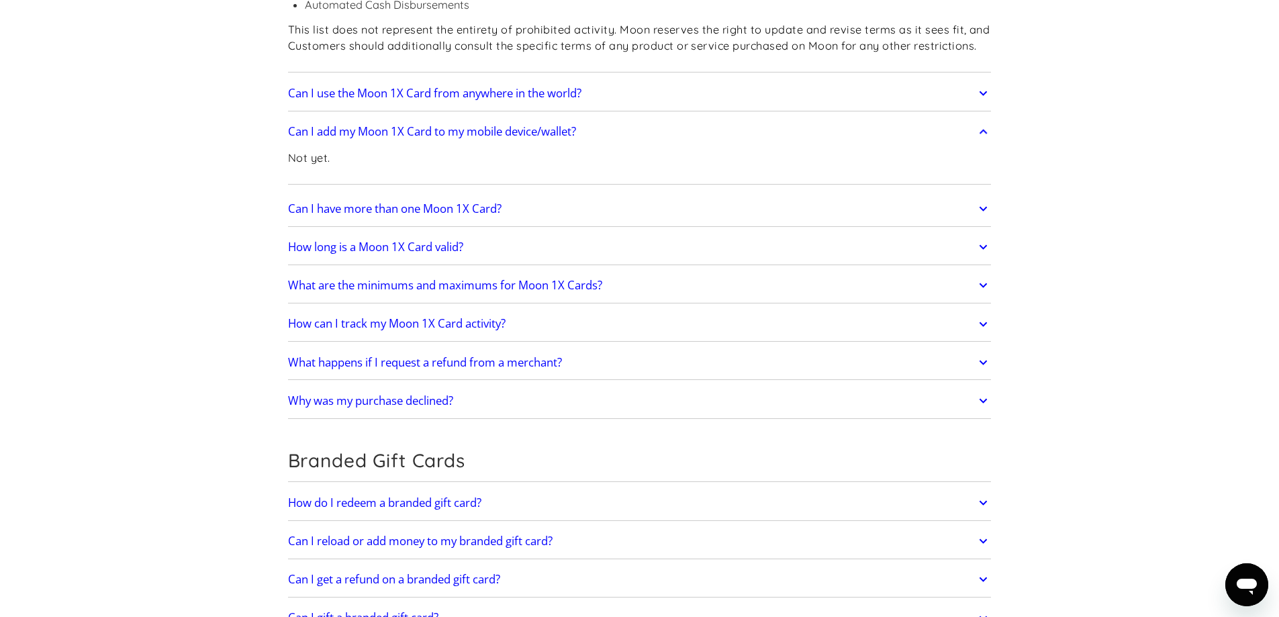
click at [424, 356] on h2 "What happens if I request a refund from a merchant?" at bounding box center [425, 362] width 274 height 13
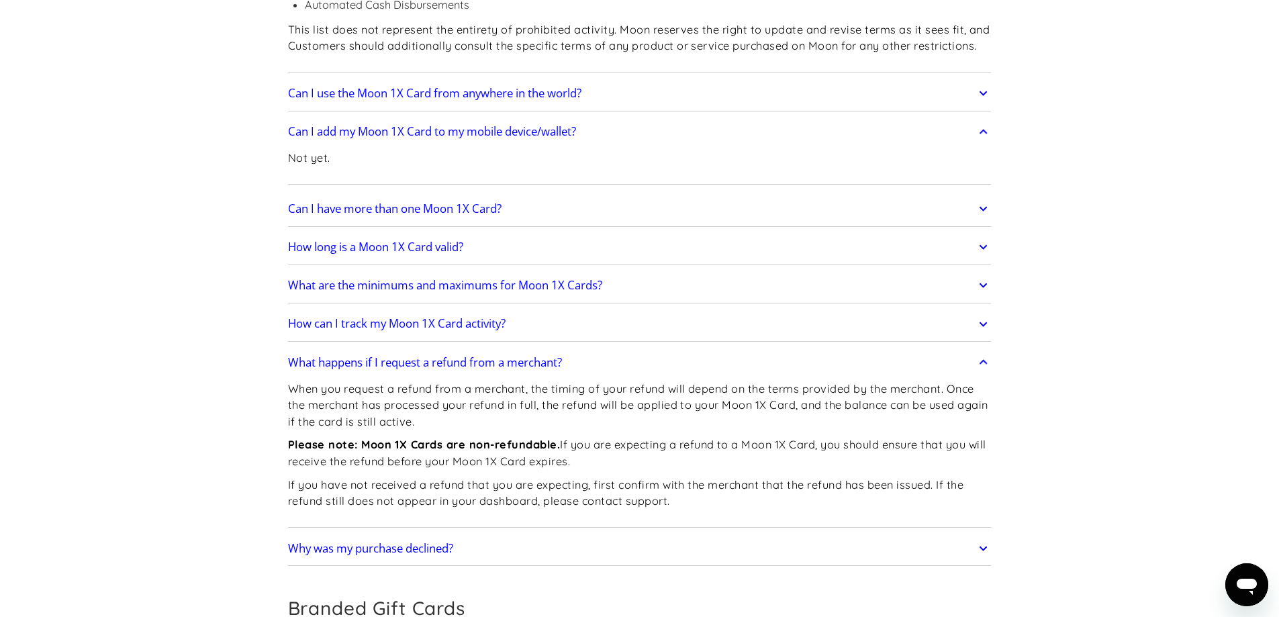
click at [420, 356] on h2 "What happens if I request a refund from a merchant?" at bounding box center [425, 362] width 274 height 13
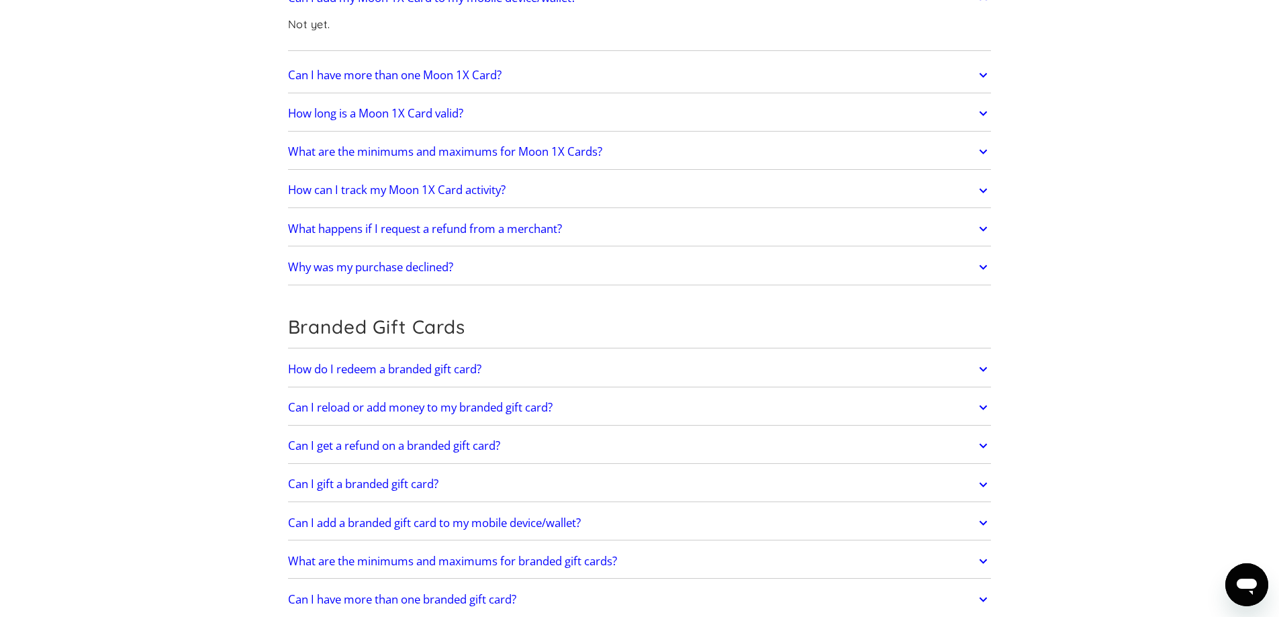
scroll to position [3491, 0]
click at [390, 260] on h2 "Why was my purchase declined?" at bounding box center [370, 266] width 165 height 13
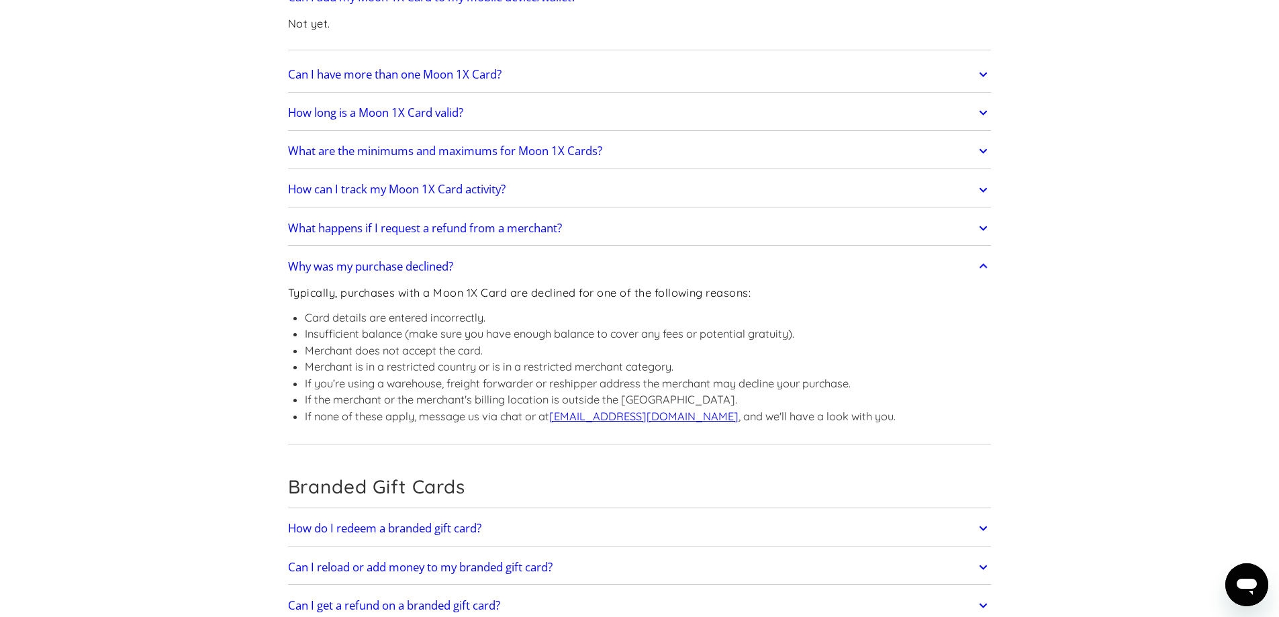
click at [388, 260] on h2 "Why was my purchase declined?" at bounding box center [370, 266] width 165 height 13
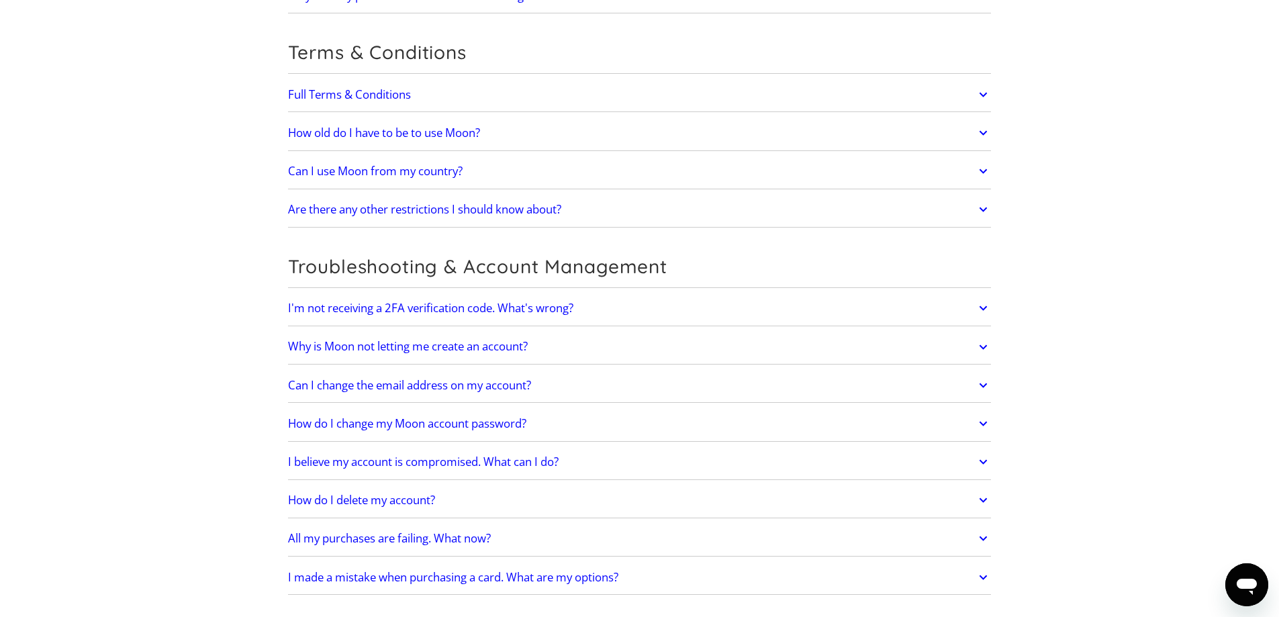
scroll to position [4252, 0]
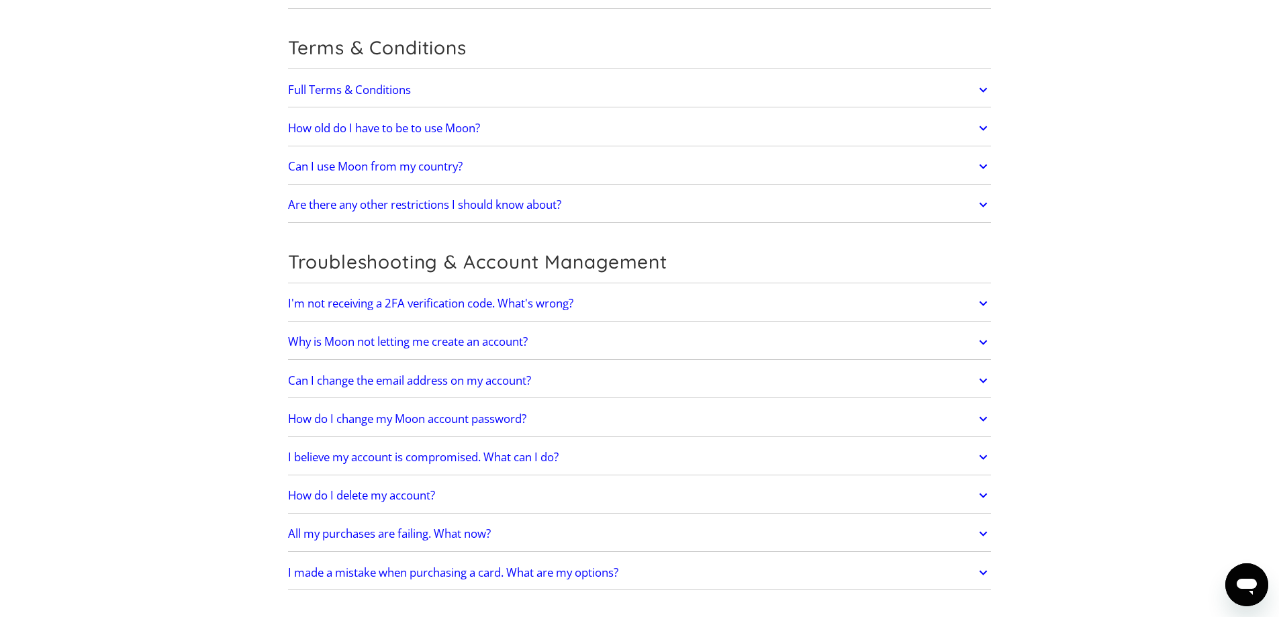
click at [444, 527] on h2 "All my purchases are failing. What now?" at bounding box center [389, 533] width 203 height 13
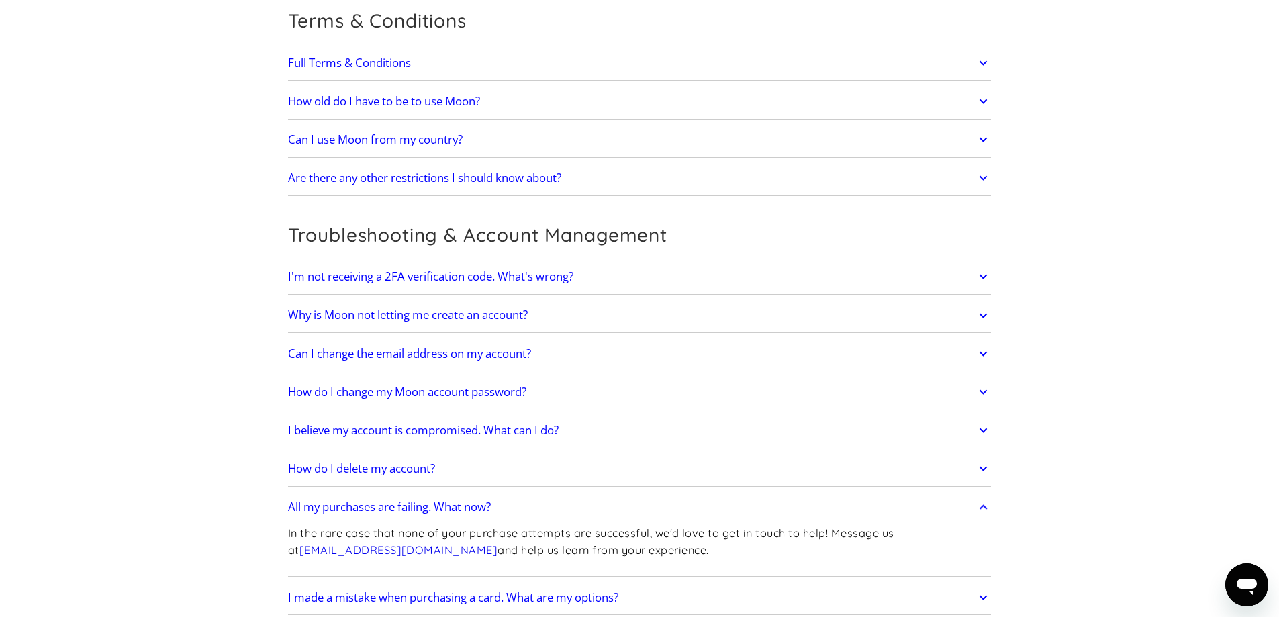
scroll to position [4303, 0]
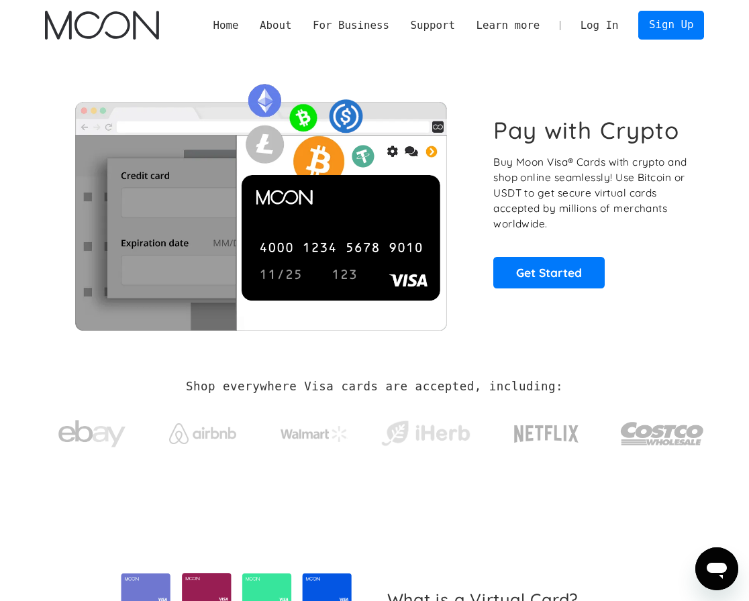
click at [593, 38] on link "Log In" at bounding box center [599, 25] width 59 height 28
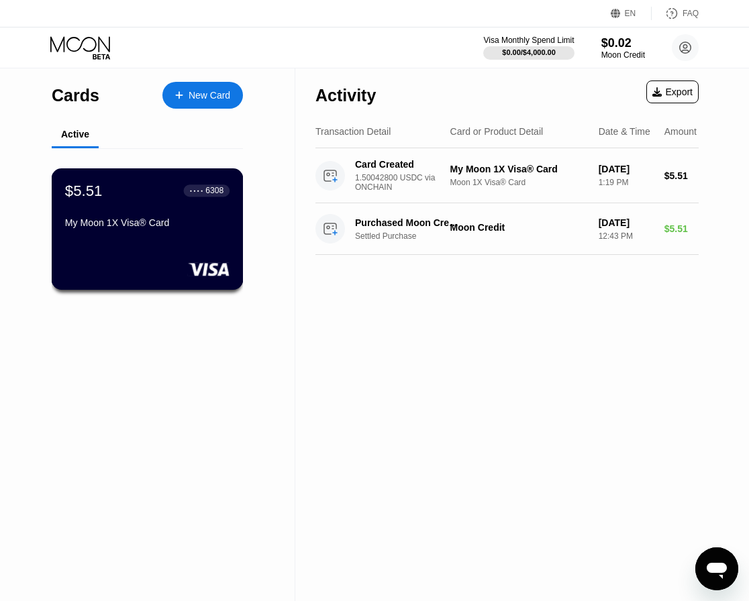
click at [190, 240] on div "$5.51 ● ● ● ● 6308 My Moon 1X Visa® Card" at bounding box center [148, 228] width 192 height 121
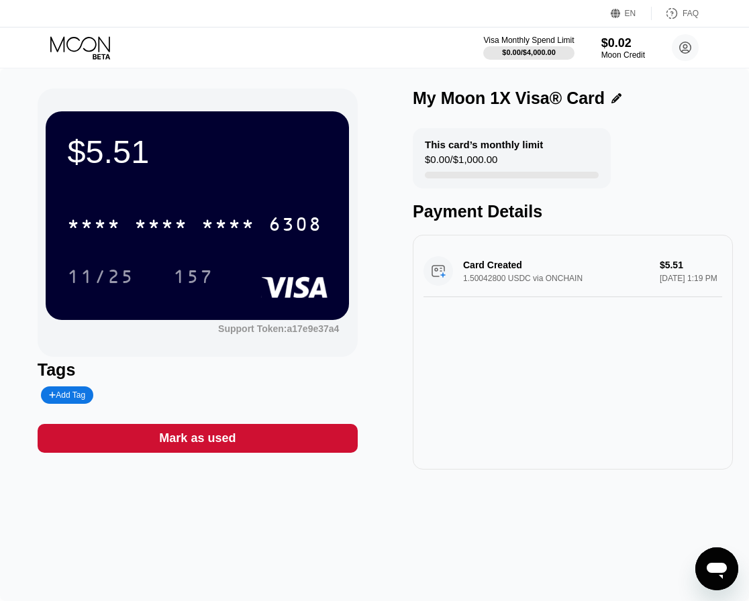
drag, startPoint x: 99, startPoint y: 64, endPoint x: 88, endPoint y: 49, distance: 18.3
click at [95, 61] on div "Visa Monthly Spend Limit $0.00 / $4,000.00 $0.02 Moon Credit Dylan Bland dylan4…" at bounding box center [374, 48] width 749 height 40
click at [85, 38] on icon at bounding box center [80, 43] width 60 height 15
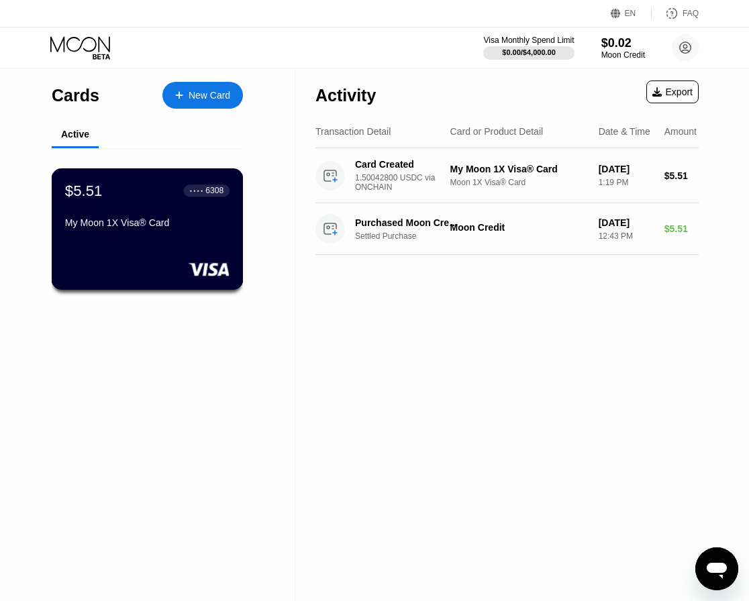
click at [171, 207] on div "$5.51 ● ● ● ● 6308 My Moon 1X Visa® Card" at bounding box center [147, 208] width 164 height 52
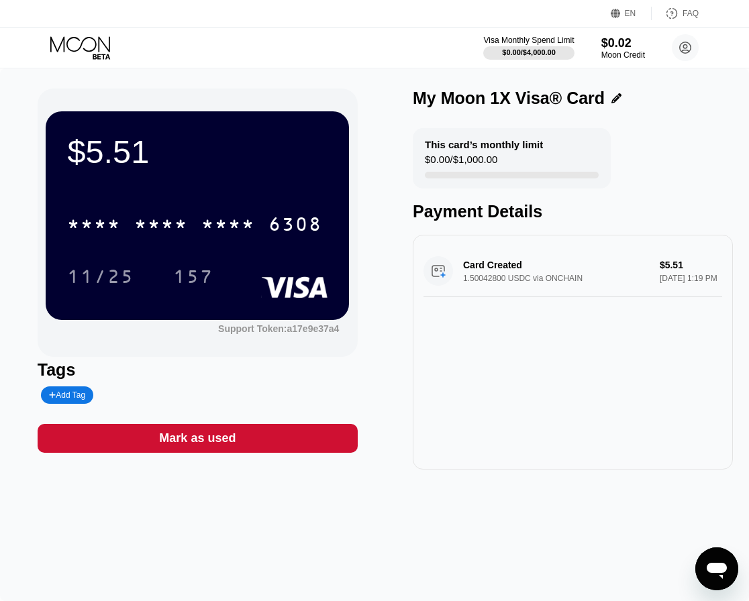
click at [275, 450] on div "Mark as used" at bounding box center [198, 438] width 320 height 29
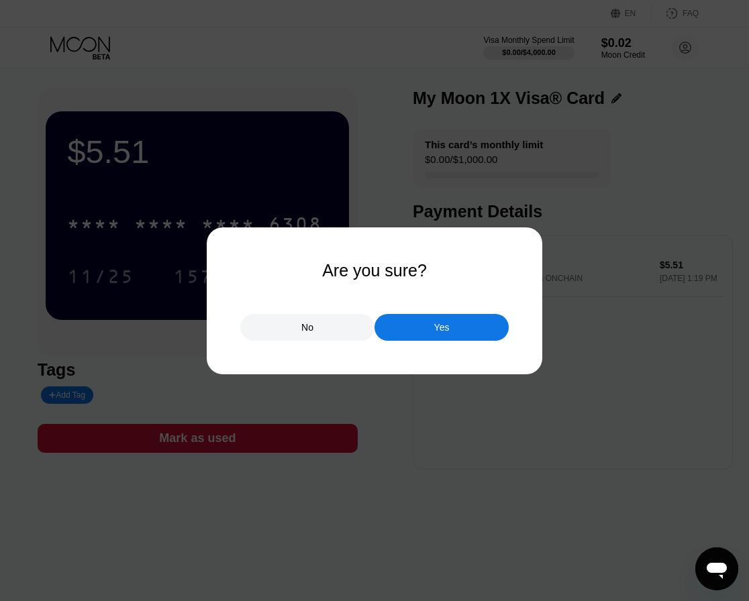
click at [328, 336] on div "No" at bounding box center [307, 327] width 134 height 27
